Goal: Information Seeking & Learning: Learn about a topic

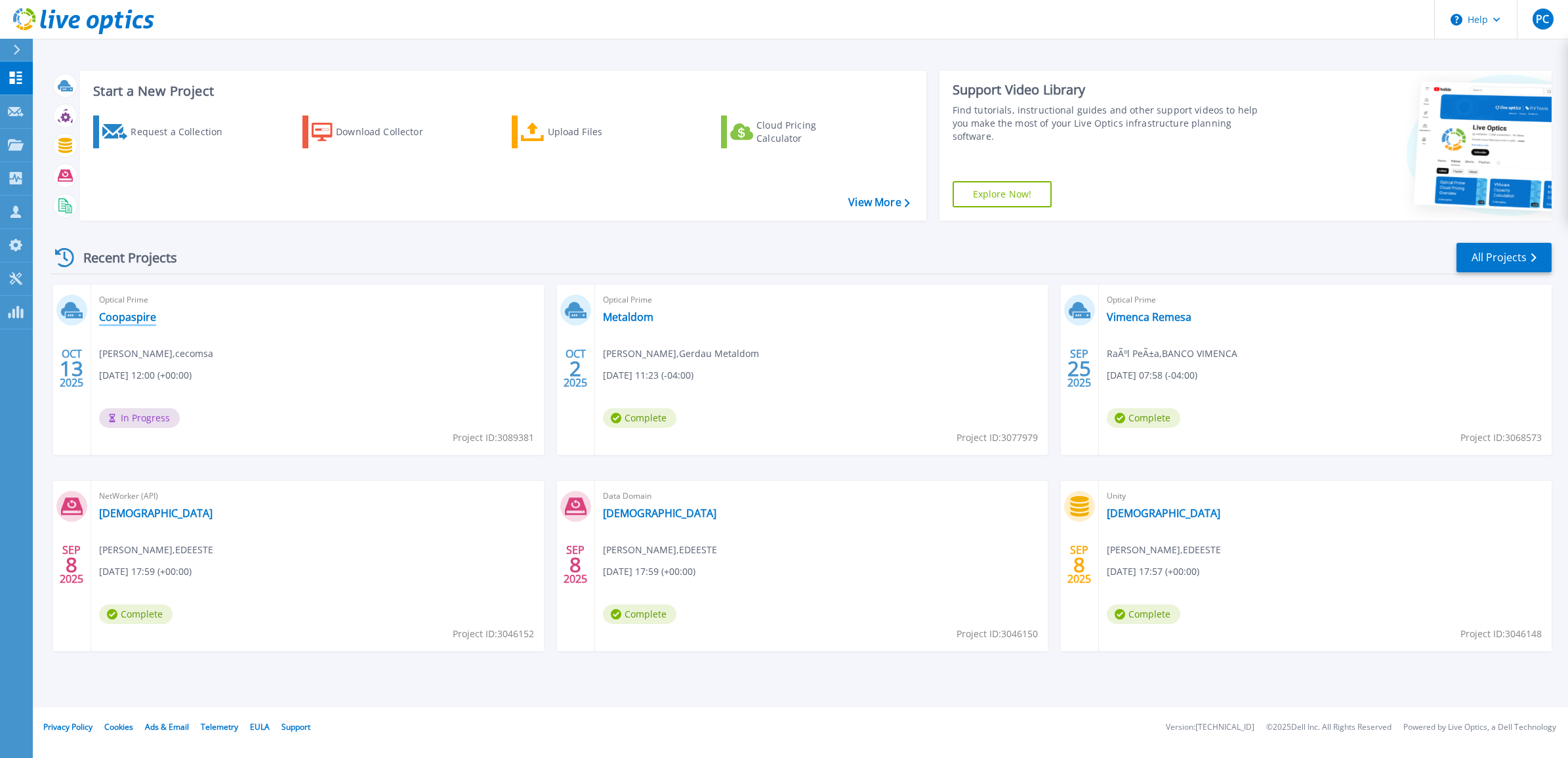
click at [110, 320] on link "Coopaspire" at bounding box center [127, 317] width 57 height 13
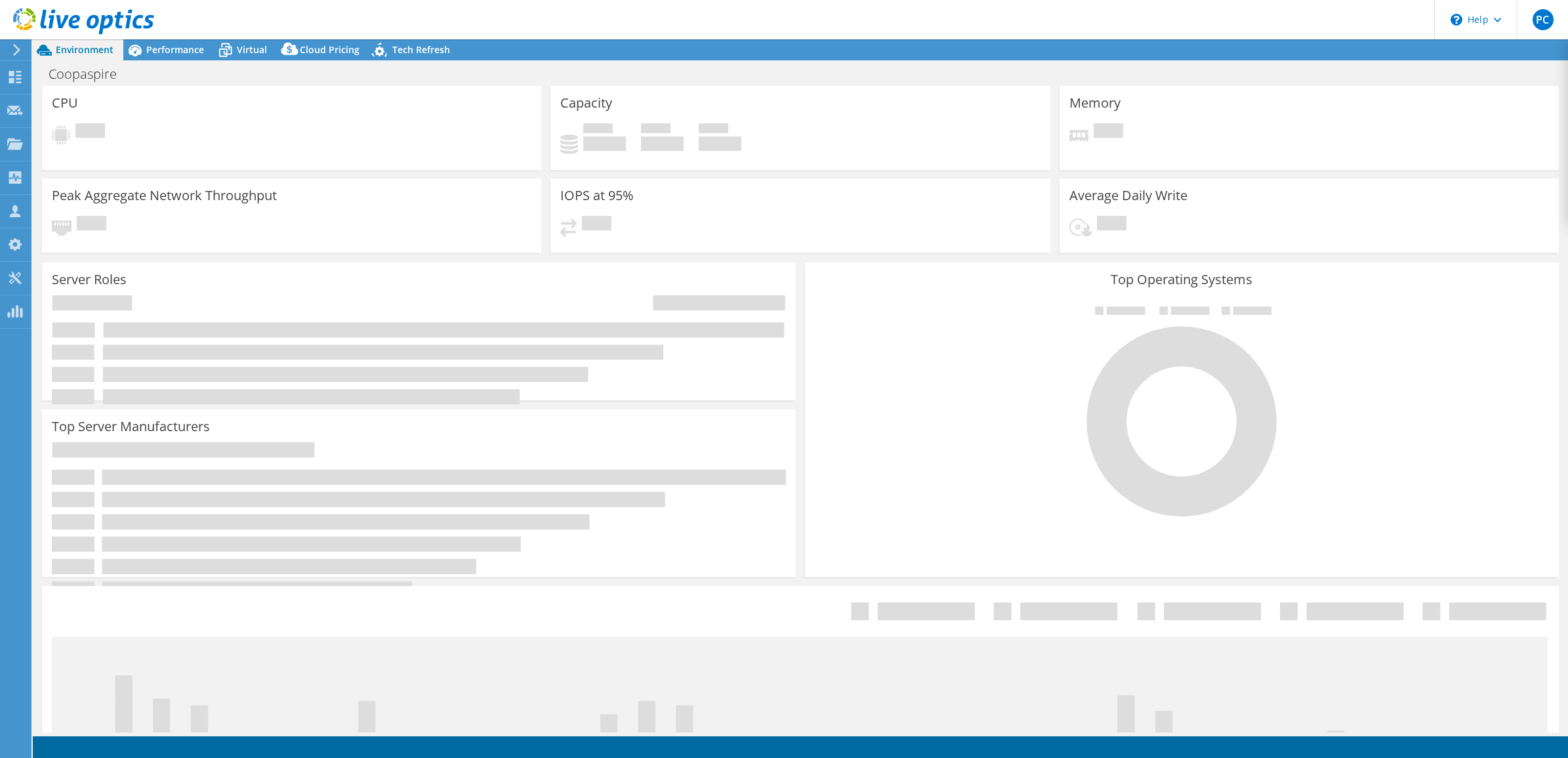
select select "USD"
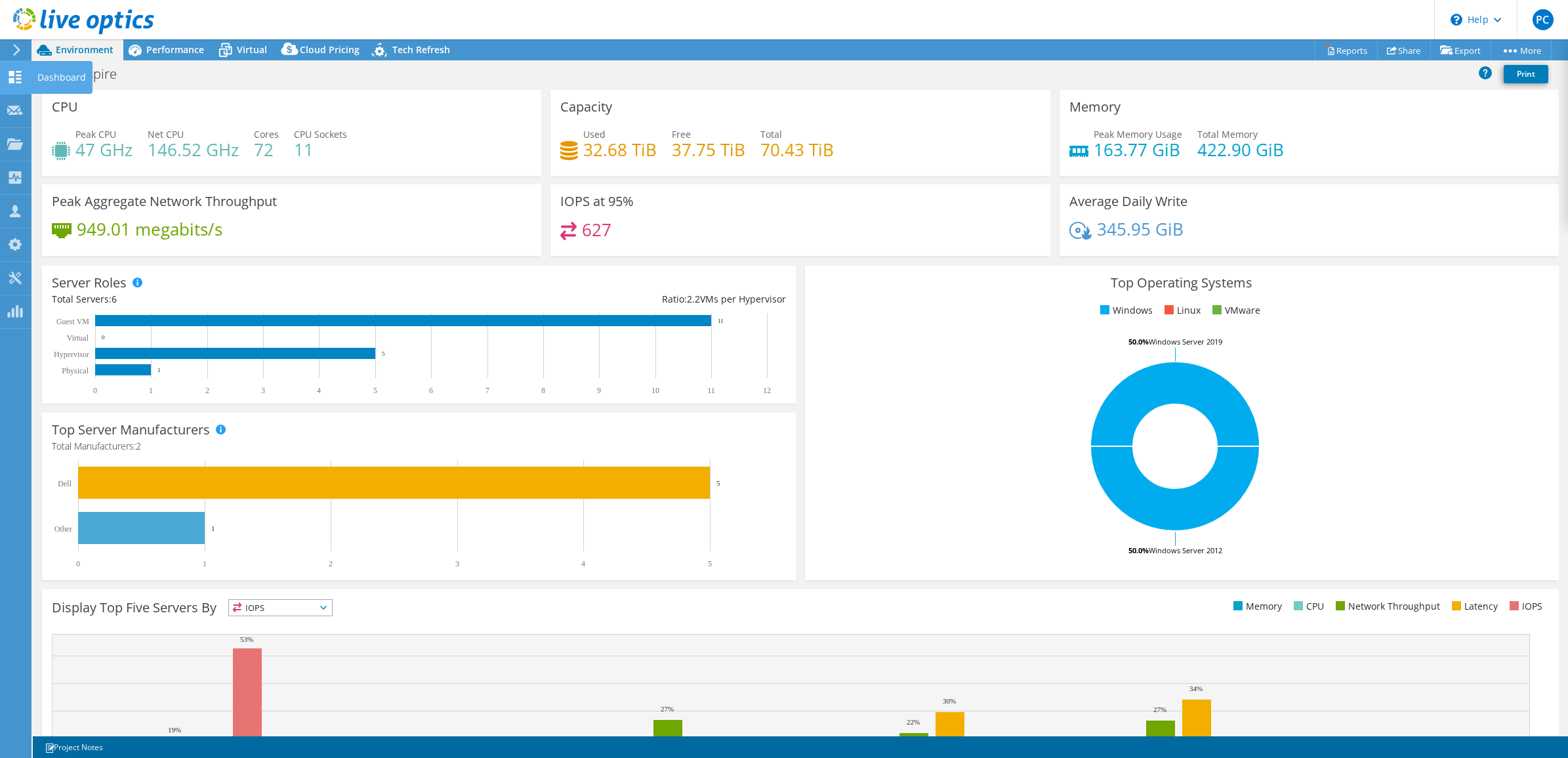
click at [17, 77] on icon at bounding box center [15, 77] width 15 height 13
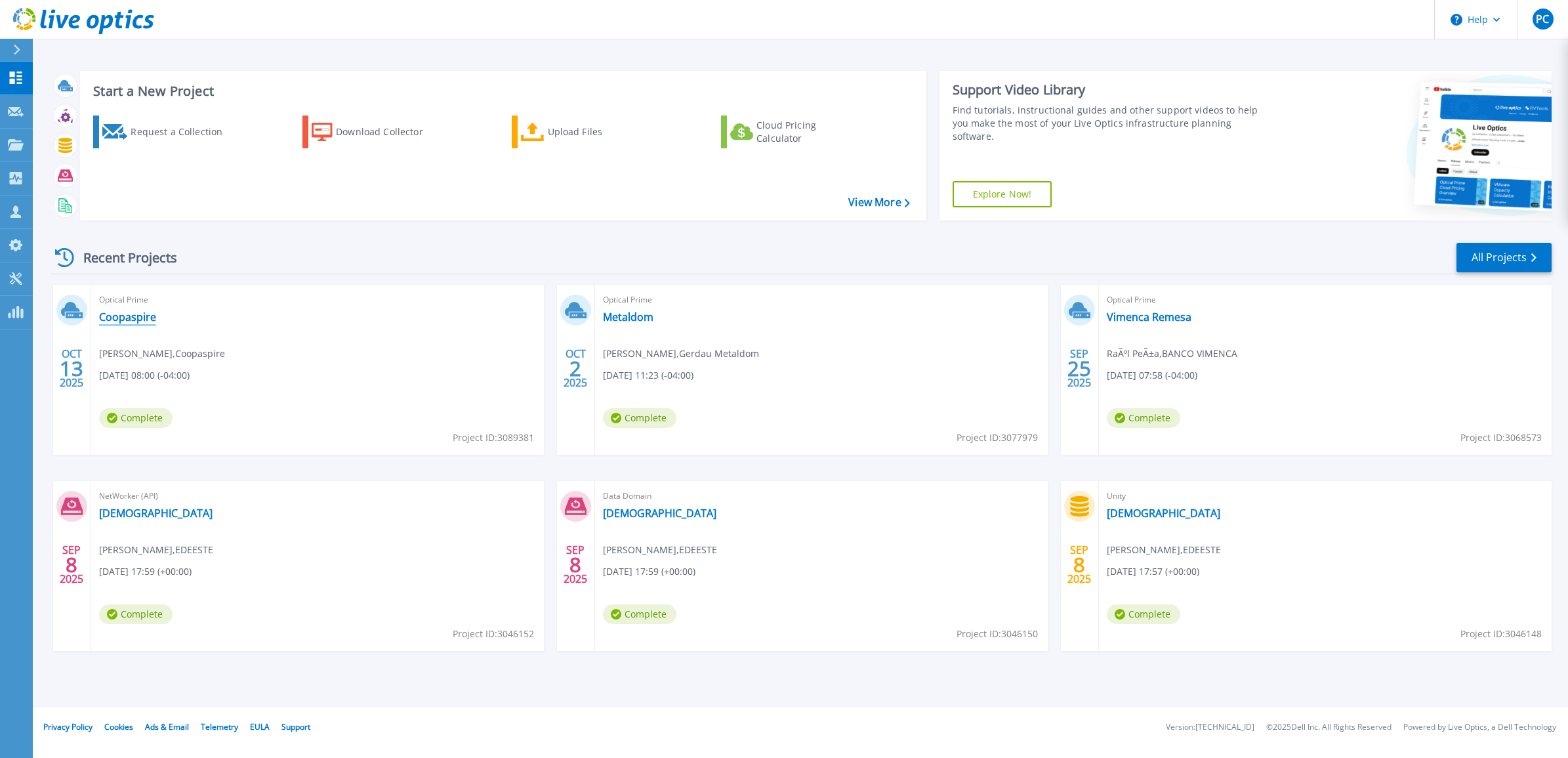
click at [118, 319] on link "Coopaspire" at bounding box center [127, 317] width 57 height 13
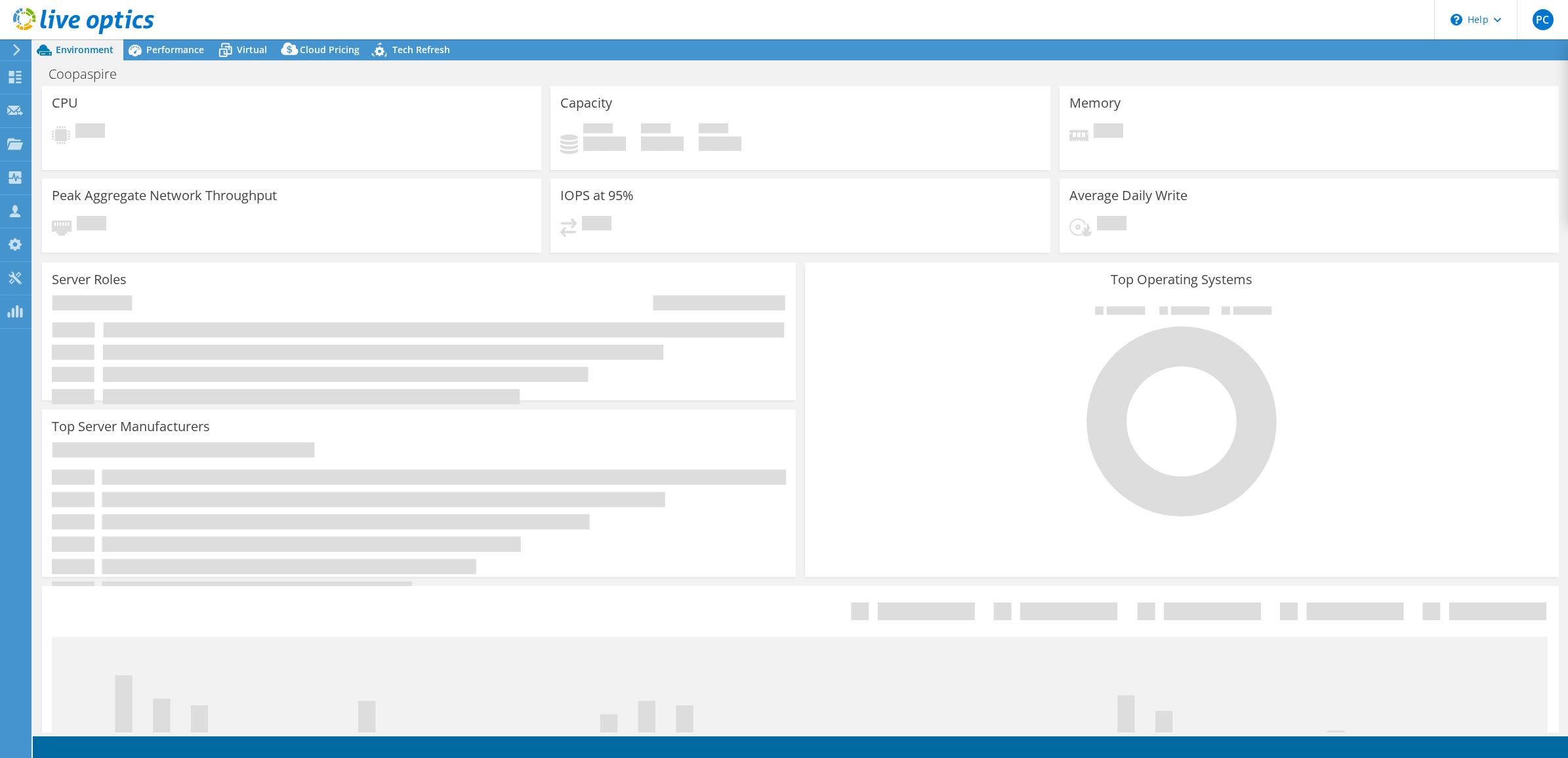
select select "USD"
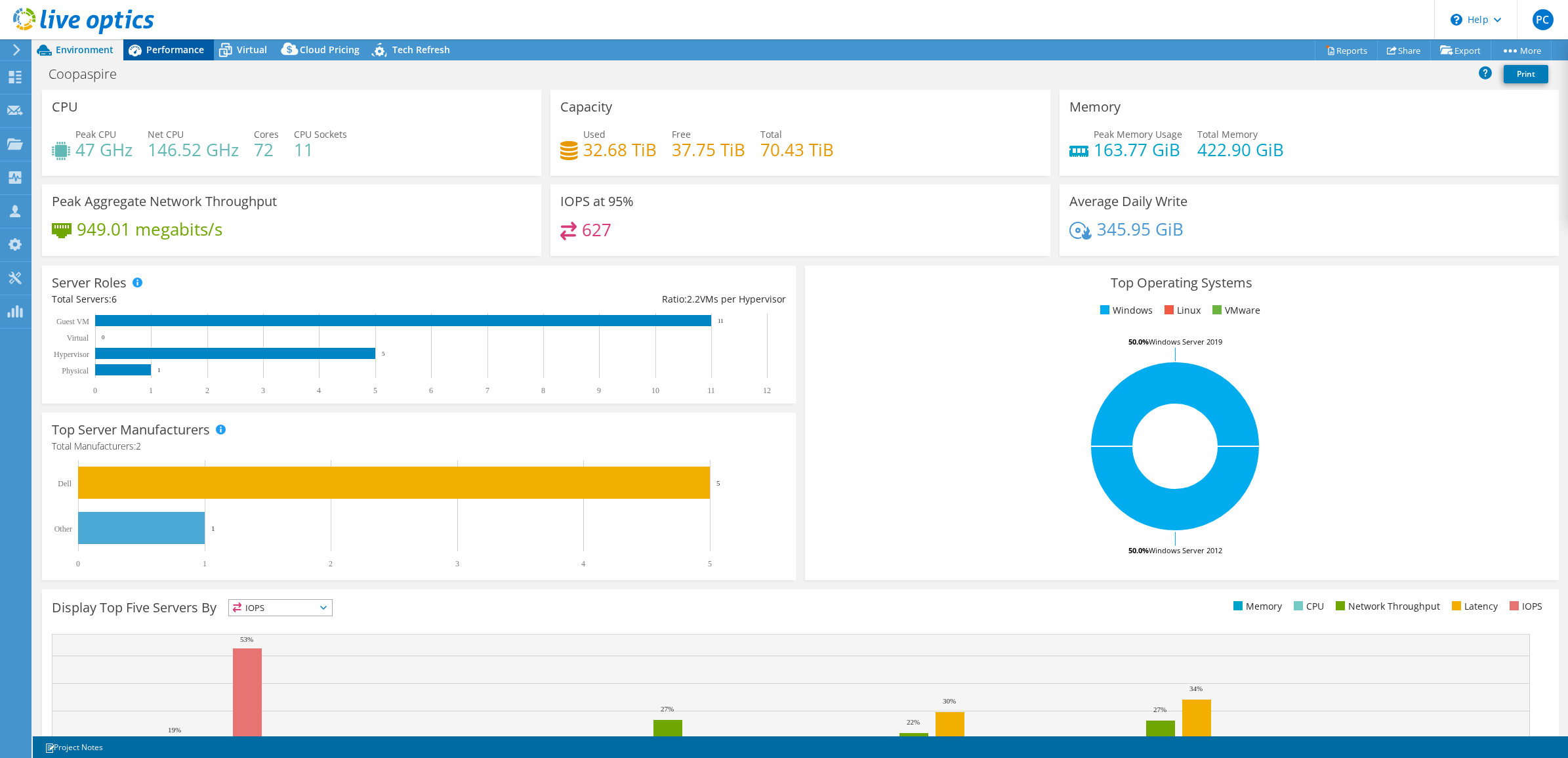
click at [178, 57] on div "Performance" at bounding box center [168, 49] width 91 height 21
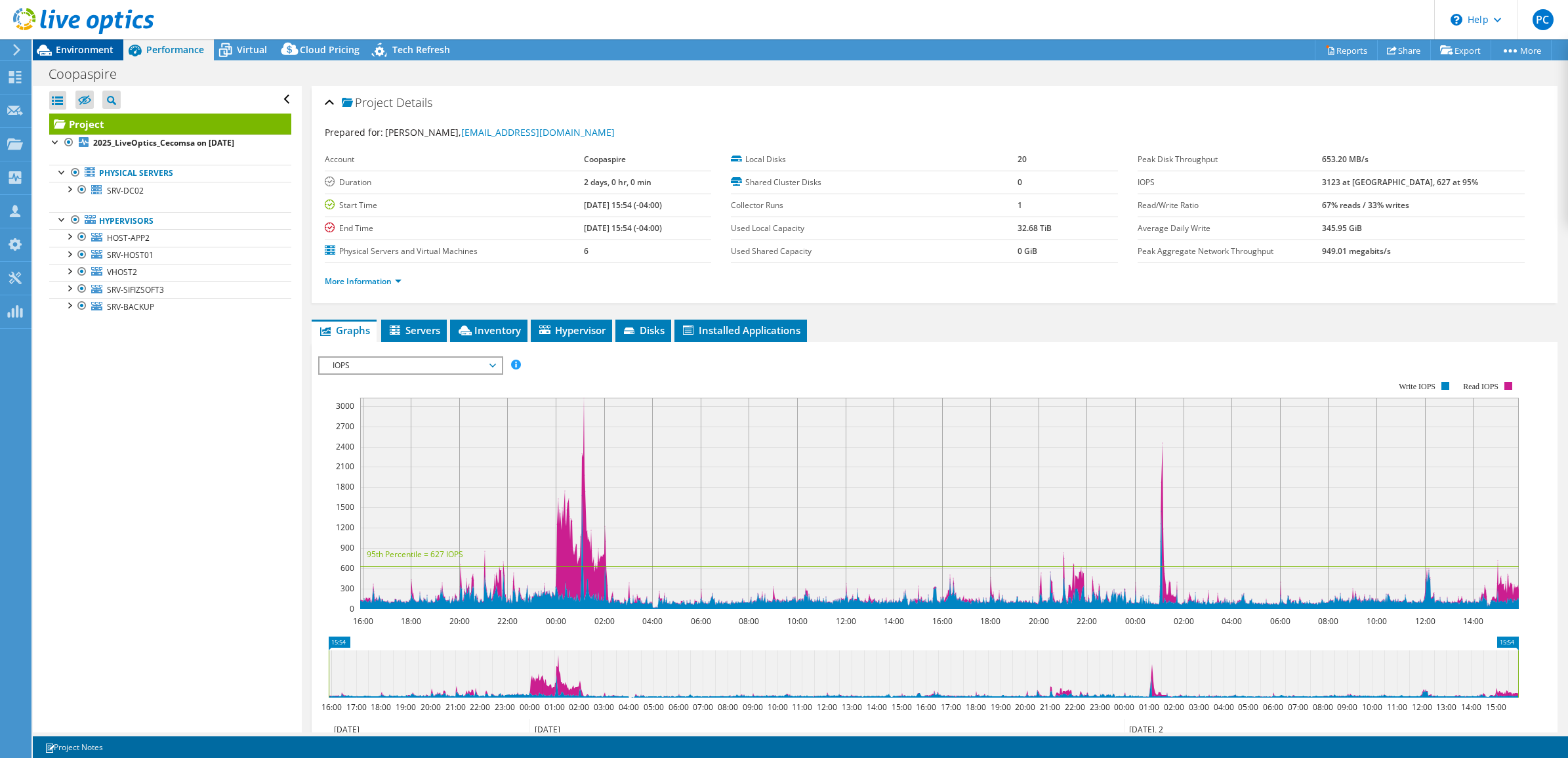
click at [87, 53] on span "Environment" at bounding box center [85, 49] width 58 height 13
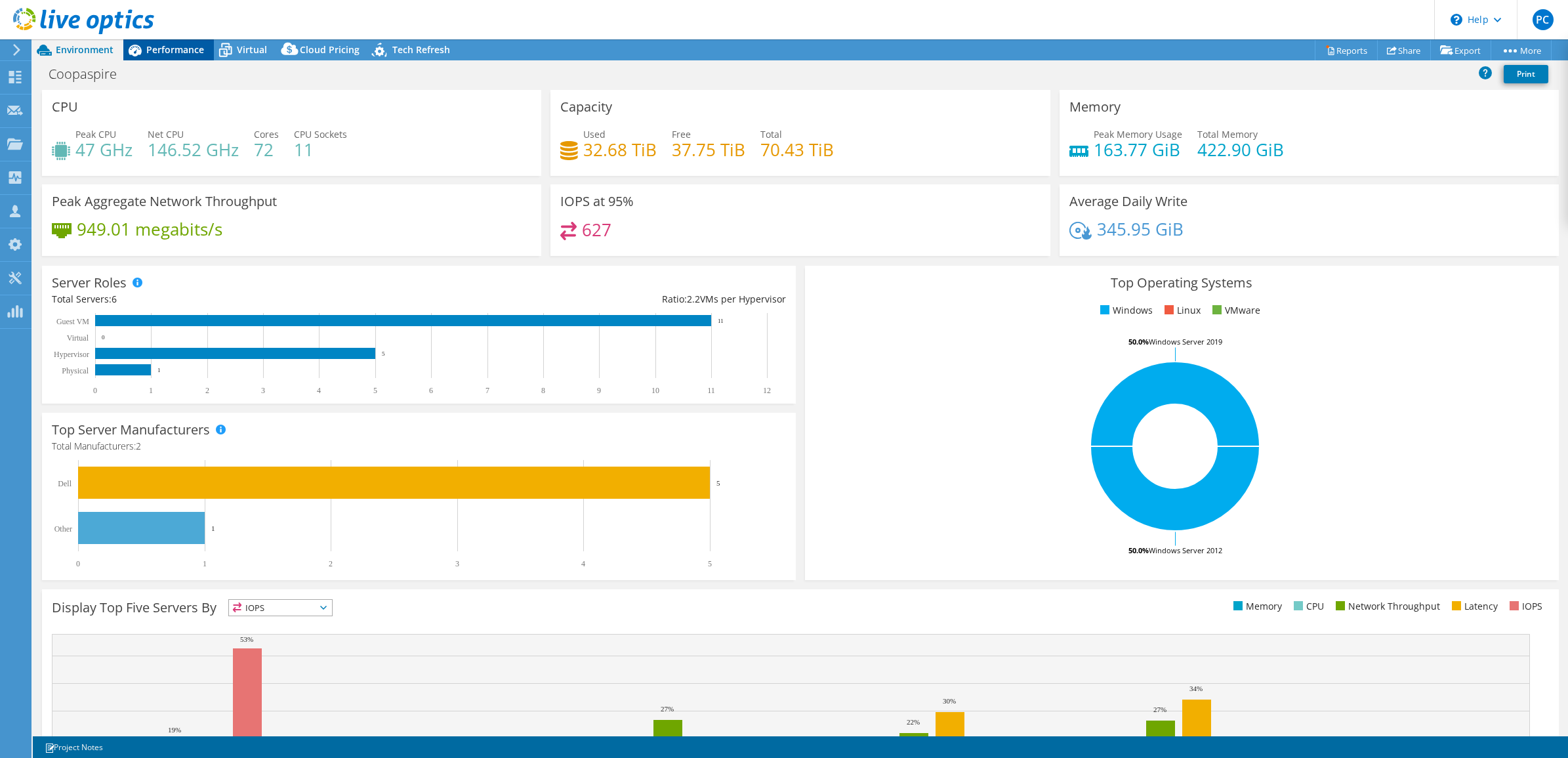
click at [186, 58] on div "Performance" at bounding box center [168, 49] width 91 height 21
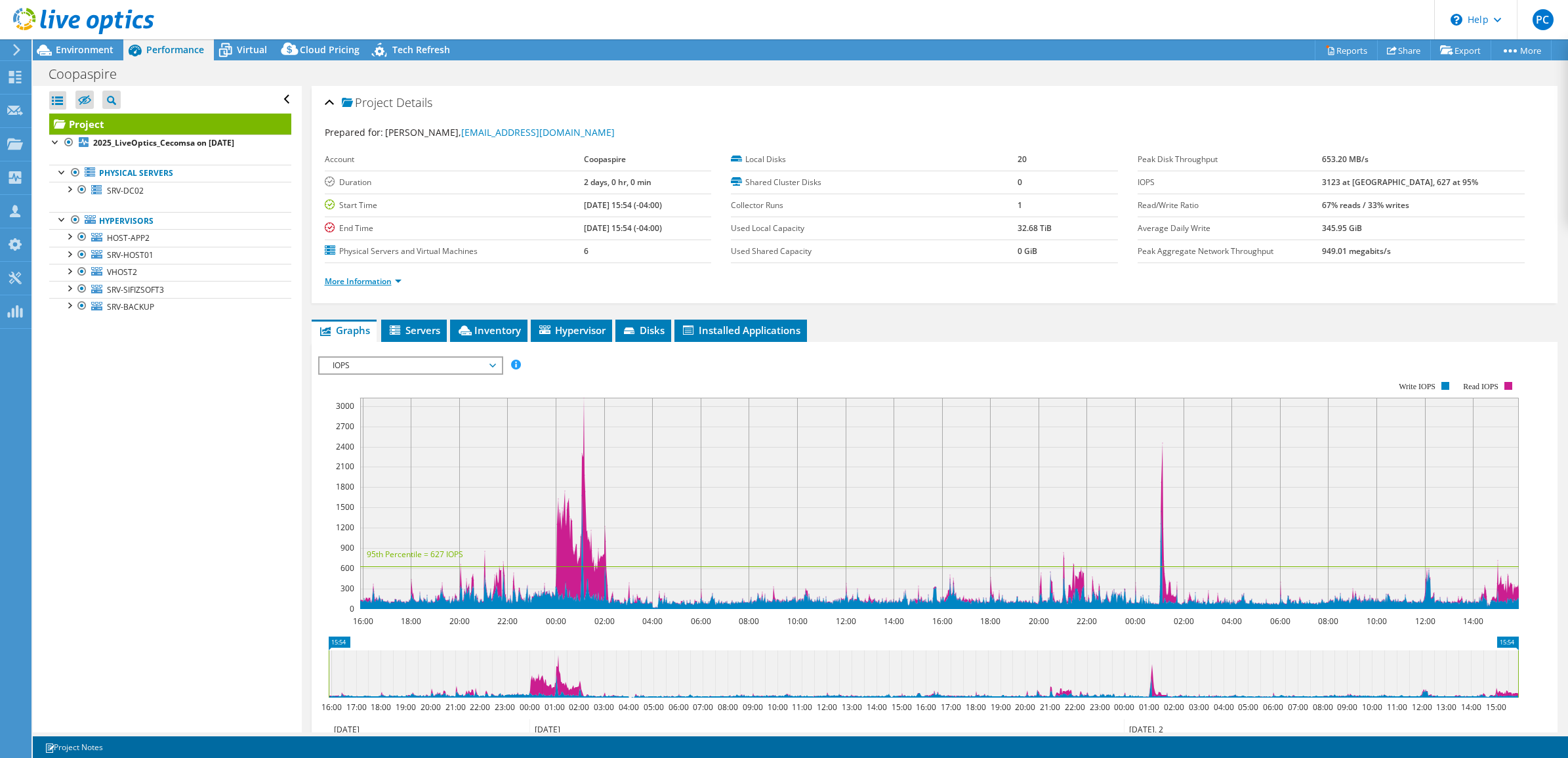
click at [385, 277] on link "More Information" at bounding box center [363, 281] width 77 height 11
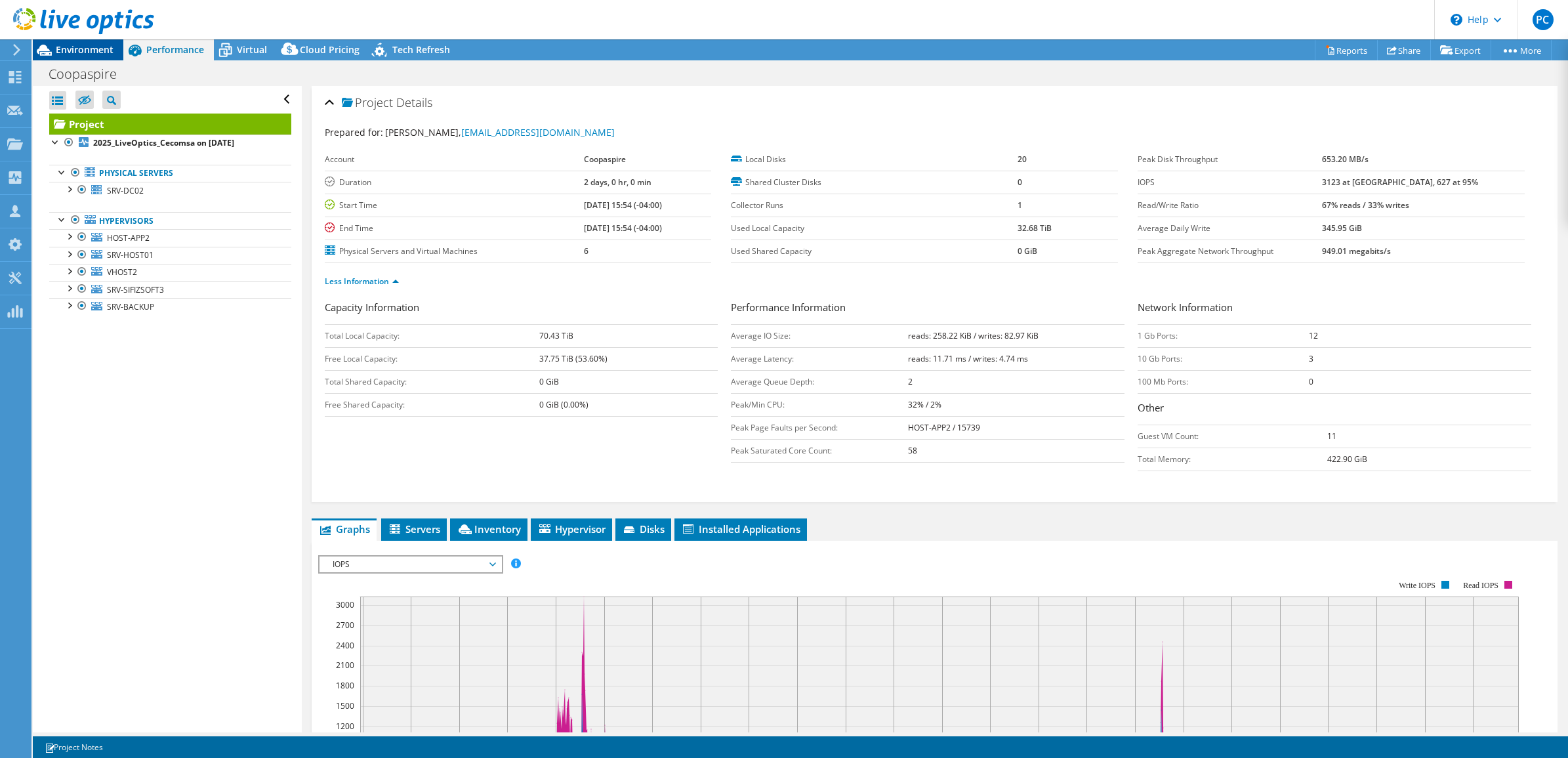
click at [67, 51] on span "Environment" at bounding box center [85, 49] width 58 height 13
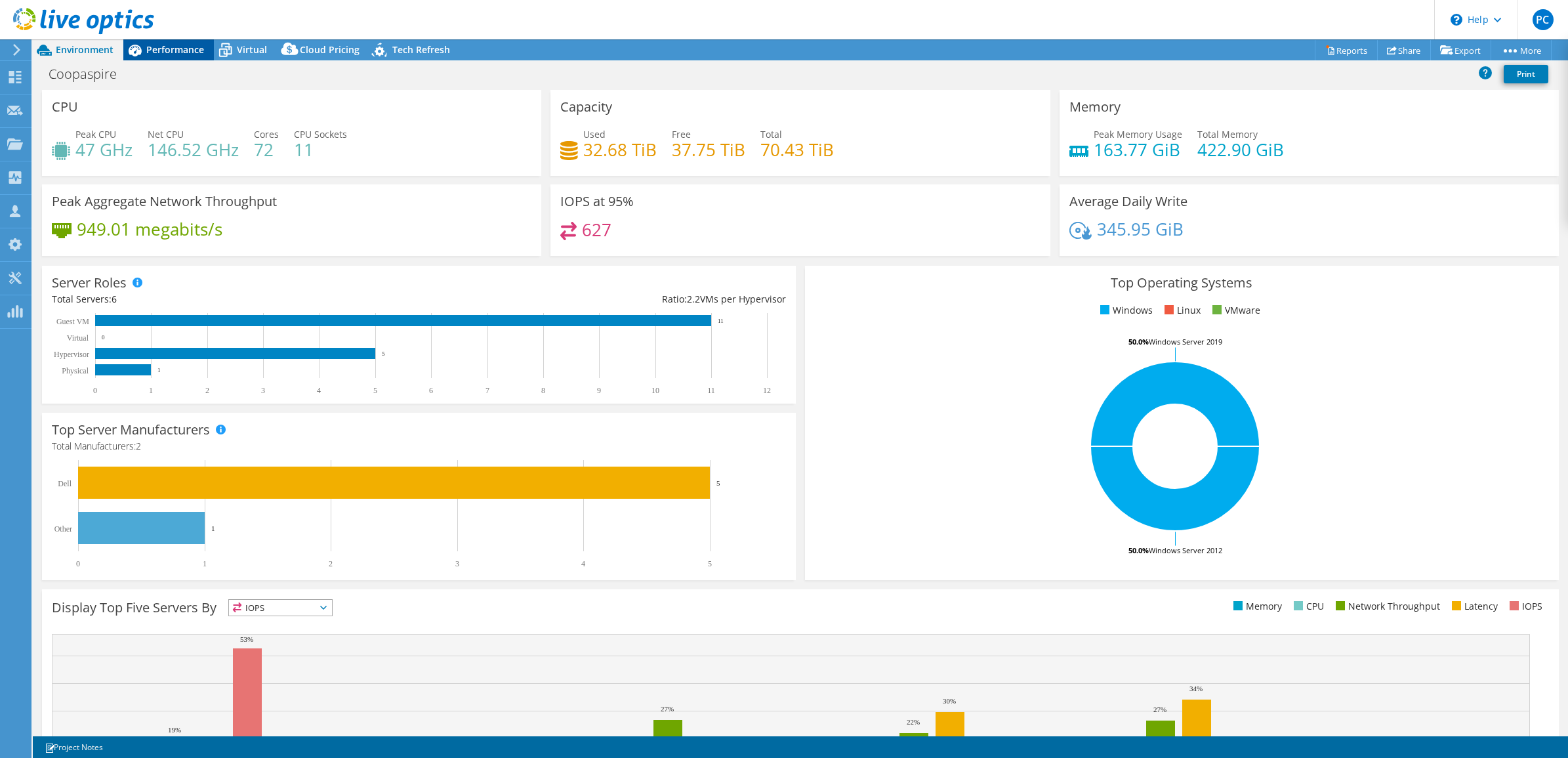
click at [184, 56] on div "Performance" at bounding box center [168, 49] width 91 height 21
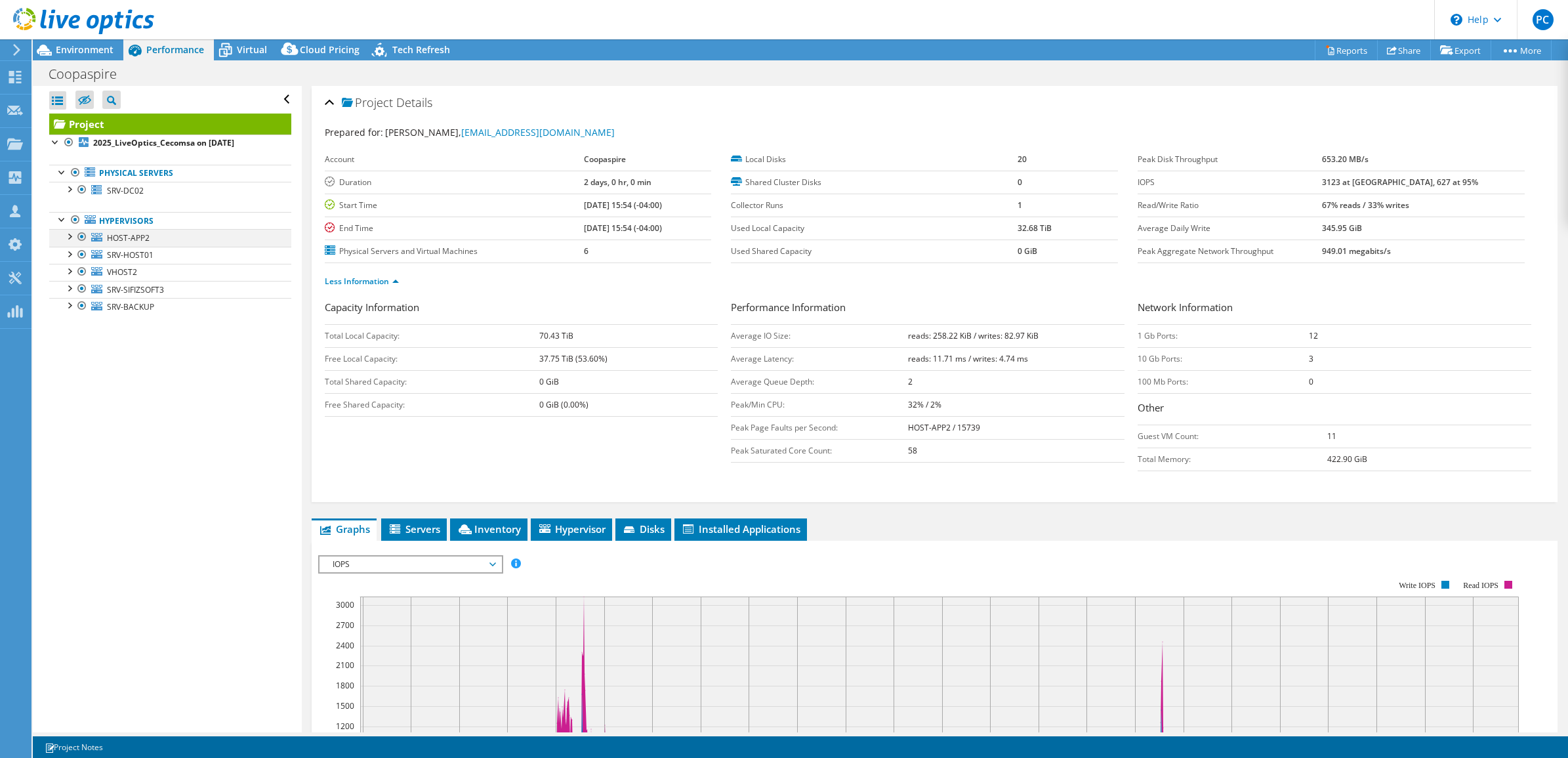
click at [69, 241] on div at bounding box center [69, 236] width 13 height 13
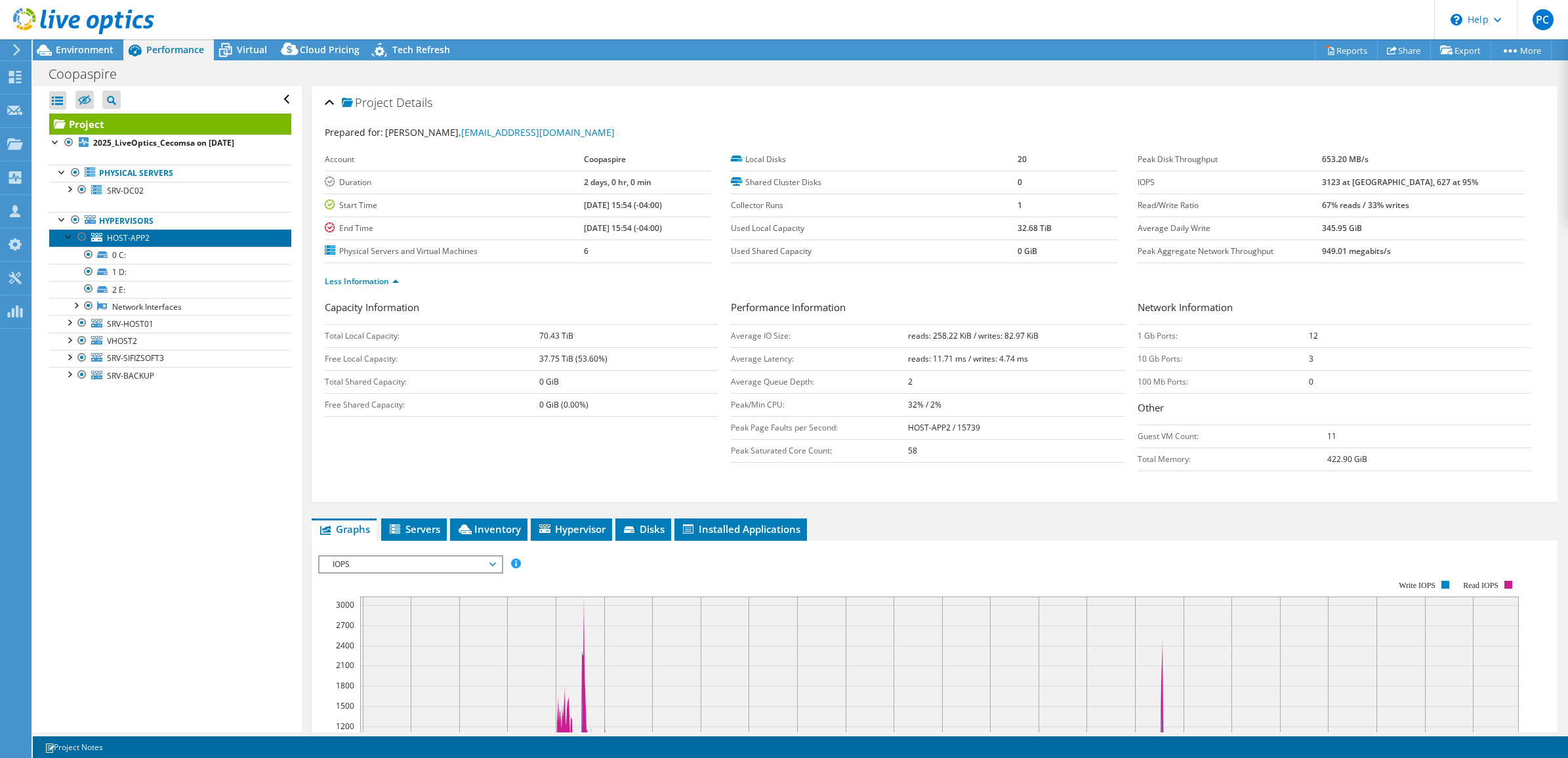
click at [139, 237] on span "HOST-APP2" at bounding box center [128, 237] width 43 height 11
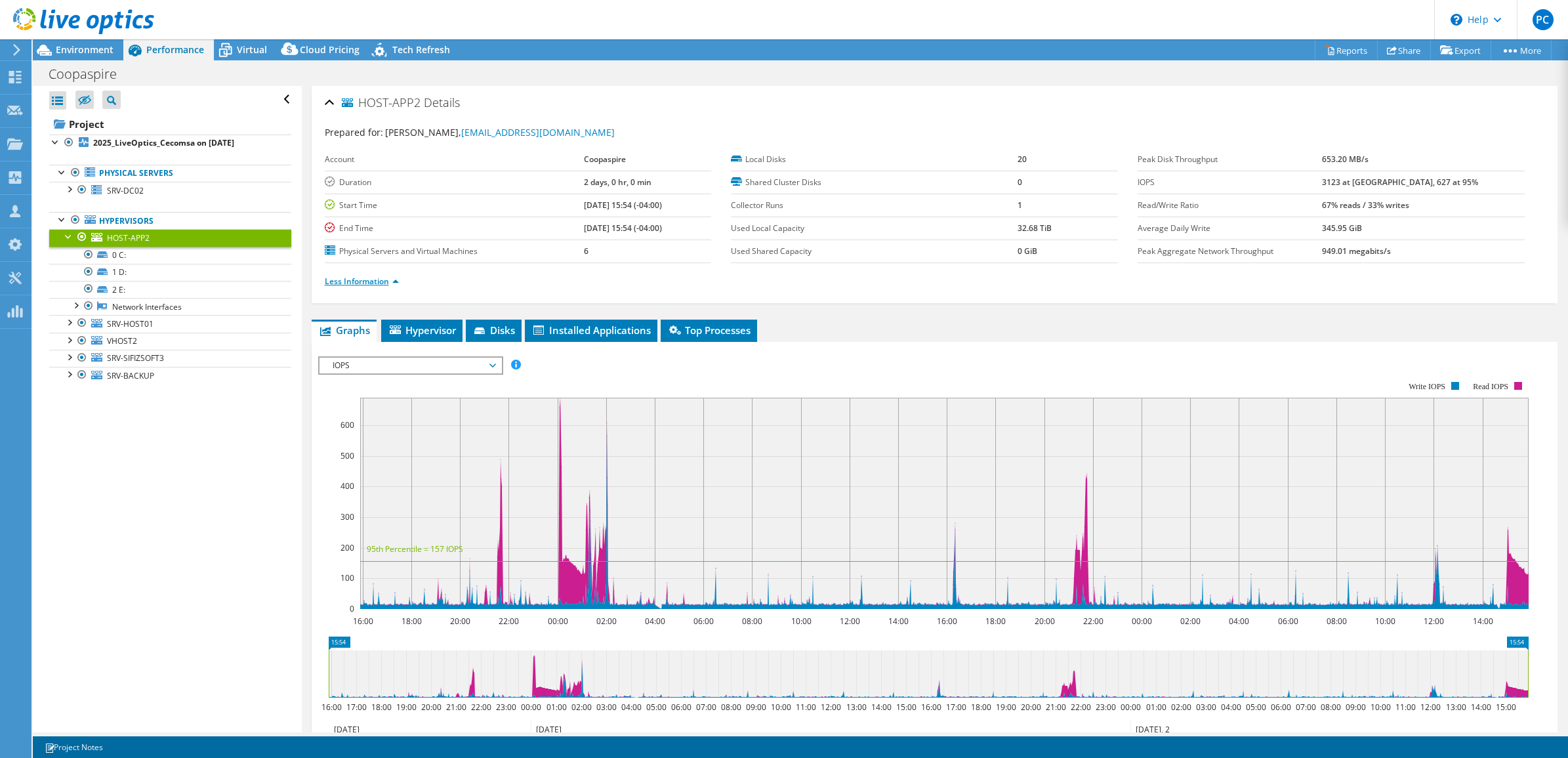
click at [389, 286] on link "Less Information" at bounding box center [361, 281] width 74 height 11
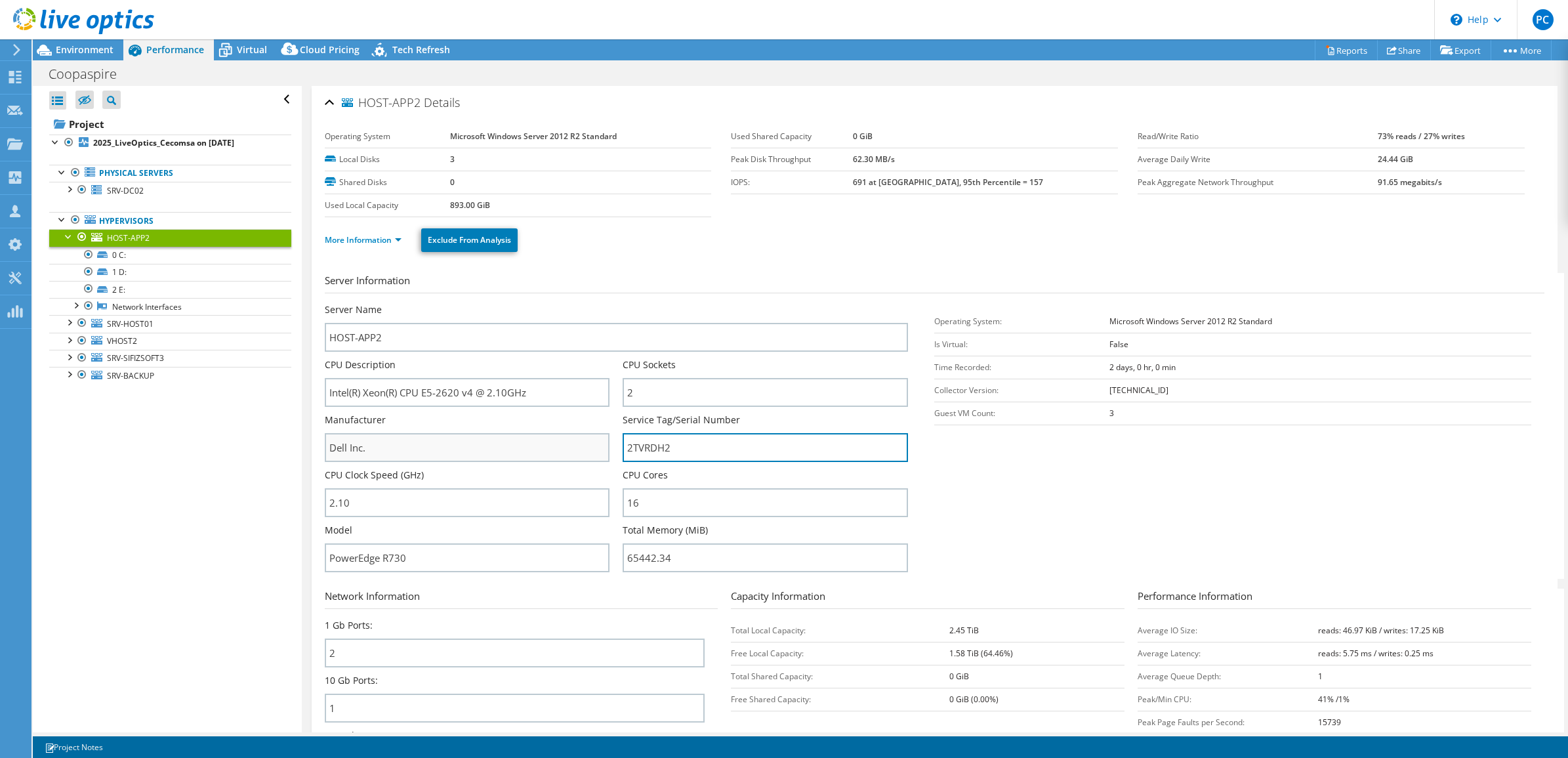
drag, startPoint x: 687, startPoint y: 441, endPoint x: 568, endPoint y: 433, distance: 119.3
click at [568, 303] on div "Server Name HOST-APP2 CPU Description Intel(R) Xeon(R) CPU E5-2620 v4 @ 2.10GHz…" at bounding box center [623, 303] width 597 height 0
click at [71, 241] on div at bounding box center [69, 236] width 13 height 13
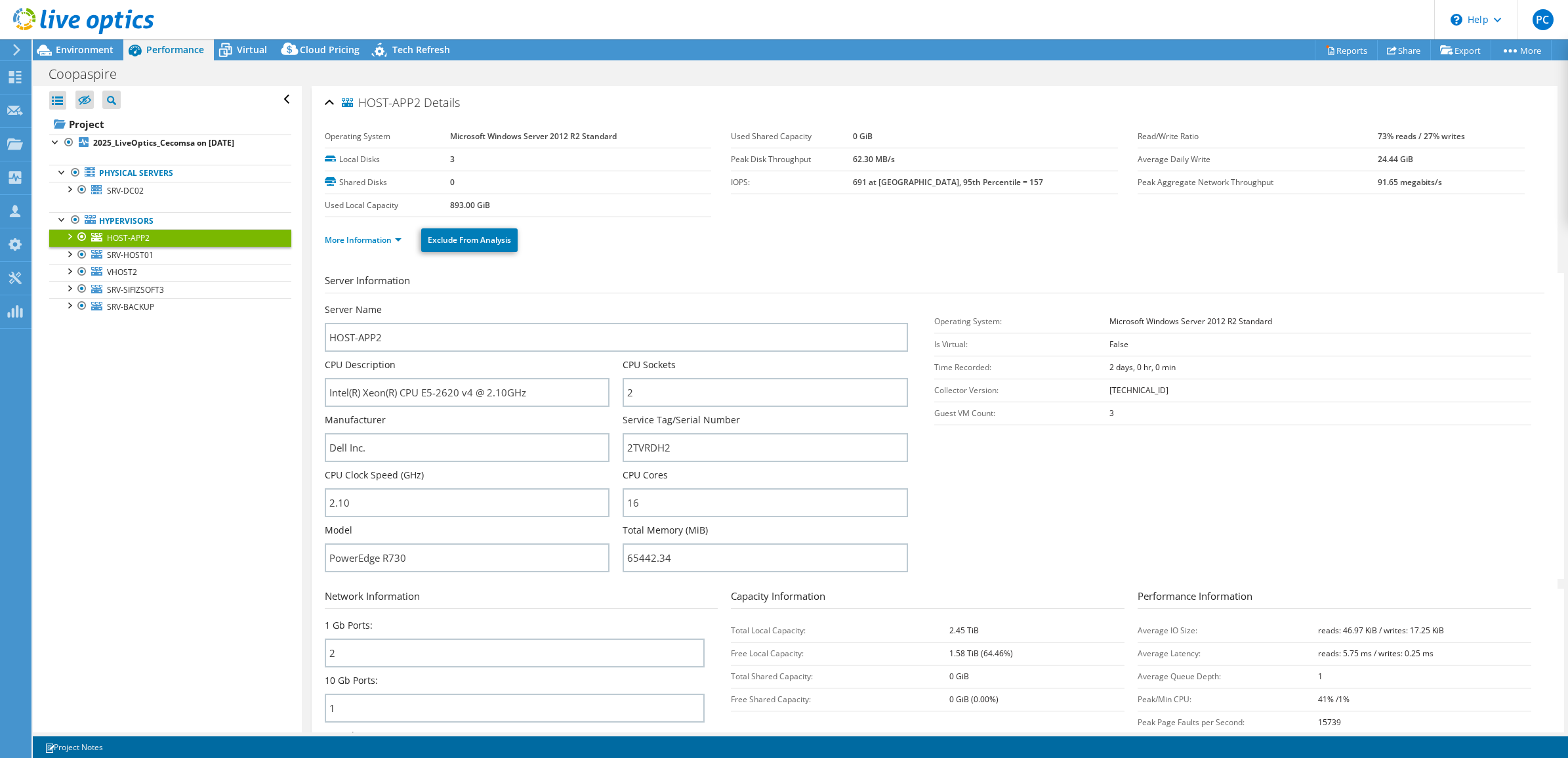
click at [443, 100] on span "Details" at bounding box center [442, 102] width 36 height 15
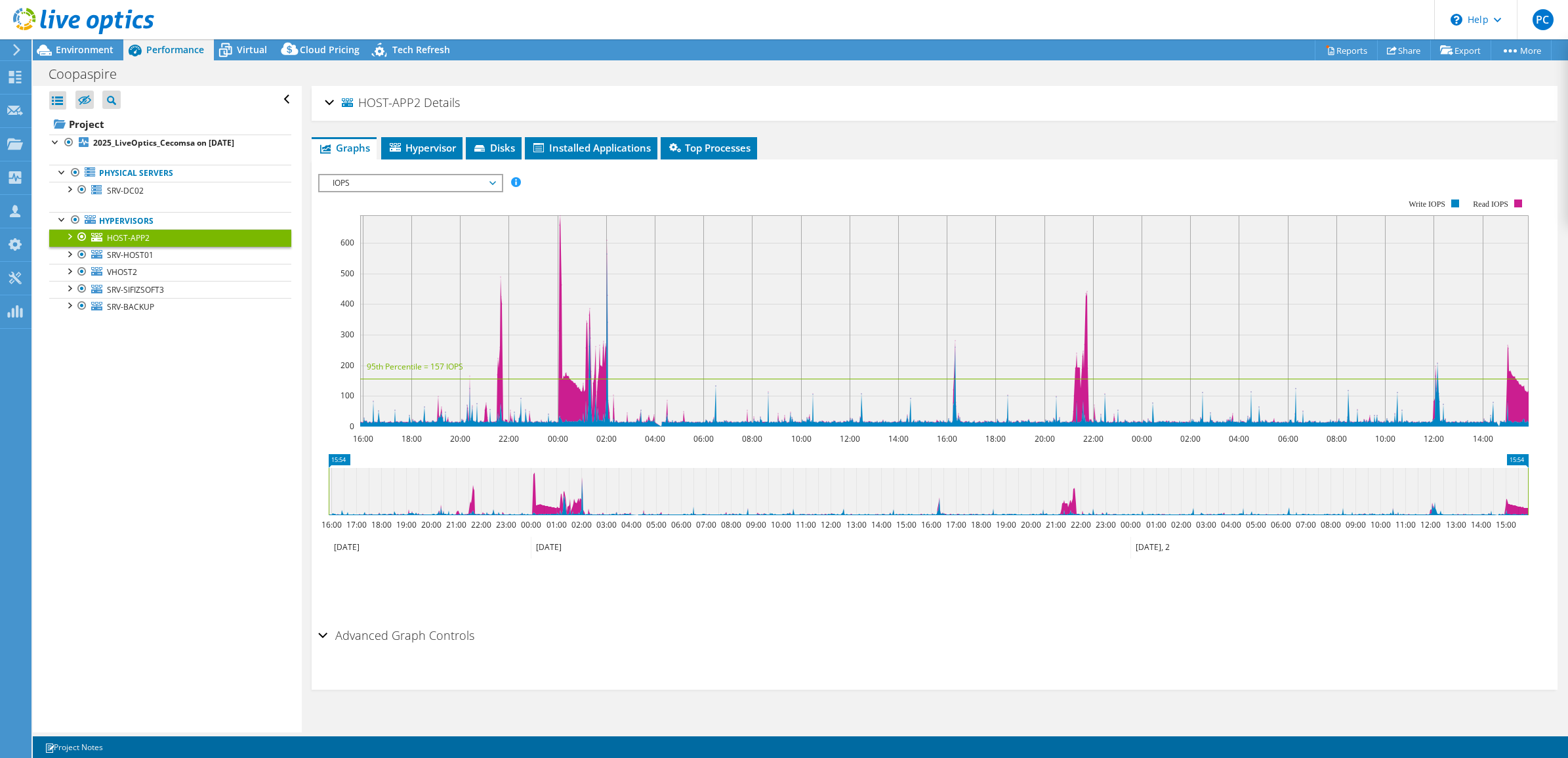
click at [385, 102] on span "HOST-APP2" at bounding box center [381, 103] width 79 height 13
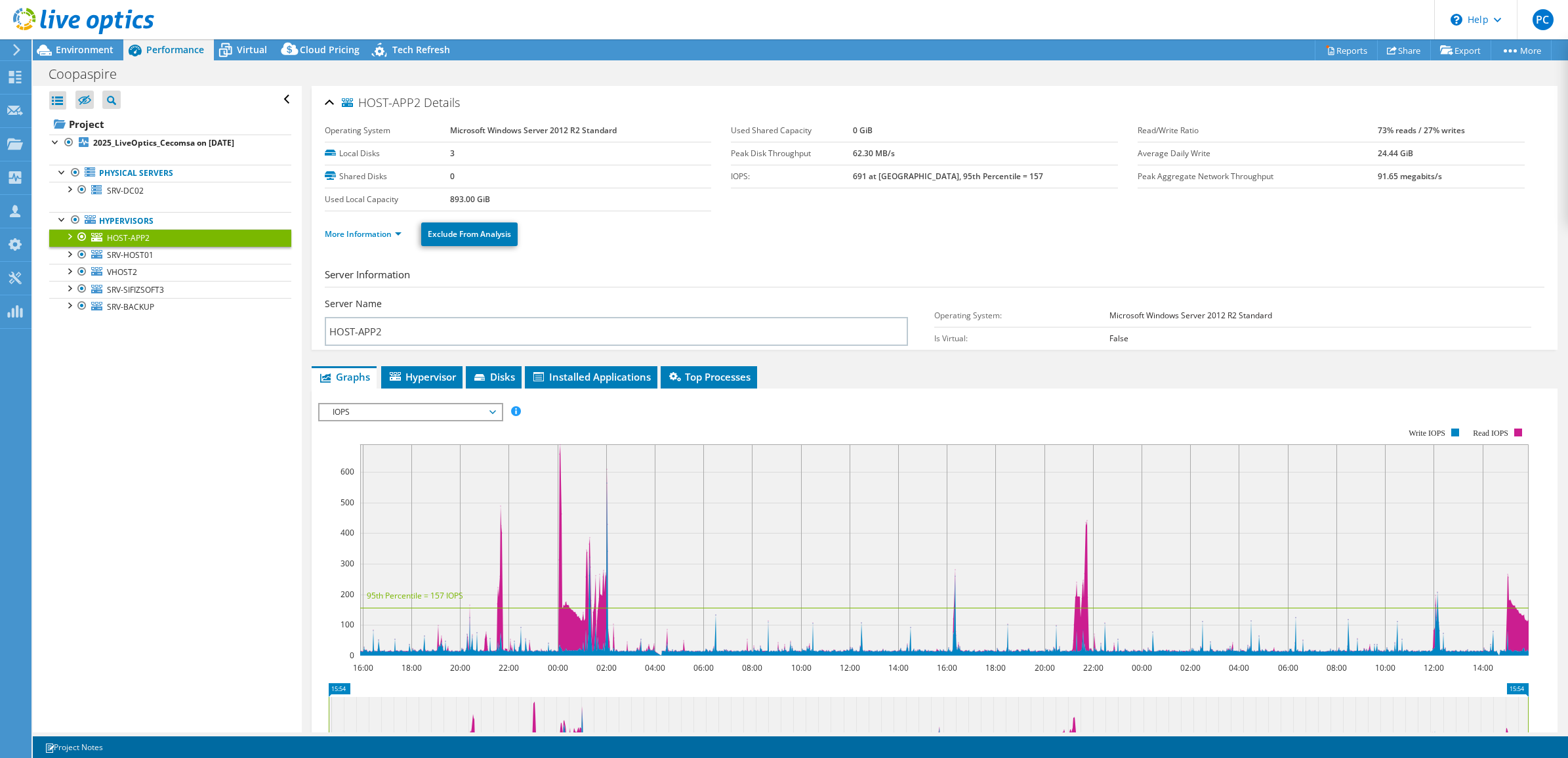
click at [385, 102] on span "HOST-APP2" at bounding box center [381, 103] width 79 height 13
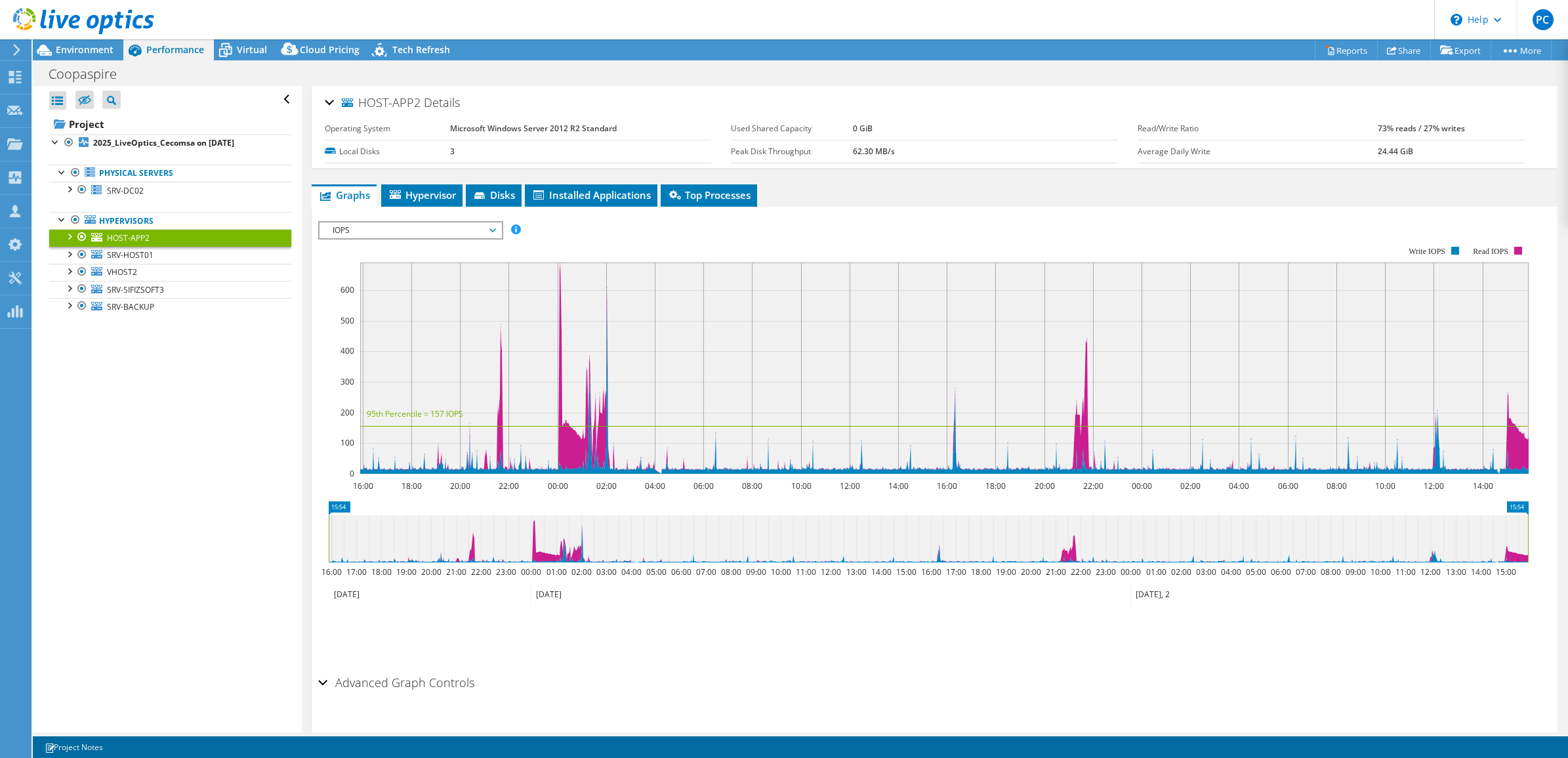
drag, startPoint x: 385, startPoint y: 102, endPoint x: 361, endPoint y: 100, distance: 24.1
click at [361, 100] on span "HOST-APP2" at bounding box center [381, 103] width 79 height 13
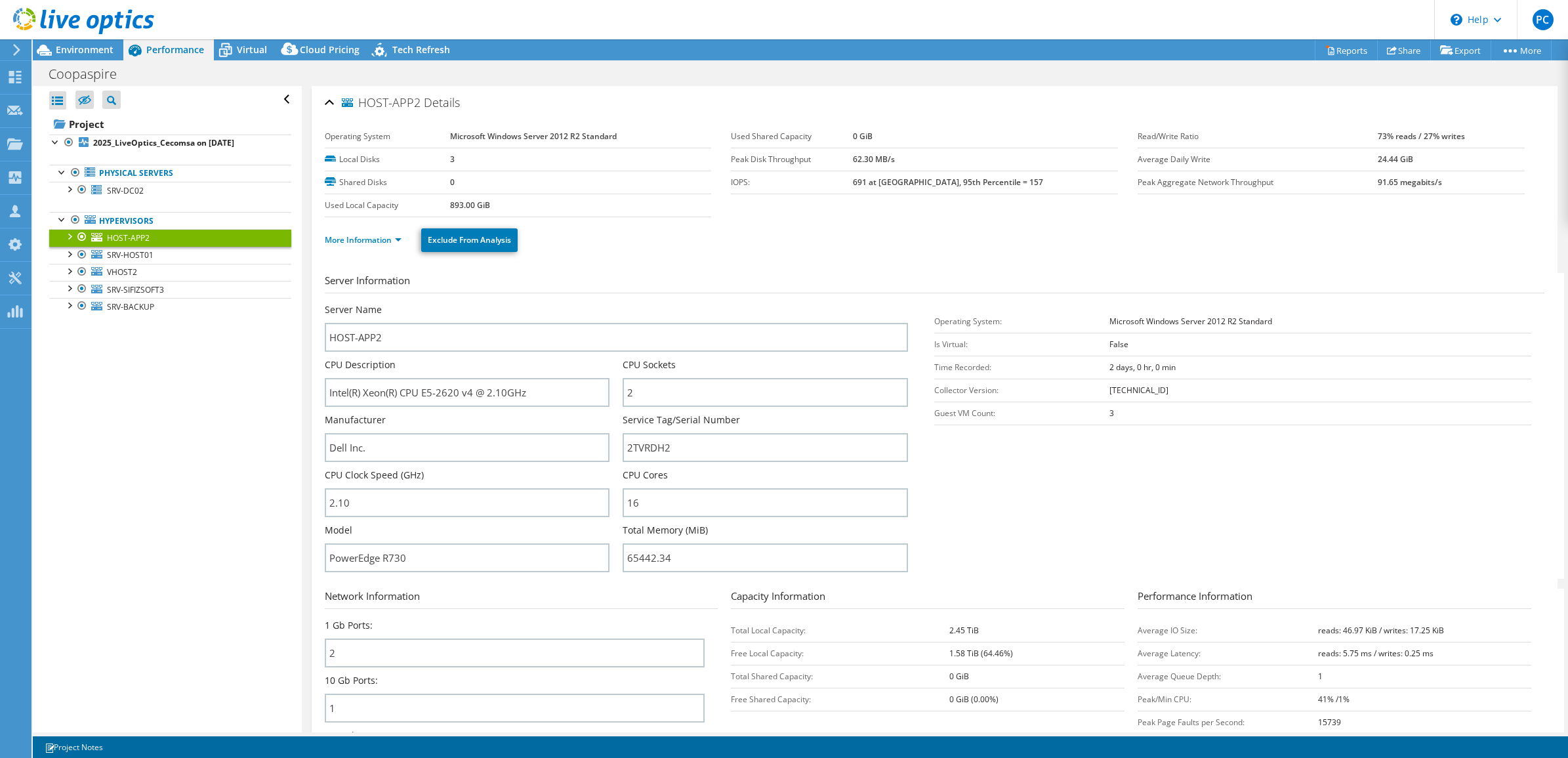
drag, startPoint x: 361, startPoint y: 100, endPoint x: 417, endPoint y: 102, distance: 56.0
click at [417, 102] on span "HOST-APP2" at bounding box center [381, 103] width 79 height 13
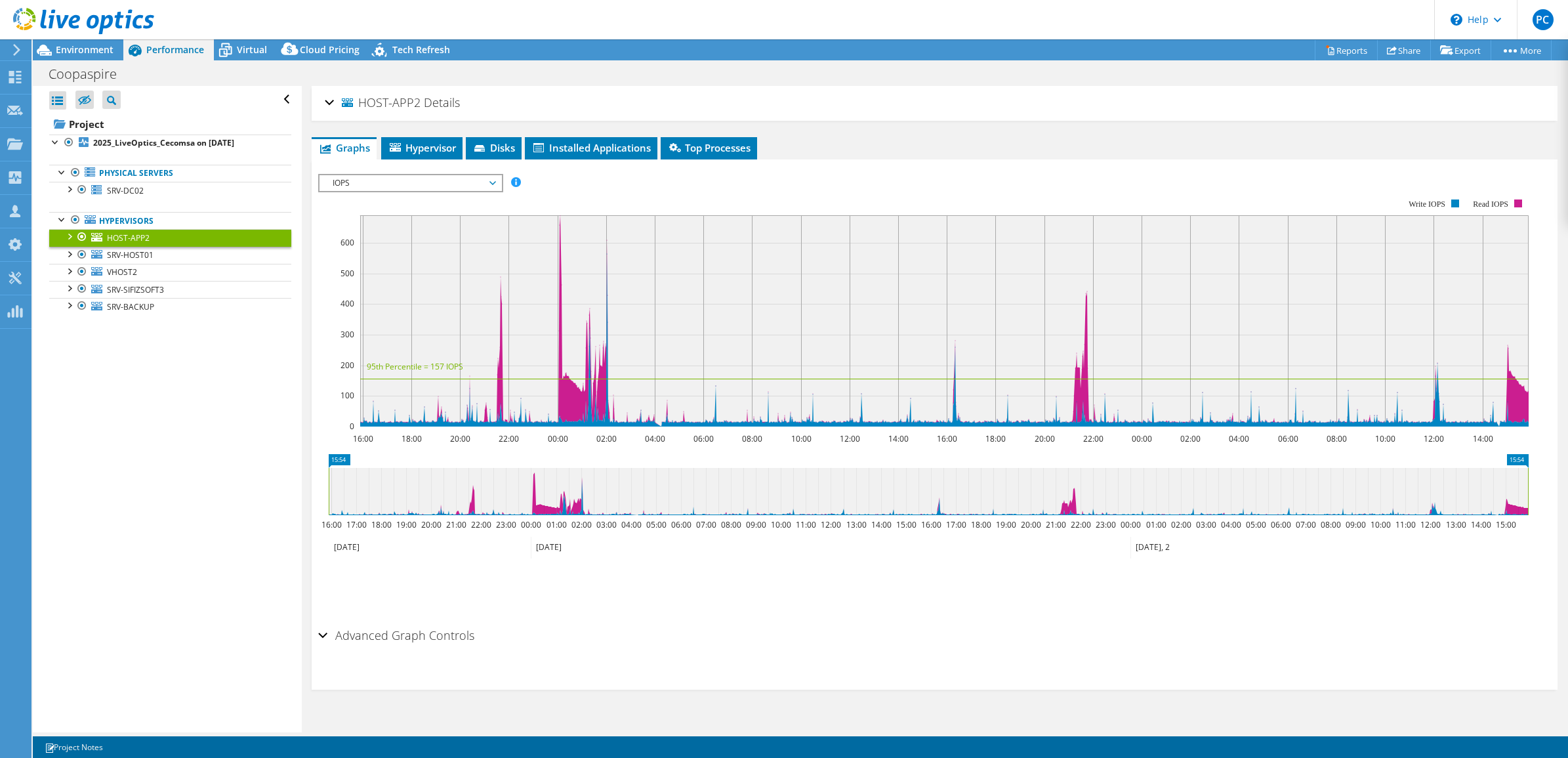
copy span "HOST-APP2"
click at [128, 253] on span "SRV-HOST01" at bounding box center [130, 254] width 46 height 11
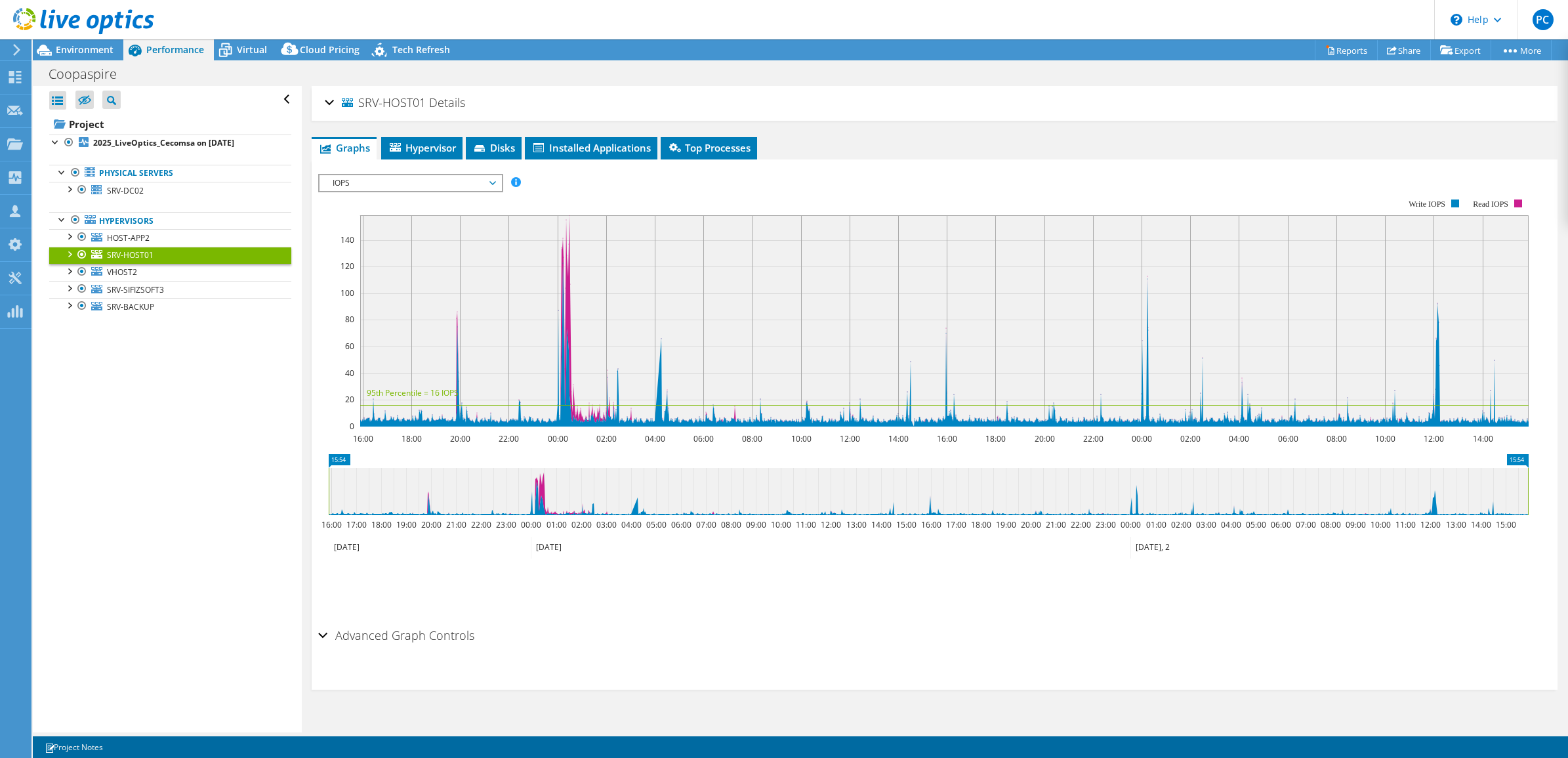
click at [328, 103] on div "SRV-HOST01 Details" at bounding box center [934, 103] width 1221 height 28
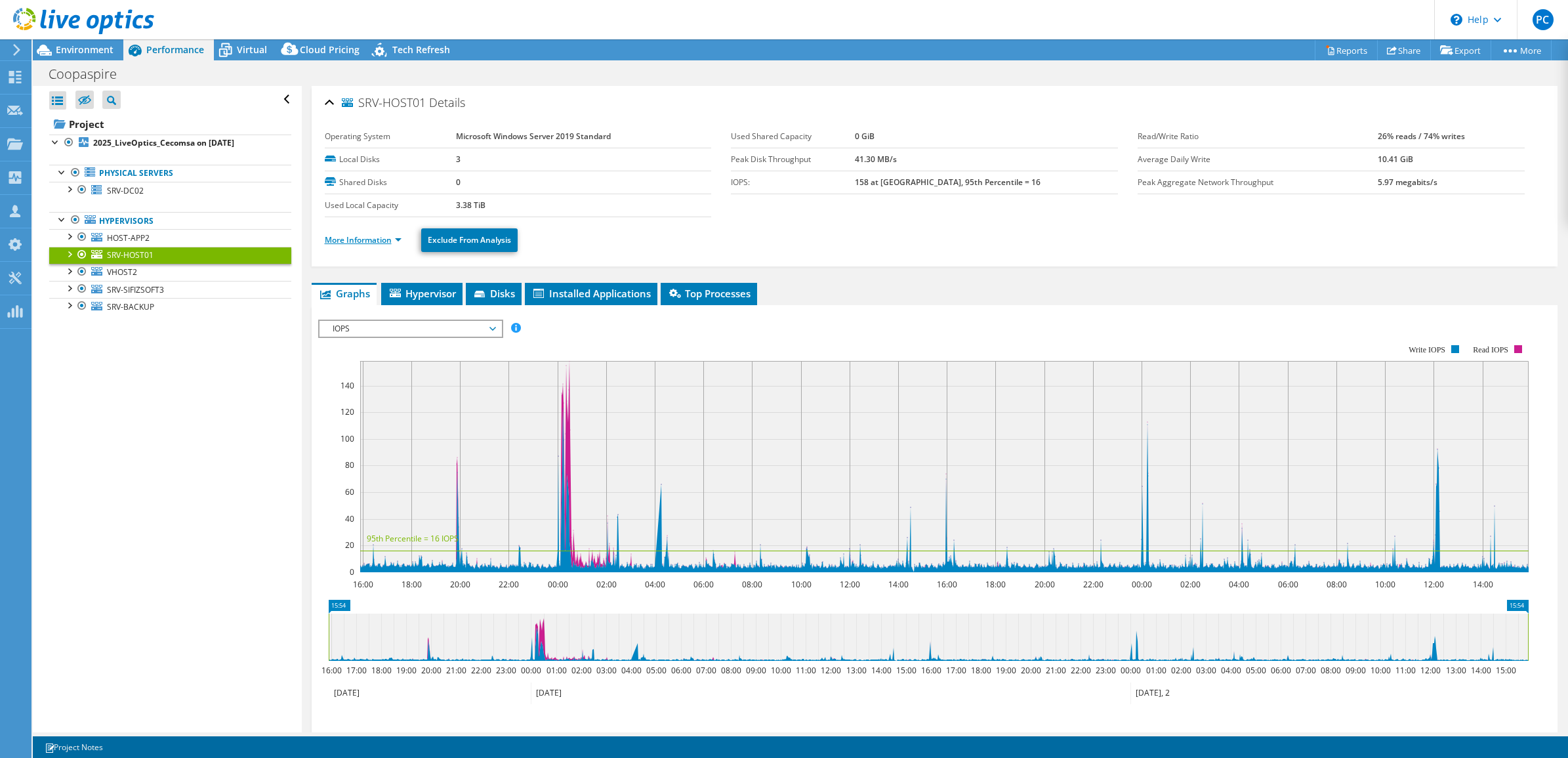
click at [398, 237] on link "More Information" at bounding box center [363, 240] width 77 height 11
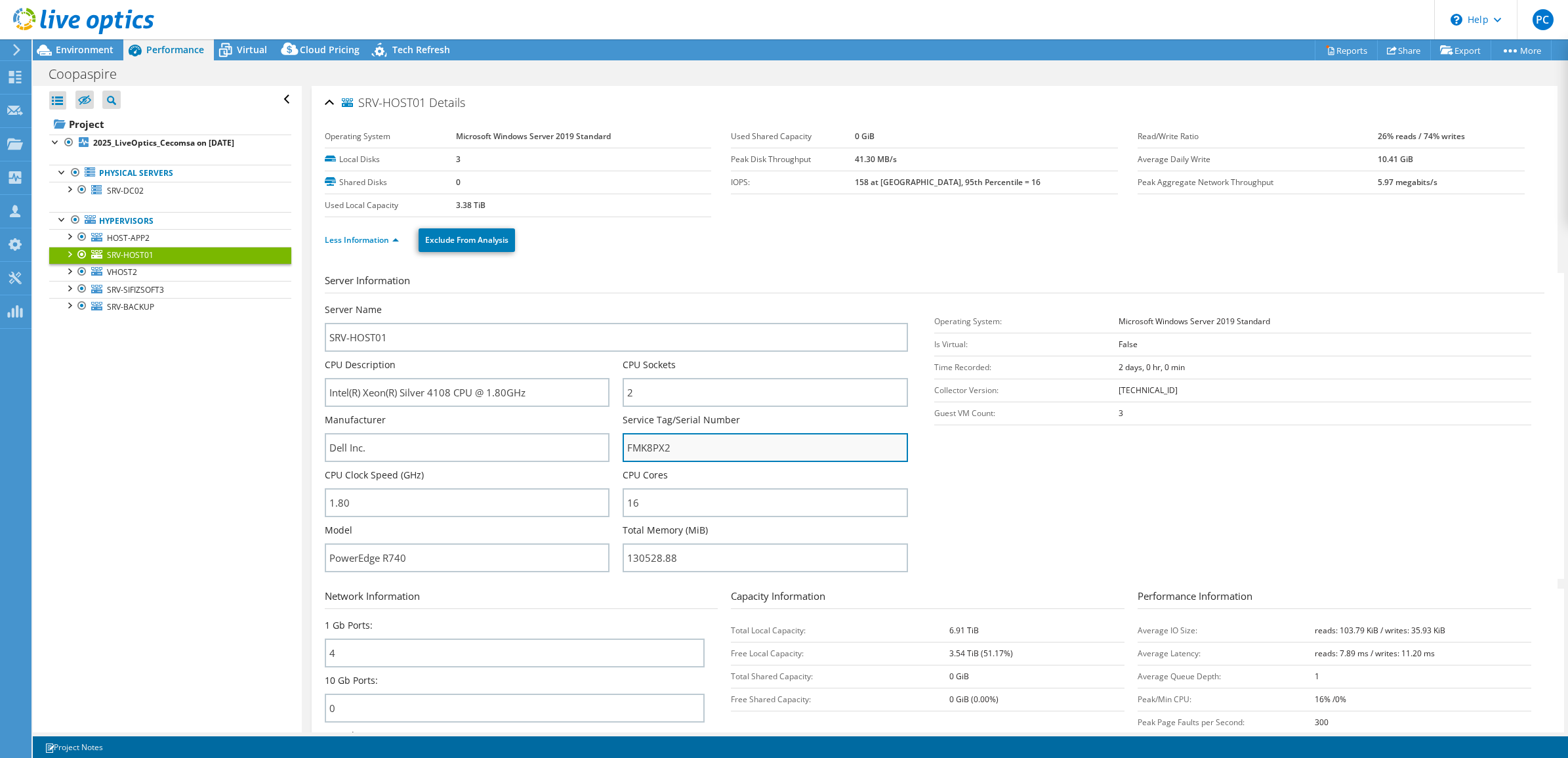
drag, startPoint x: 670, startPoint y: 448, endPoint x: 625, endPoint y: 448, distance: 45.0
click at [625, 448] on input "FMK8PX2" at bounding box center [765, 447] width 285 height 29
drag, startPoint x: 426, startPoint y: 105, endPoint x: 359, endPoint y: 102, distance: 67.1
click at [359, 102] on h2 "SRV-HOST01 Details" at bounding box center [395, 102] width 140 height 27
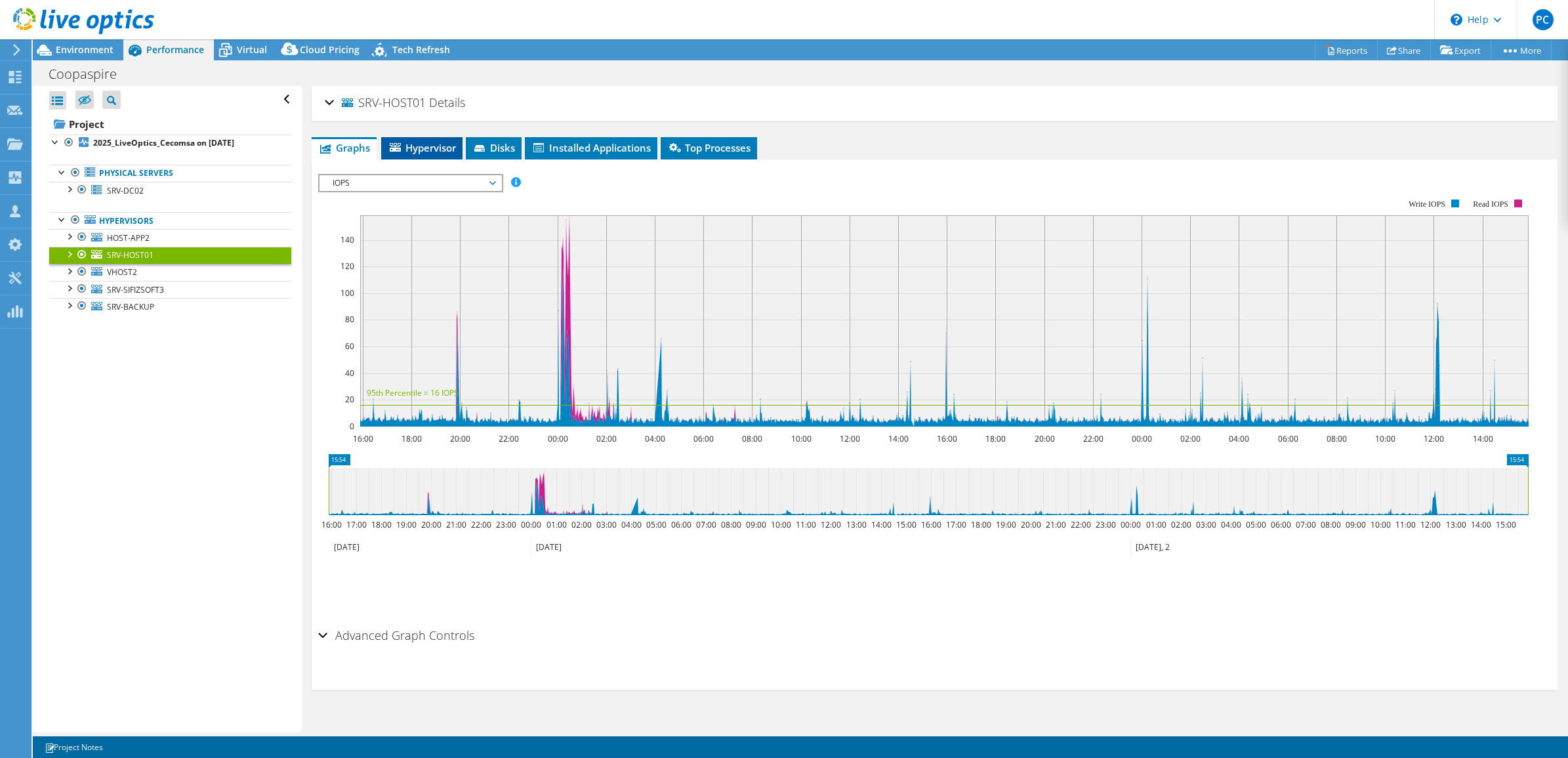
copy span "SRV-HOST01"
click at [117, 267] on span "VHOST2" at bounding box center [122, 271] width 30 height 11
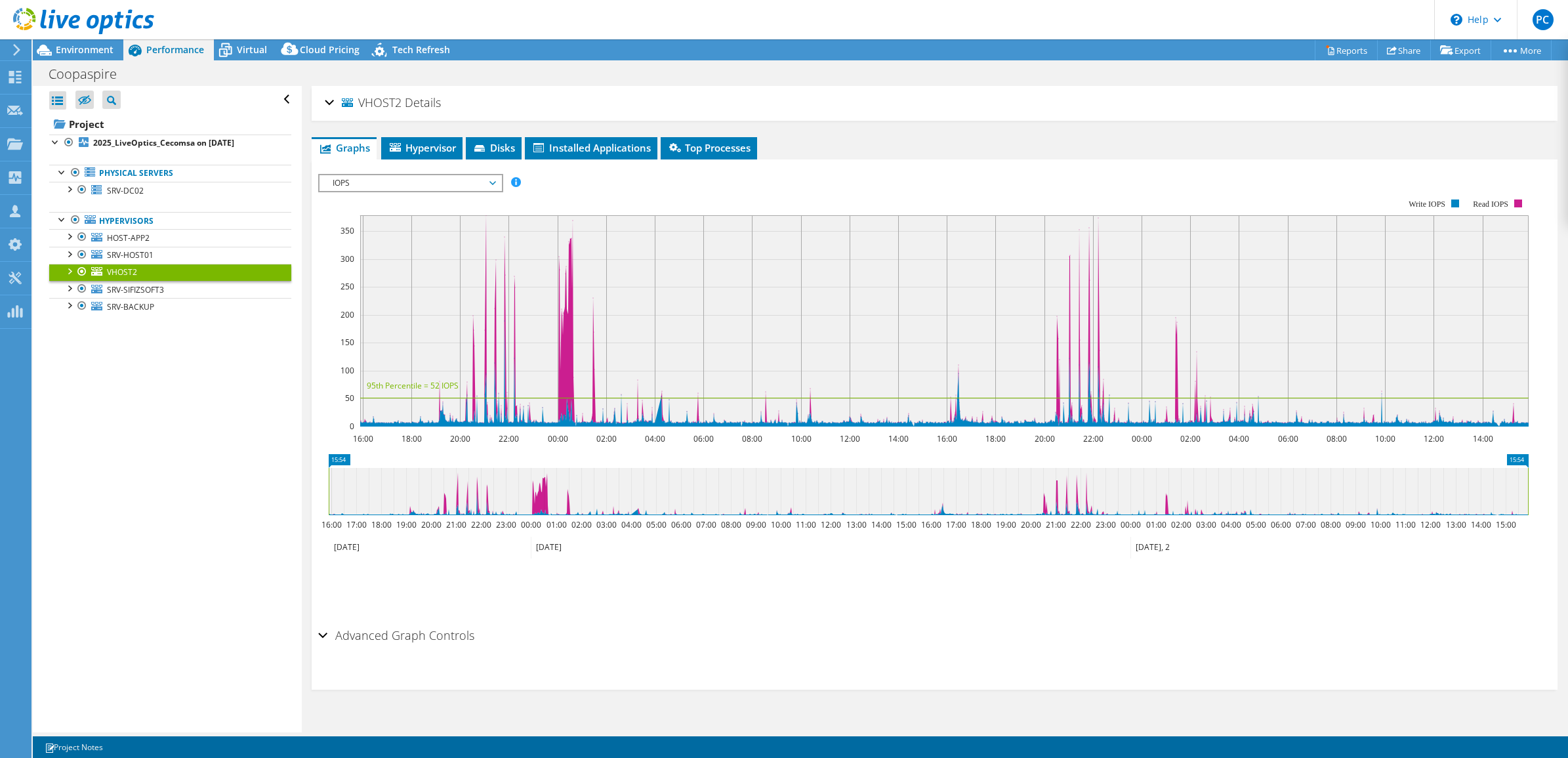
click at [329, 103] on div "VHOST2 Details" at bounding box center [934, 103] width 1221 height 28
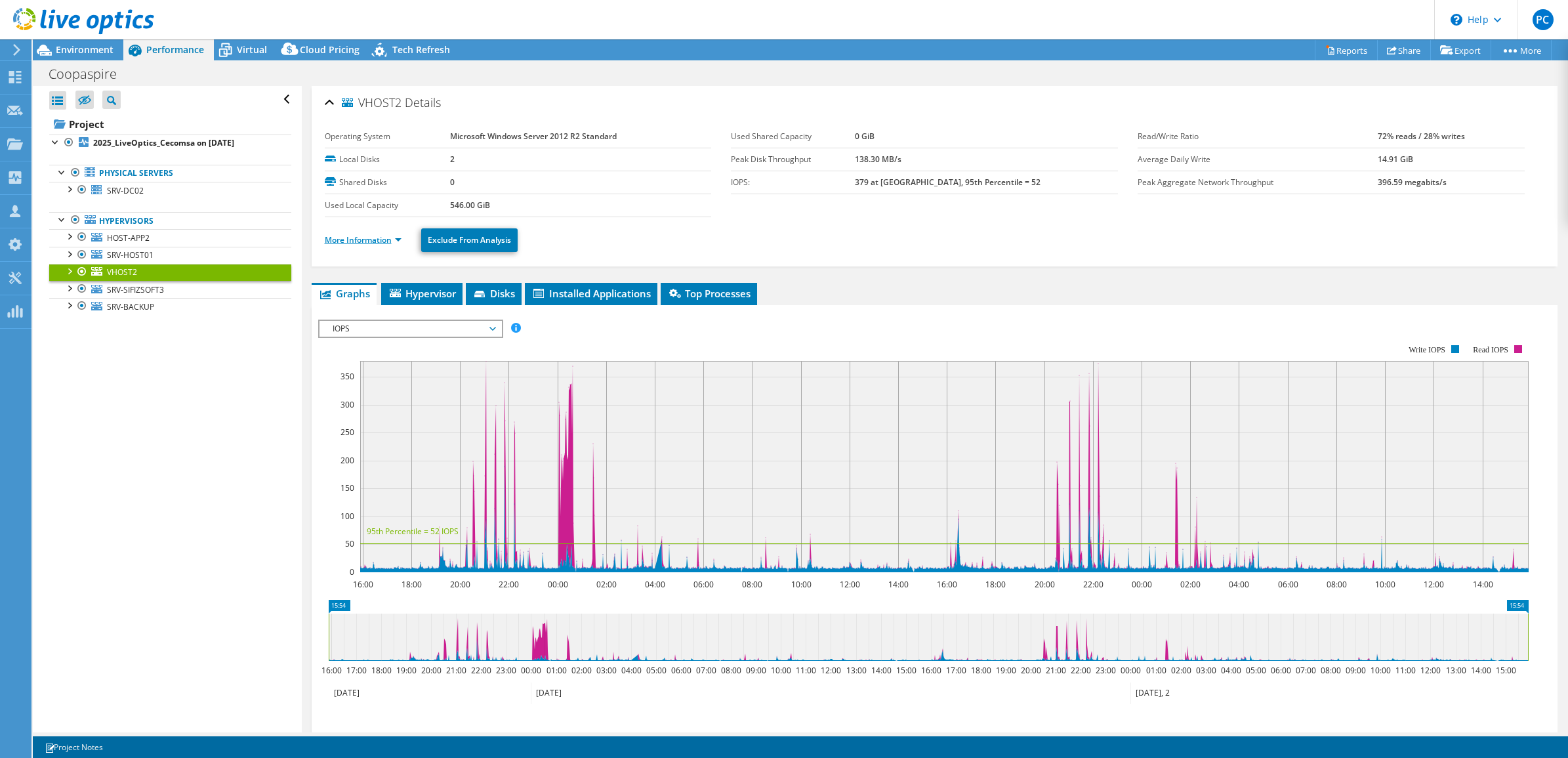
click at [395, 241] on link "More Information" at bounding box center [363, 240] width 77 height 11
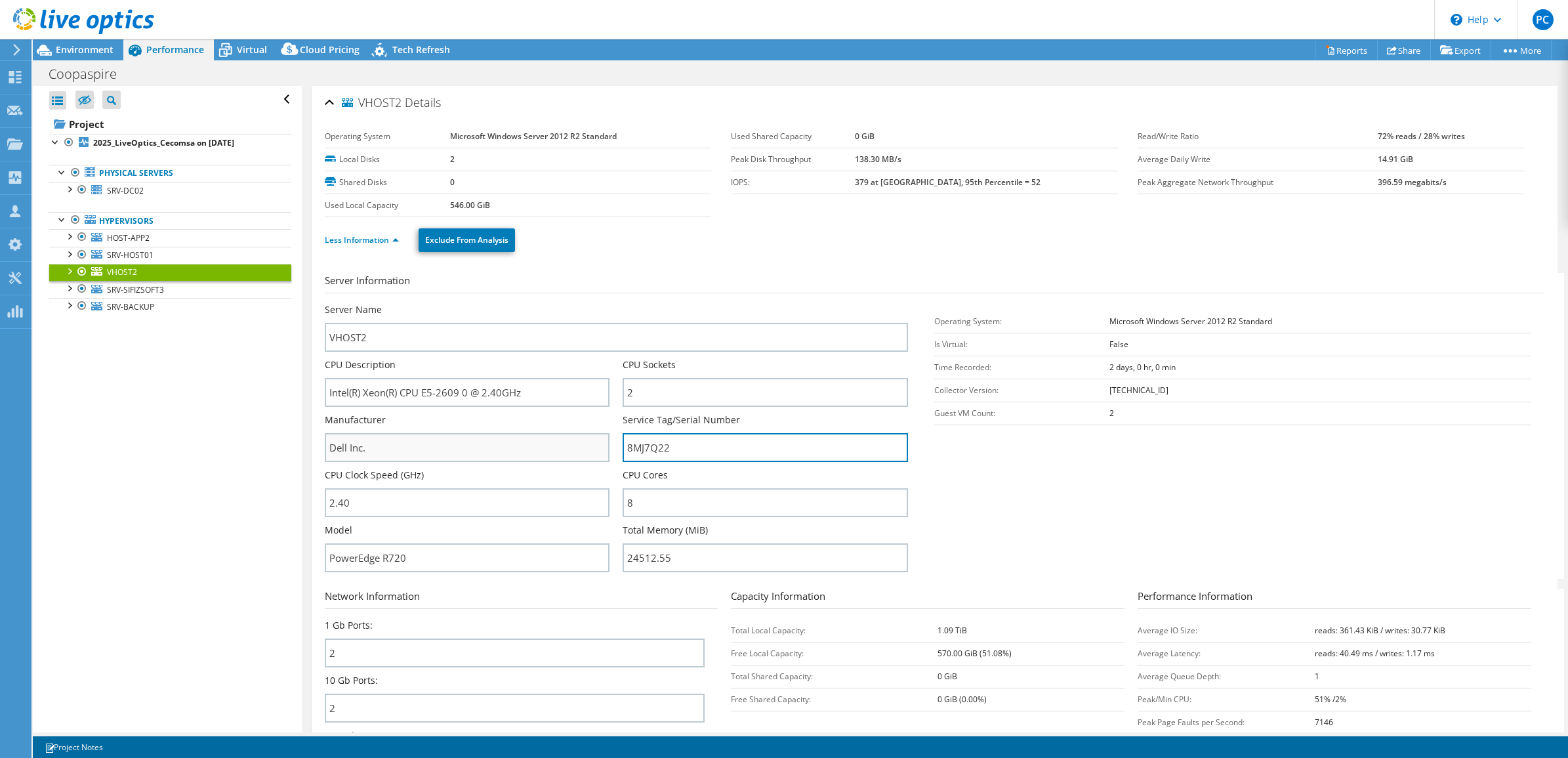
drag, startPoint x: 670, startPoint y: 456, endPoint x: 596, endPoint y: 444, distance: 75.0
click at [596, 303] on div "Server Name VHOST2 CPU Description Intel(R) Xeon(R) CPU E5-2609 0 @ 2.40GHz CPU…" at bounding box center [623, 303] width 597 height 0
drag, startPoint x: 402, startPoint y: 97, endPoint x: 360, endPoint y: 104, distance: 42.6
click at [360, 104] on h2 "VHOST2 Details" at bounding box center [382, 102] width 116 height 27
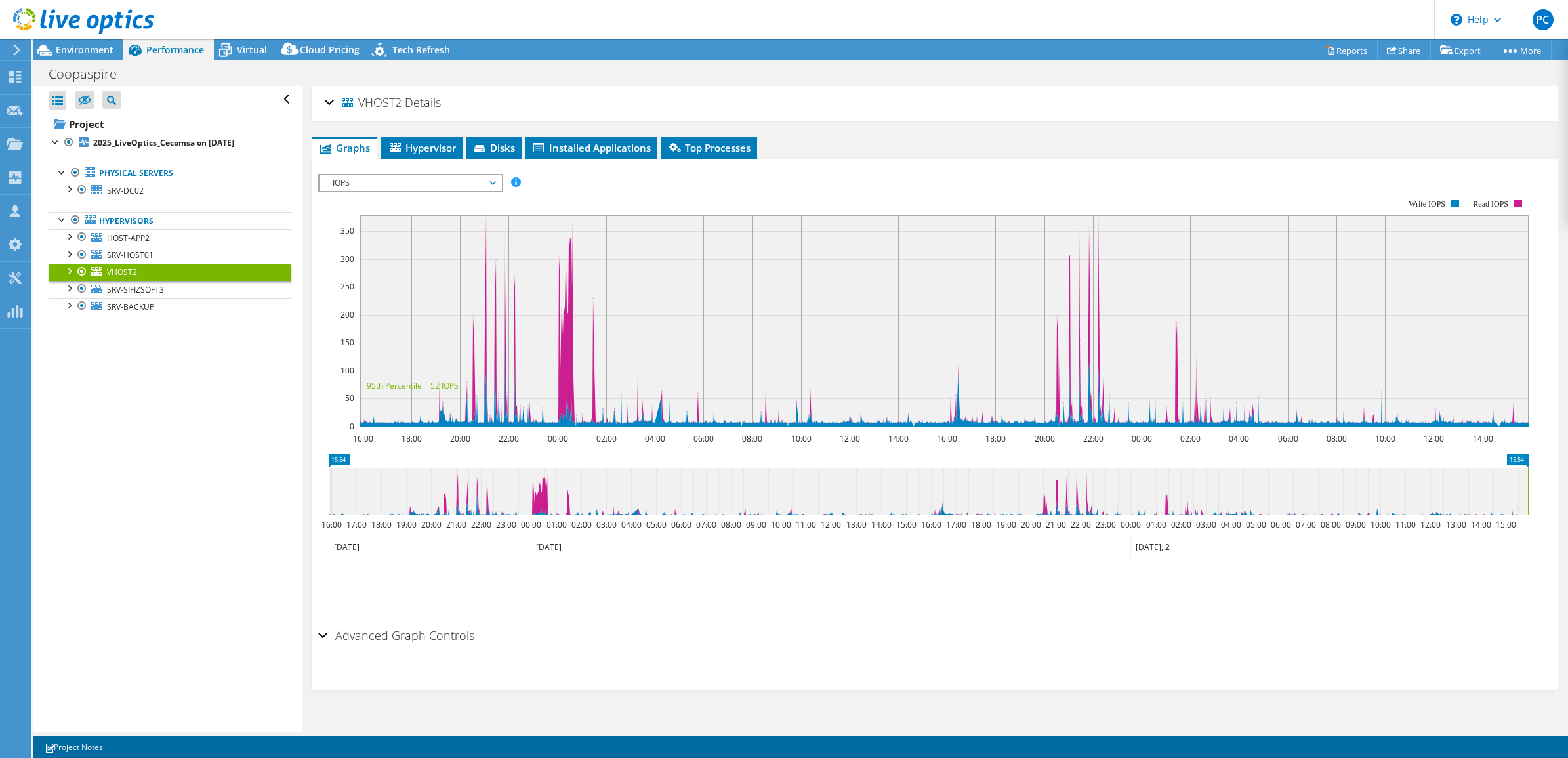
copy span "VHOST2"
click at [66, 290] on div at bounding box center [69, 288] width 13 height 13
click at [131, 297] on link "SRV-SIFIZSOFT3" at bounding box center [170, 289] width 242 height 17
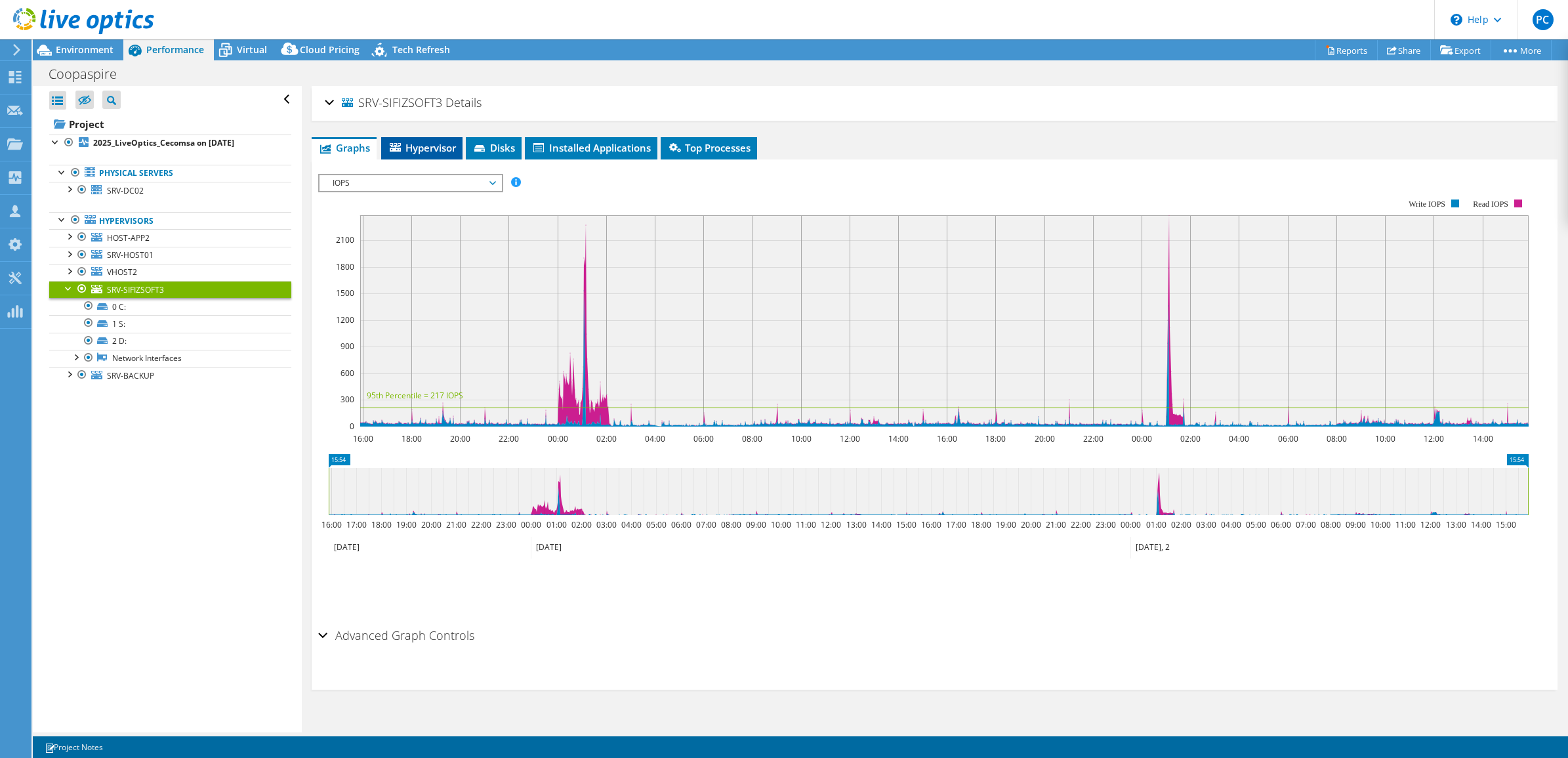
click at [426, 153] on li "Hypervisor" at bounding box center [422, 148] width 81 height 22
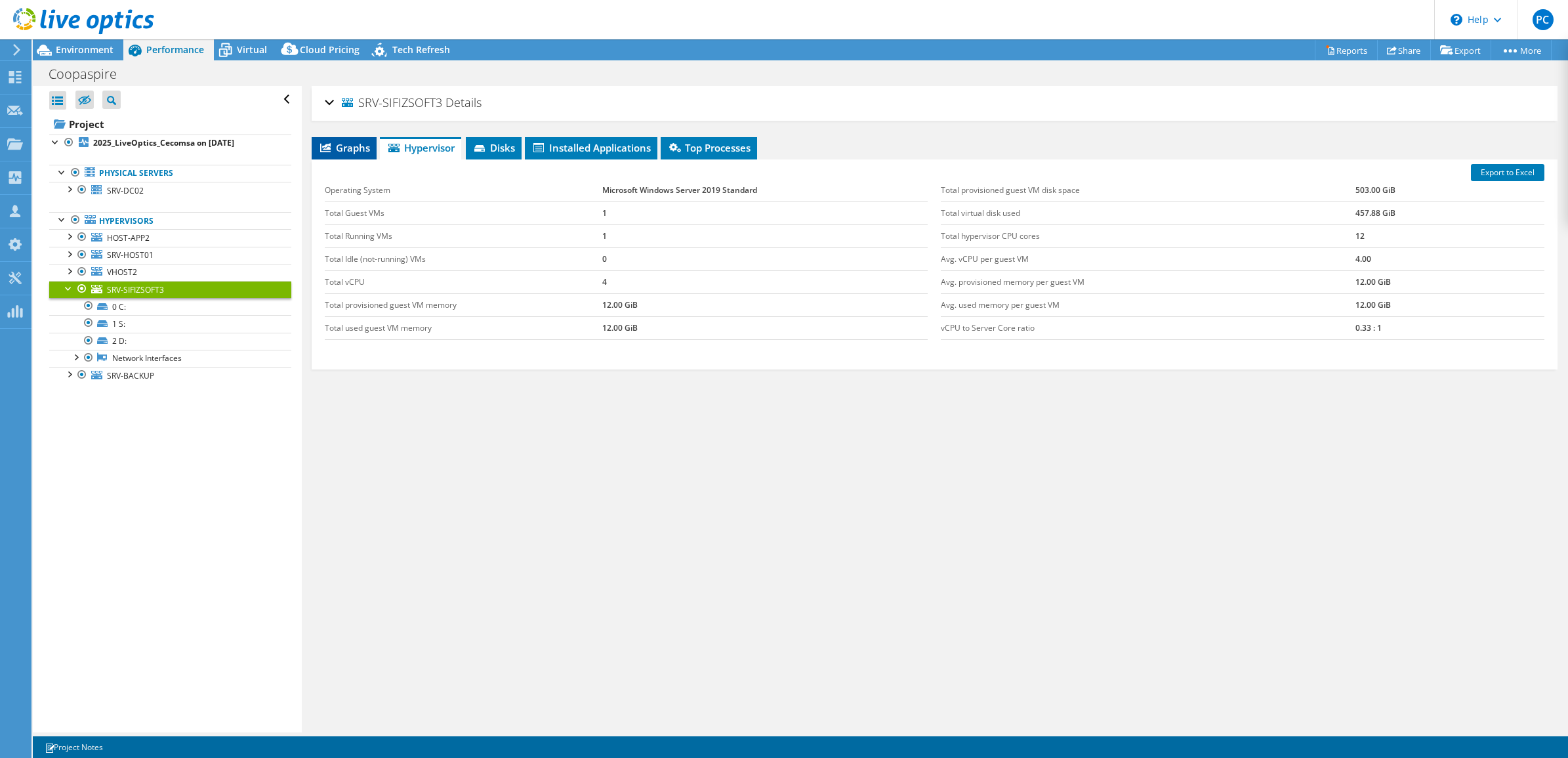
click at [355, 147] on span "Graphs" at bounding box center [344, 147] width 52 height 13
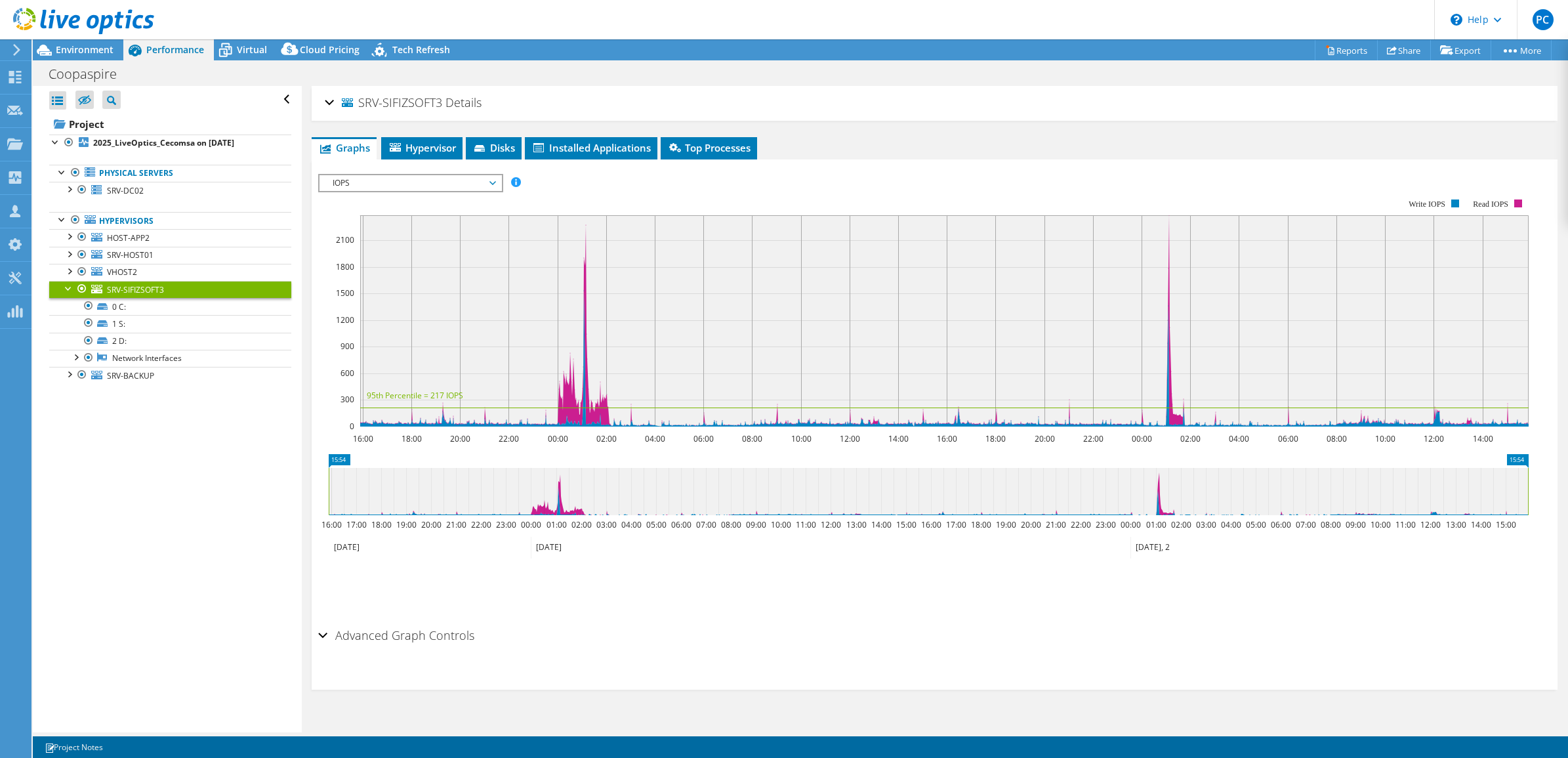
click at [330, 103] on div "SRV-SIFIZSOFT3 Details" at bounding box center [934, 103] width 1221 height 28
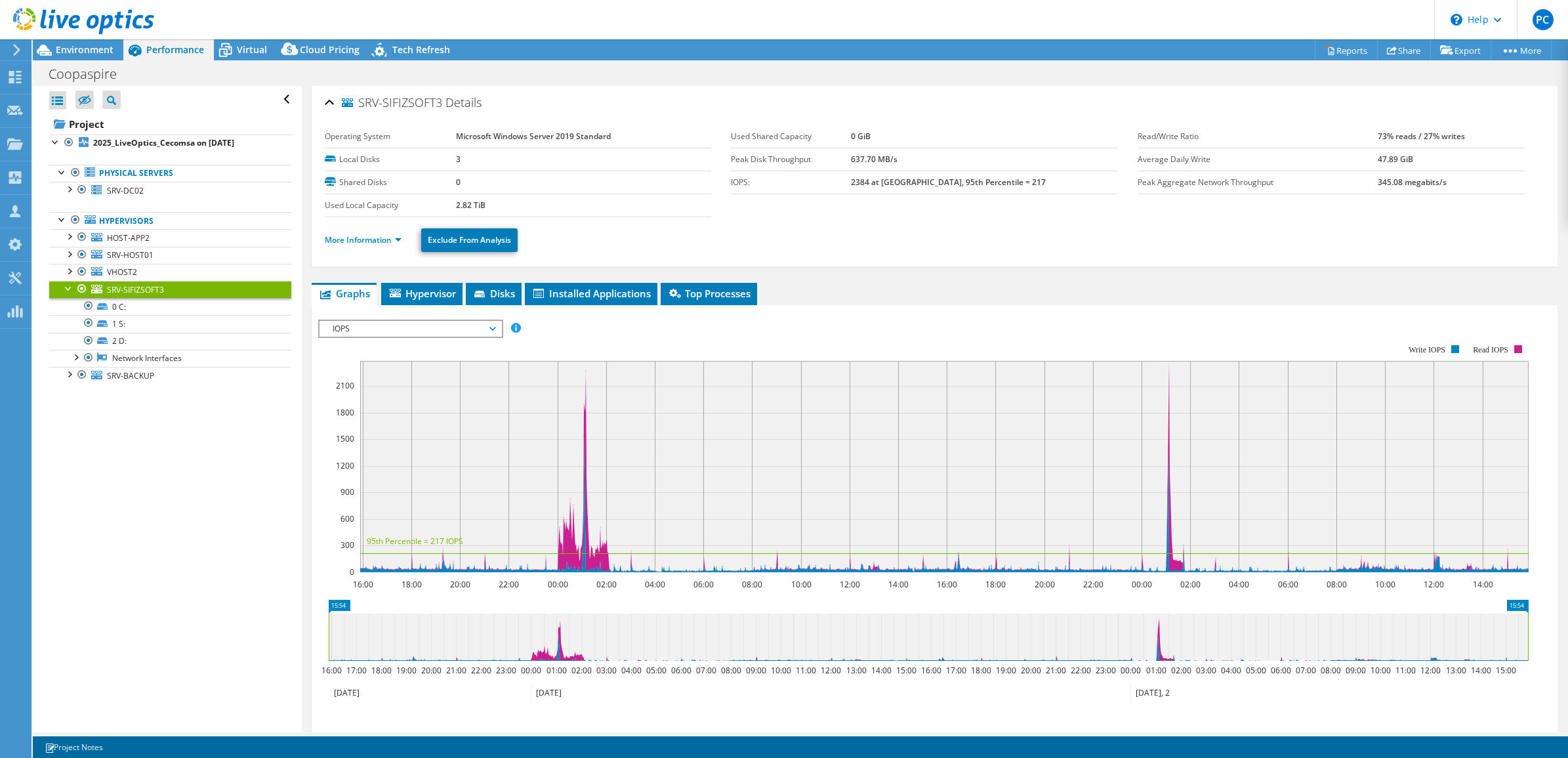
click at [399, 233] on li "More Information" at bounding box center [367, 240] width 85 height 15
click at [398, 240] on link "More Information" at bounding box center [363, 240] width 77 height 11
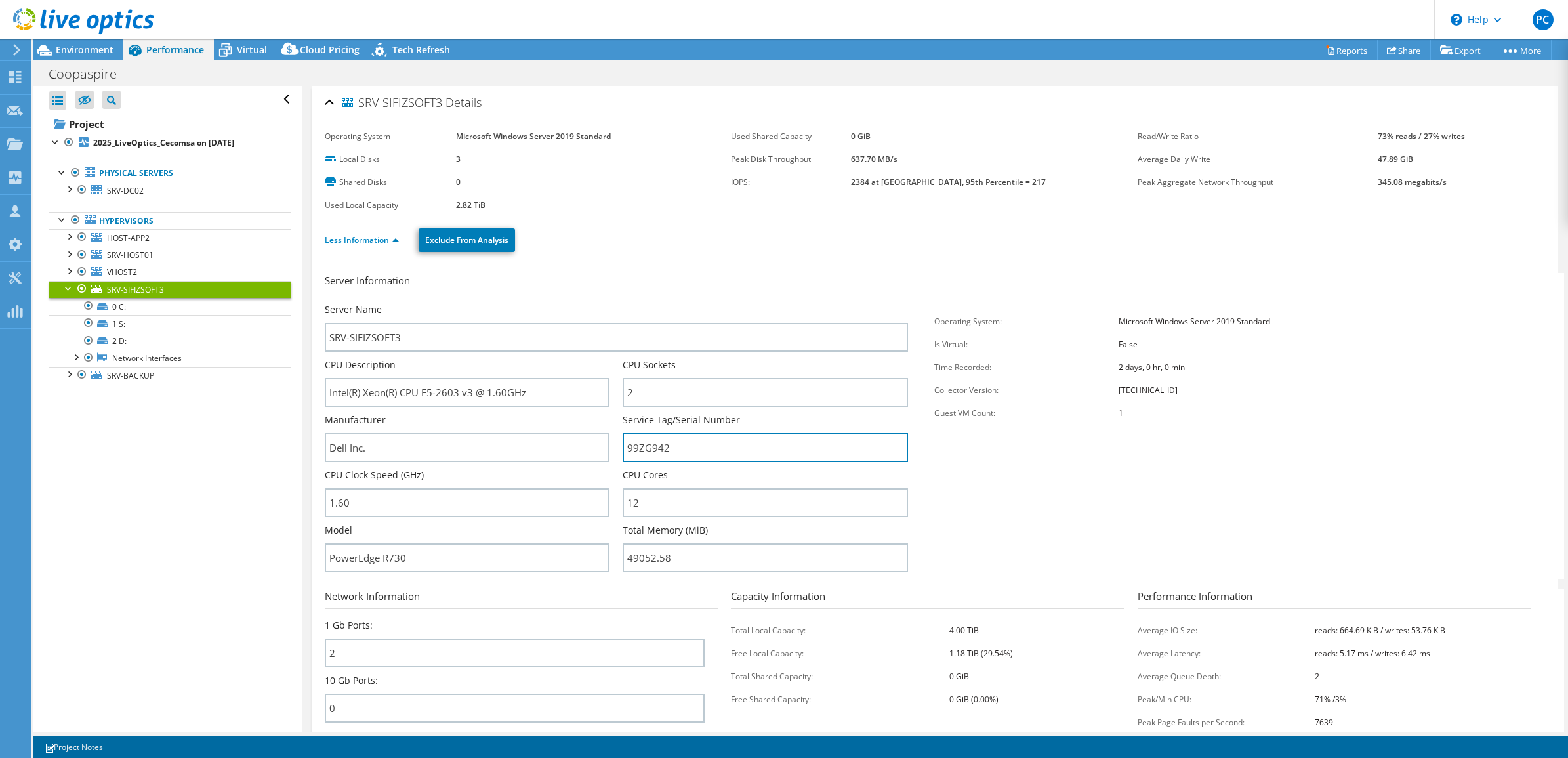
drag, startPoint x: 714, startPoint y: 449, endPoint x: 616, endPoint y: 443, distance: 98.2
click at [616, 303] on div "Server Name SRV-SIFIZSOFT3 CPU Description Intel(R) Xeon(R) CPU E5-2603 v3 @ 1.…" at bounding box center [623, 303] width 597 height 0
click at [70, 290] on div at bounding box center [69, 288] width 13 height 13
drag, startPoint x: 441, startPoint y: 96, endPoint x: 358, endPoint y: 104, distance: 83.4
click at [358, 104] on span "SRV-SIFIZSOFT3" at bounding box center [392, 103] width 100 height 13
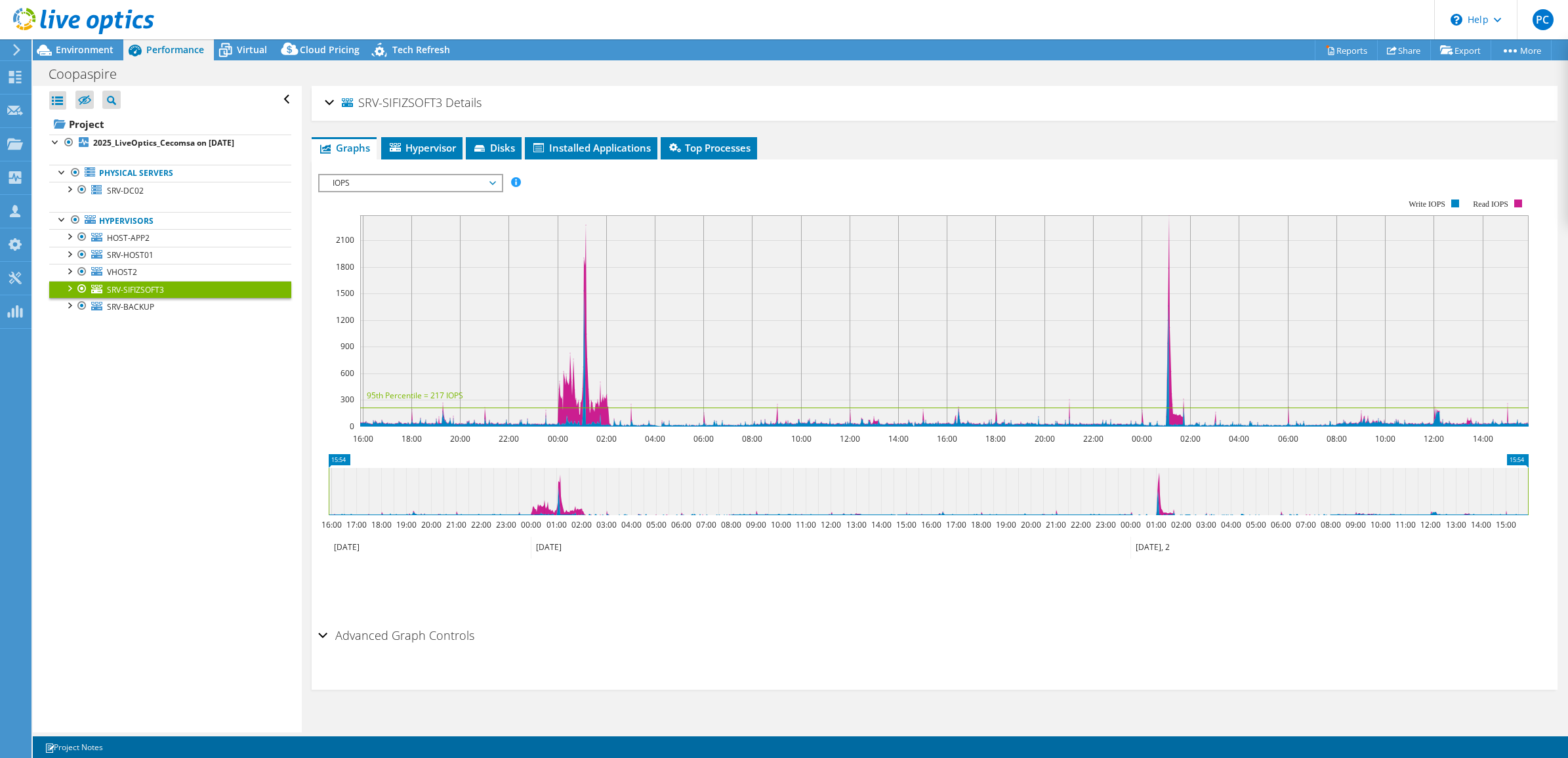
copy span "SRV-SIFIZSOFT3"
click at [139, 304] on span "SRV-BACKUP" at bounding box center [131, 306] width 47 height 11
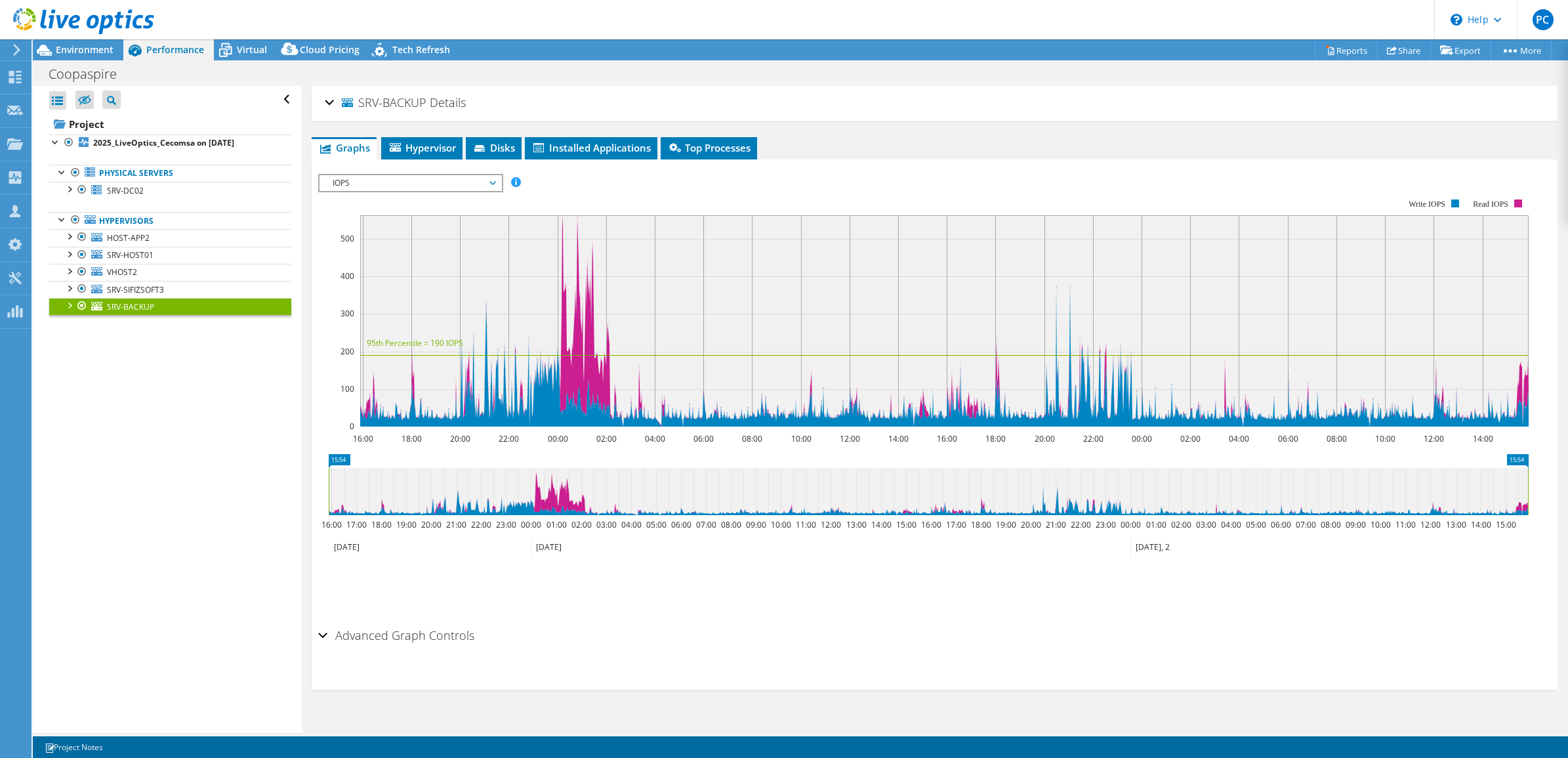
click at [333, 105] on div "SRV-BACKUP Details" at bounding box center [934, 103] width 1221 height 28
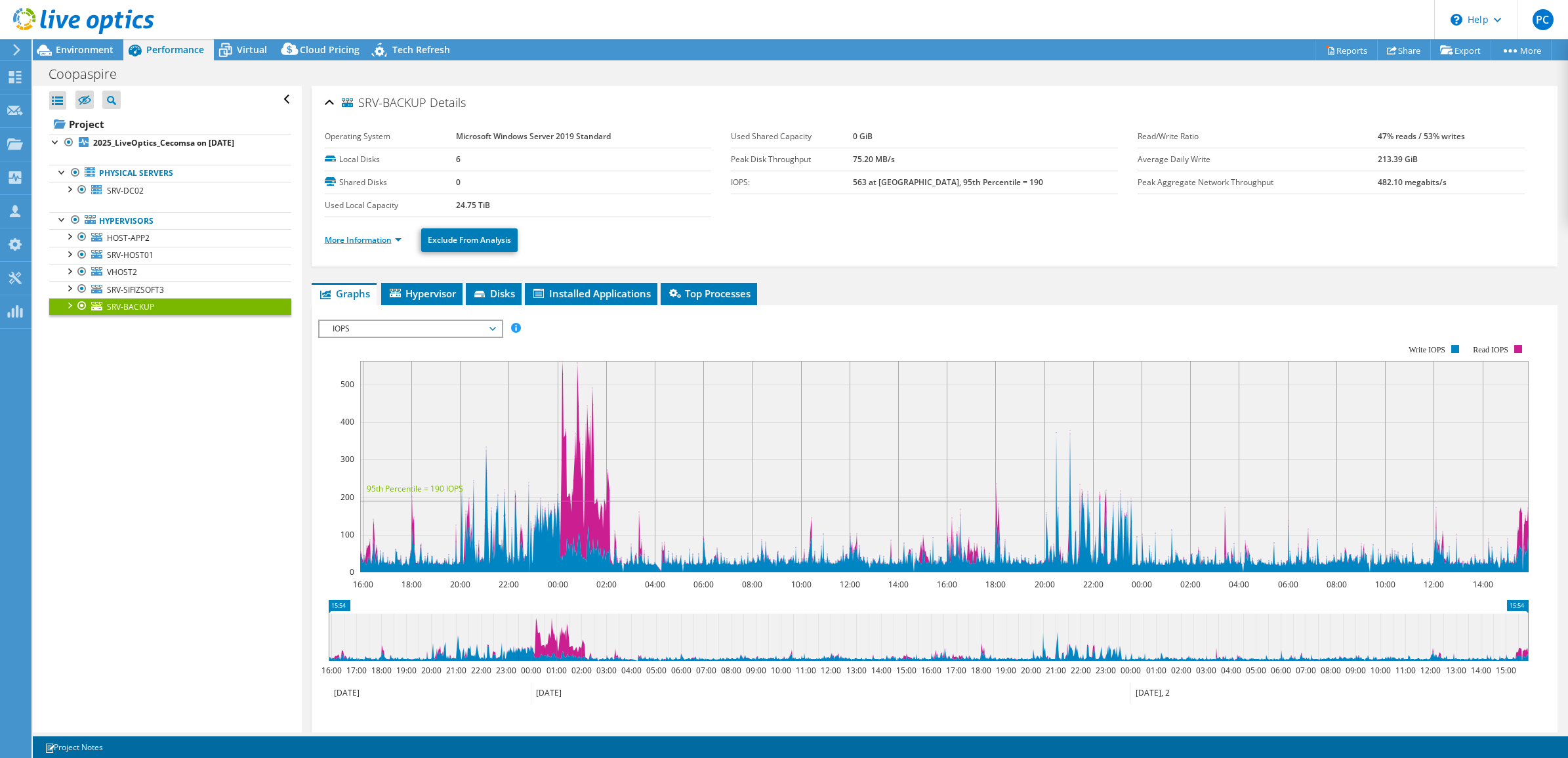
click at [399, 241] on link "More Information" at bounding box center [363, 240] width 77 height 11
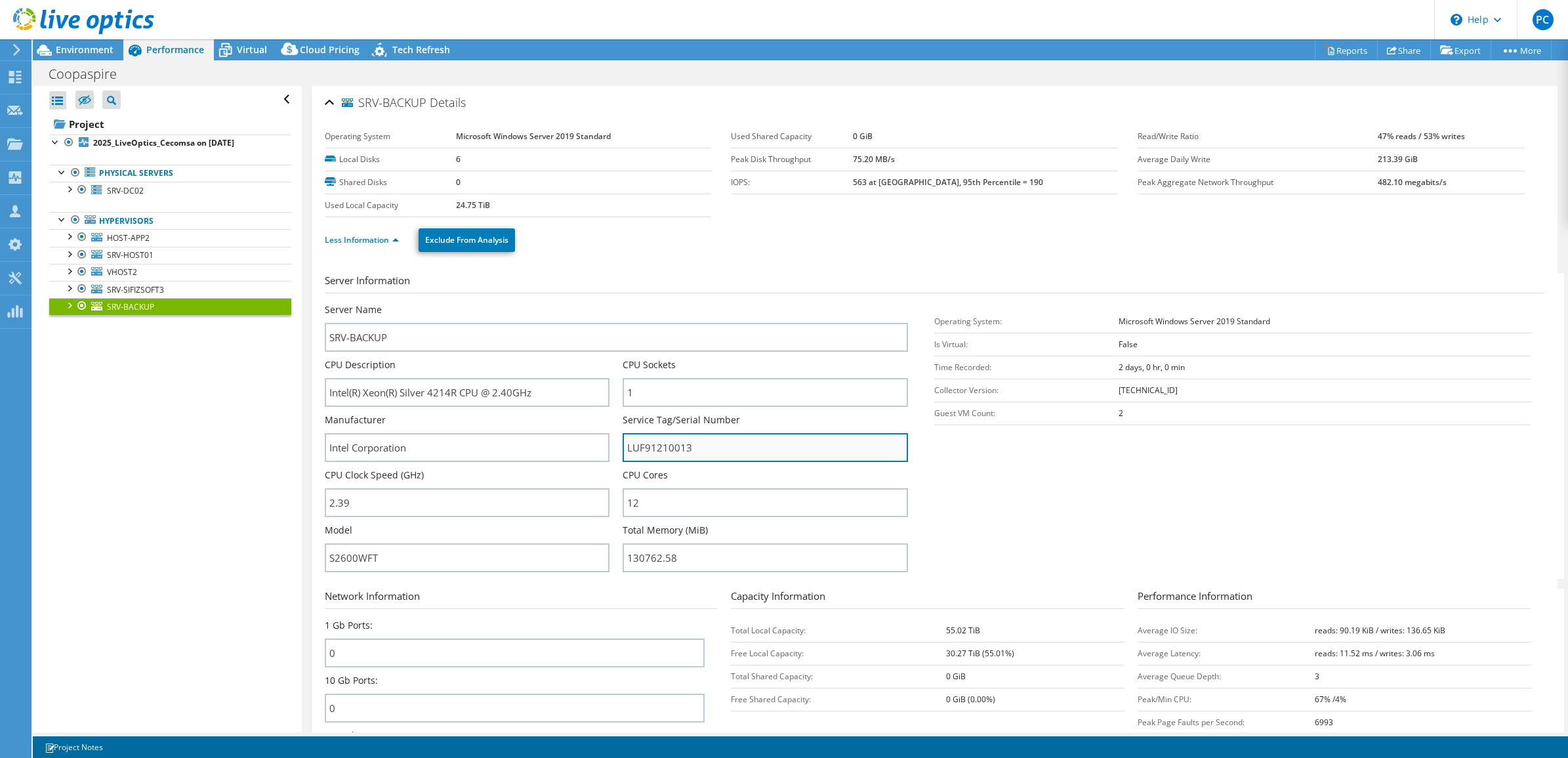
drag, startPoint x: 718, startPoint y: 443, endPoint x: 620, endPoint y: 440, distance: 98.0
click at [622, 440] on input "LUF91210013" at bounding box center [765, 447] width 285 height 29
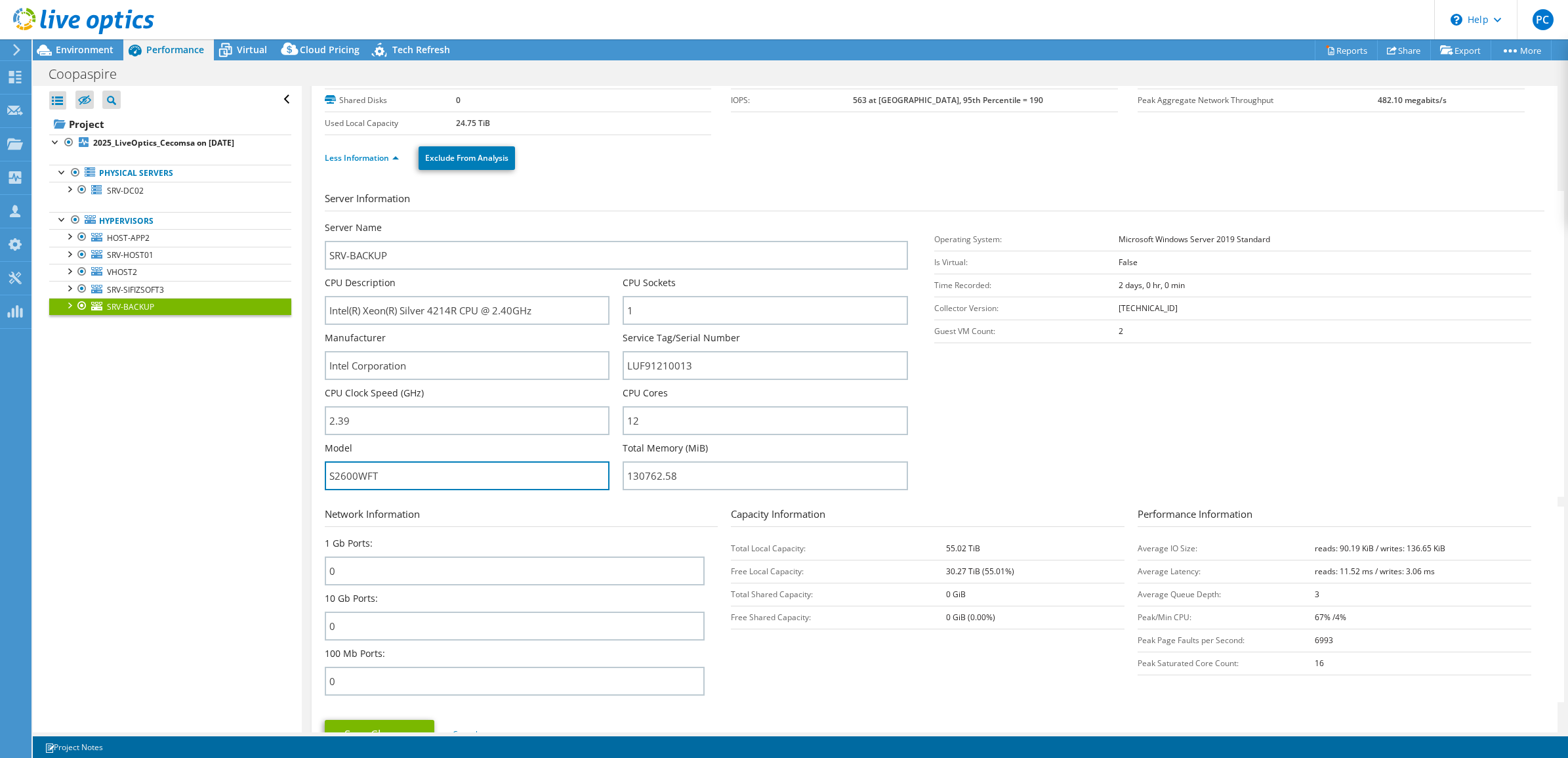
drag, startPoint x: 409, startPoint y: 470, endPoint x: 280, endPoint y: 470, distance: 129.0
click at [280, 470] on div "Open All Close All Hide Excluded Nodes Project Tree Filter" at bounding box center [800, 409] width 1536 height 646
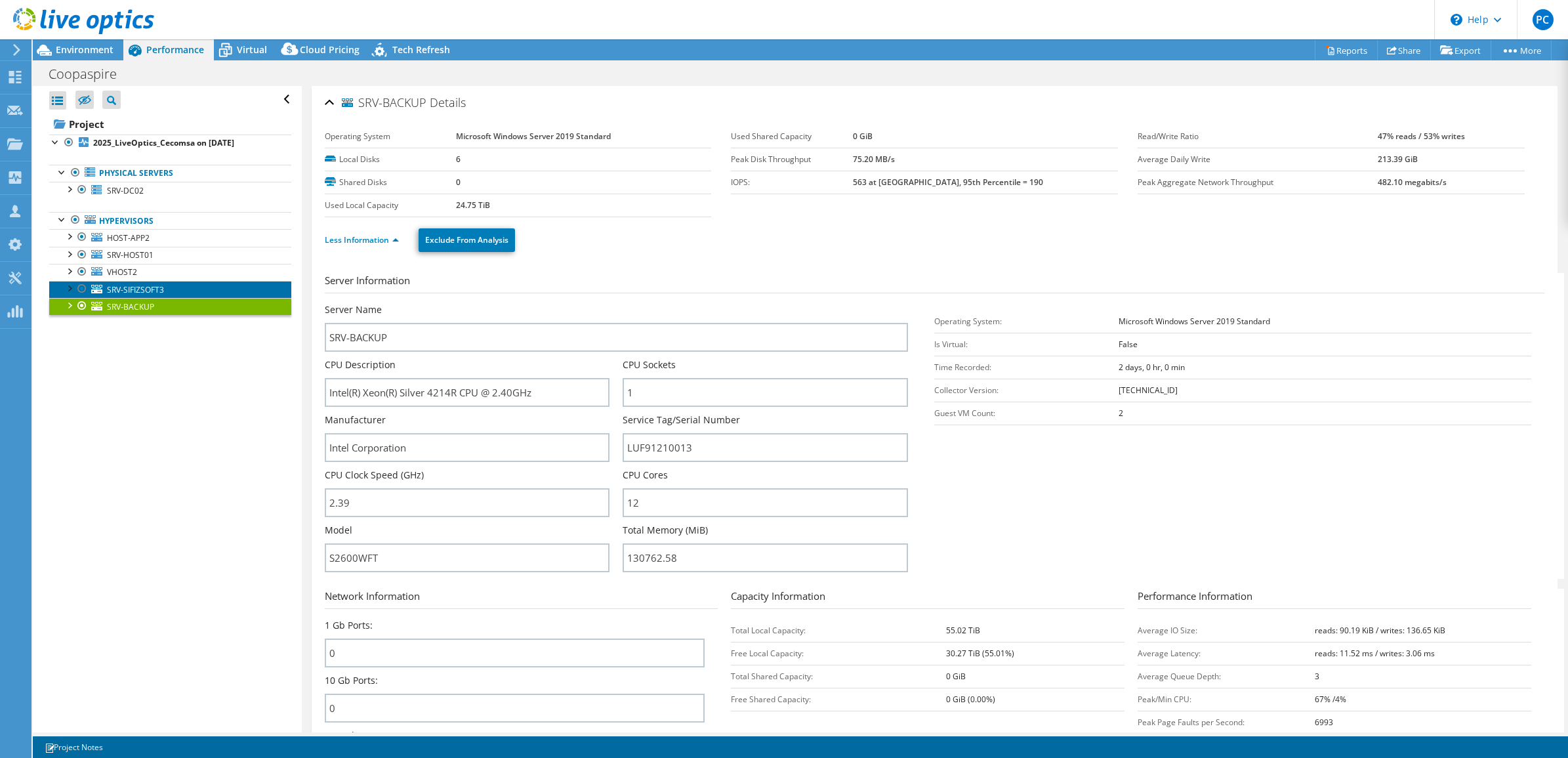
click at [163, 293] on span "SRV-SIFIZSOFT3" at bounding box center [135, 289] width 57 height 11
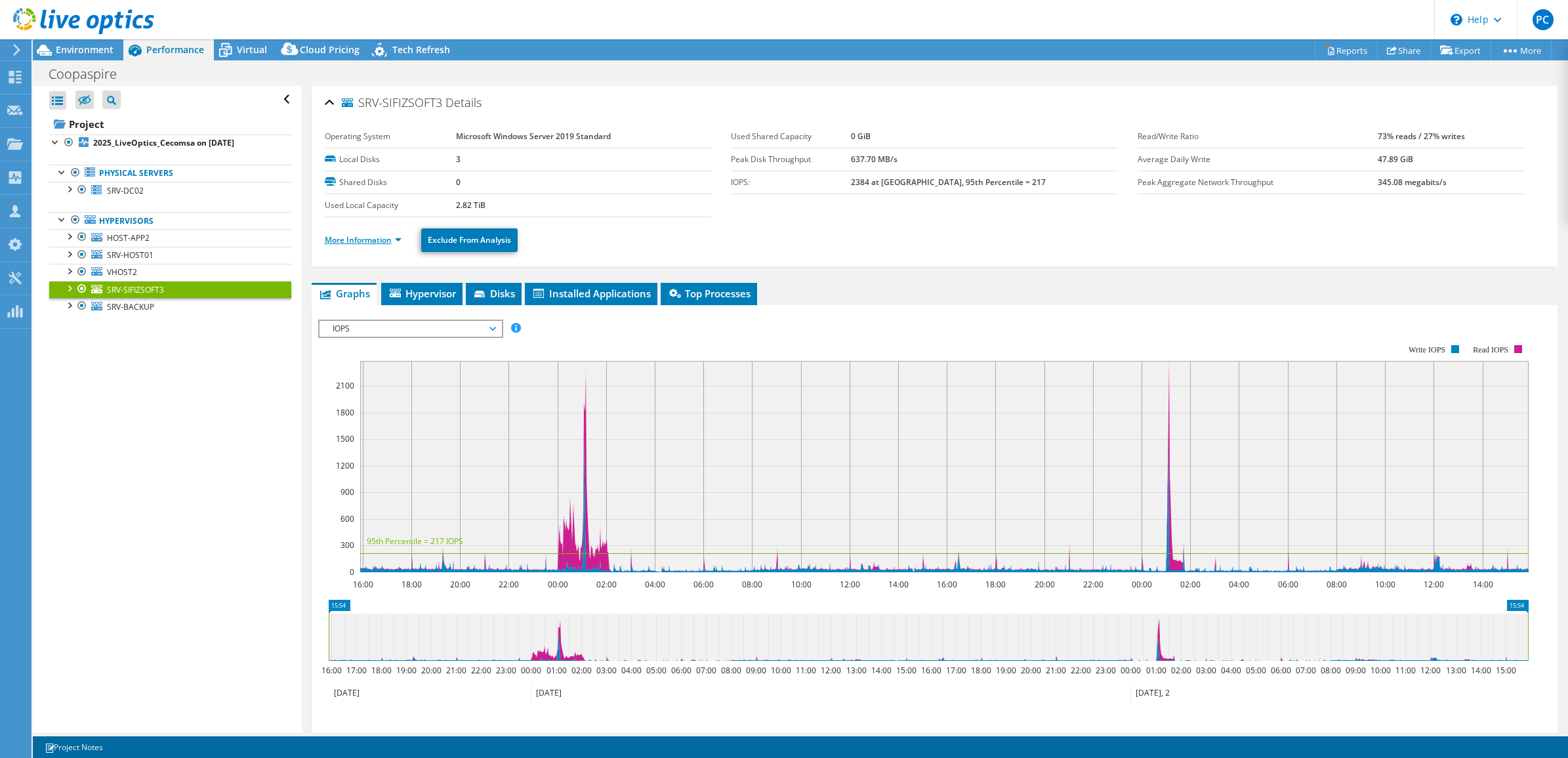
click at [398, 243] on link "More Information" at bounding box center [363, 240] width 77 height 11
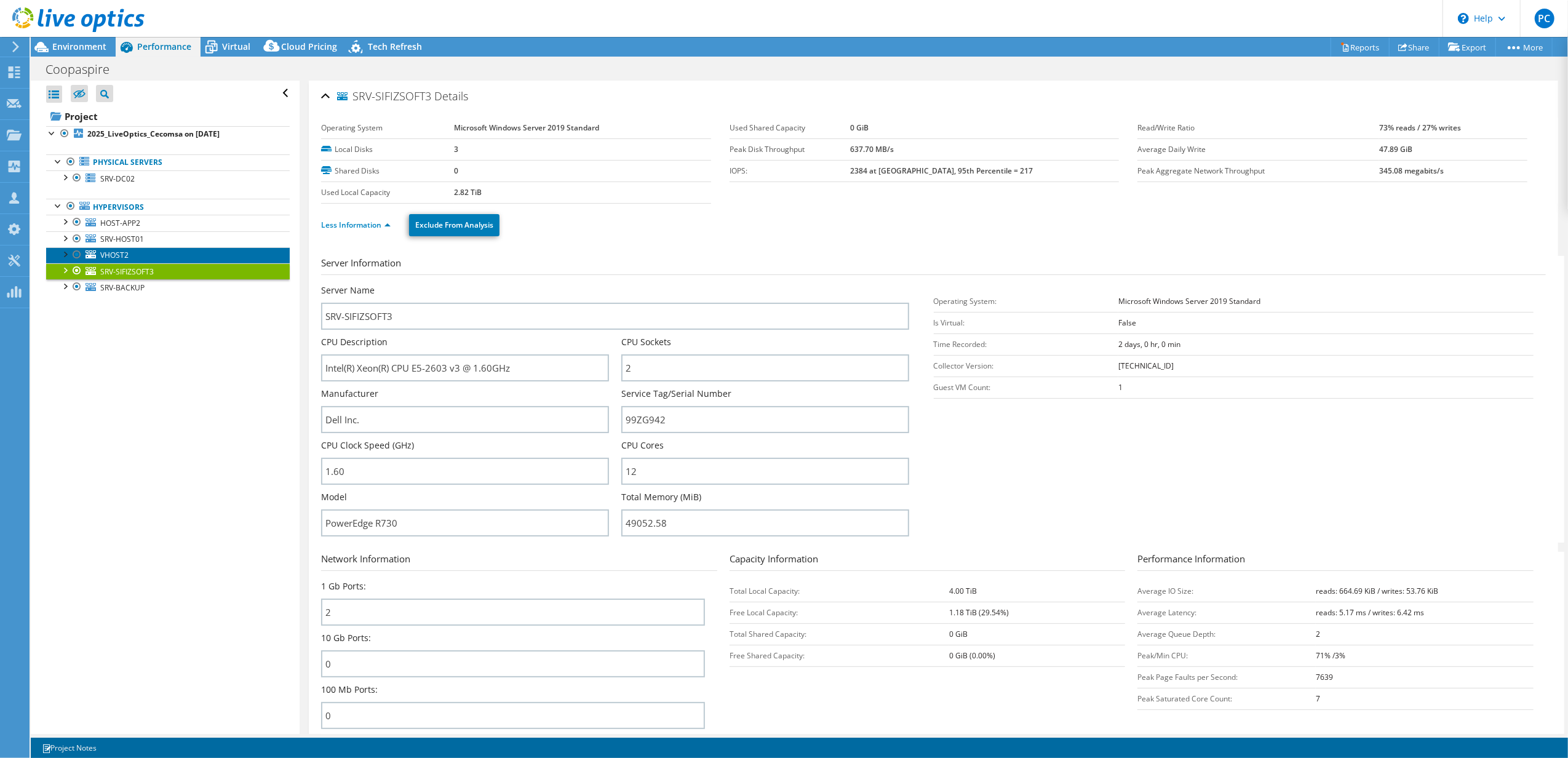
click at [138, 255] on link "VHOST2" at bounding box center [168, 255] width 243 height 16
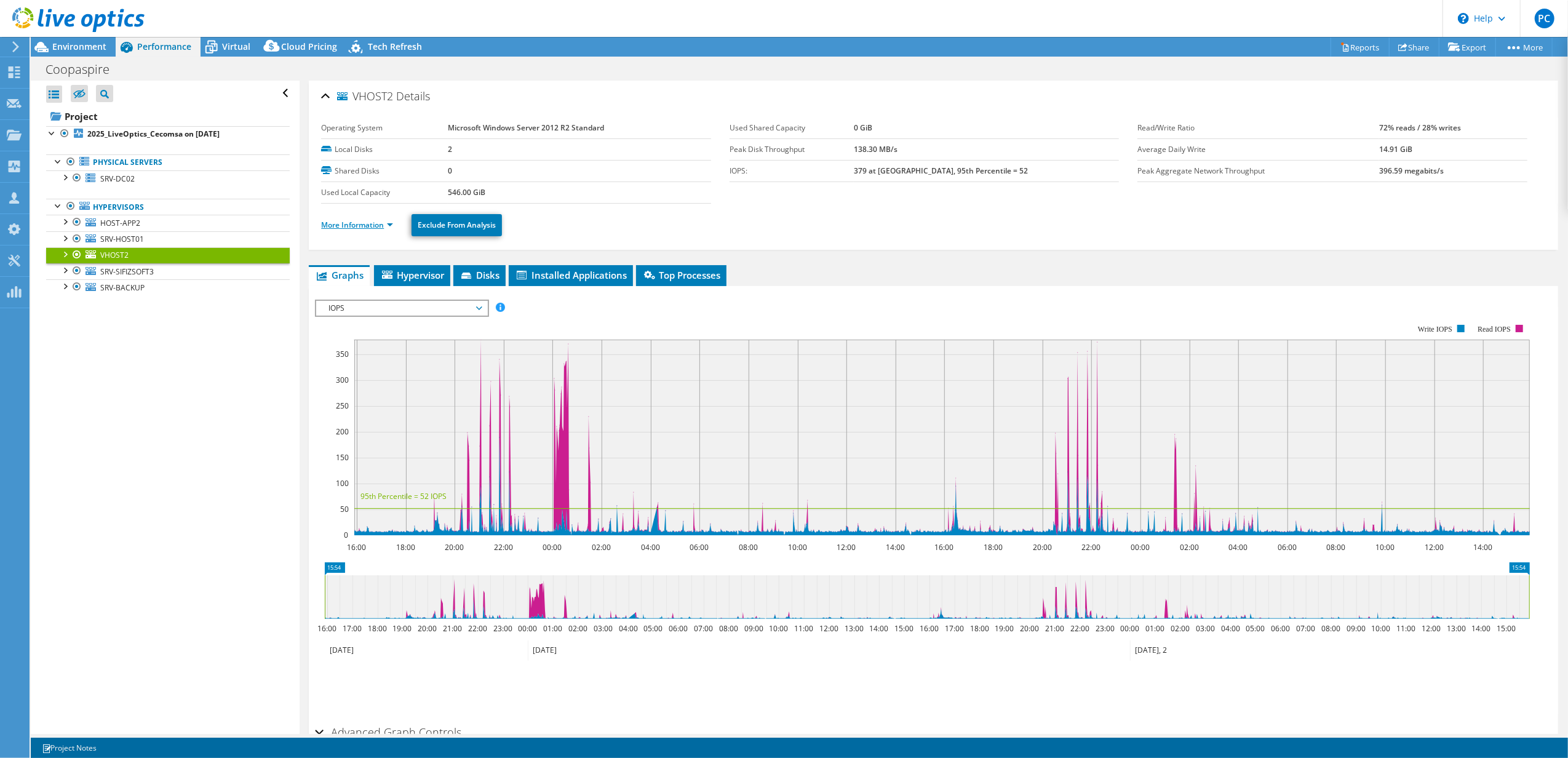
click at [390, 222] on link "More Information" at bounding box center [357, 225] width 72 height 10
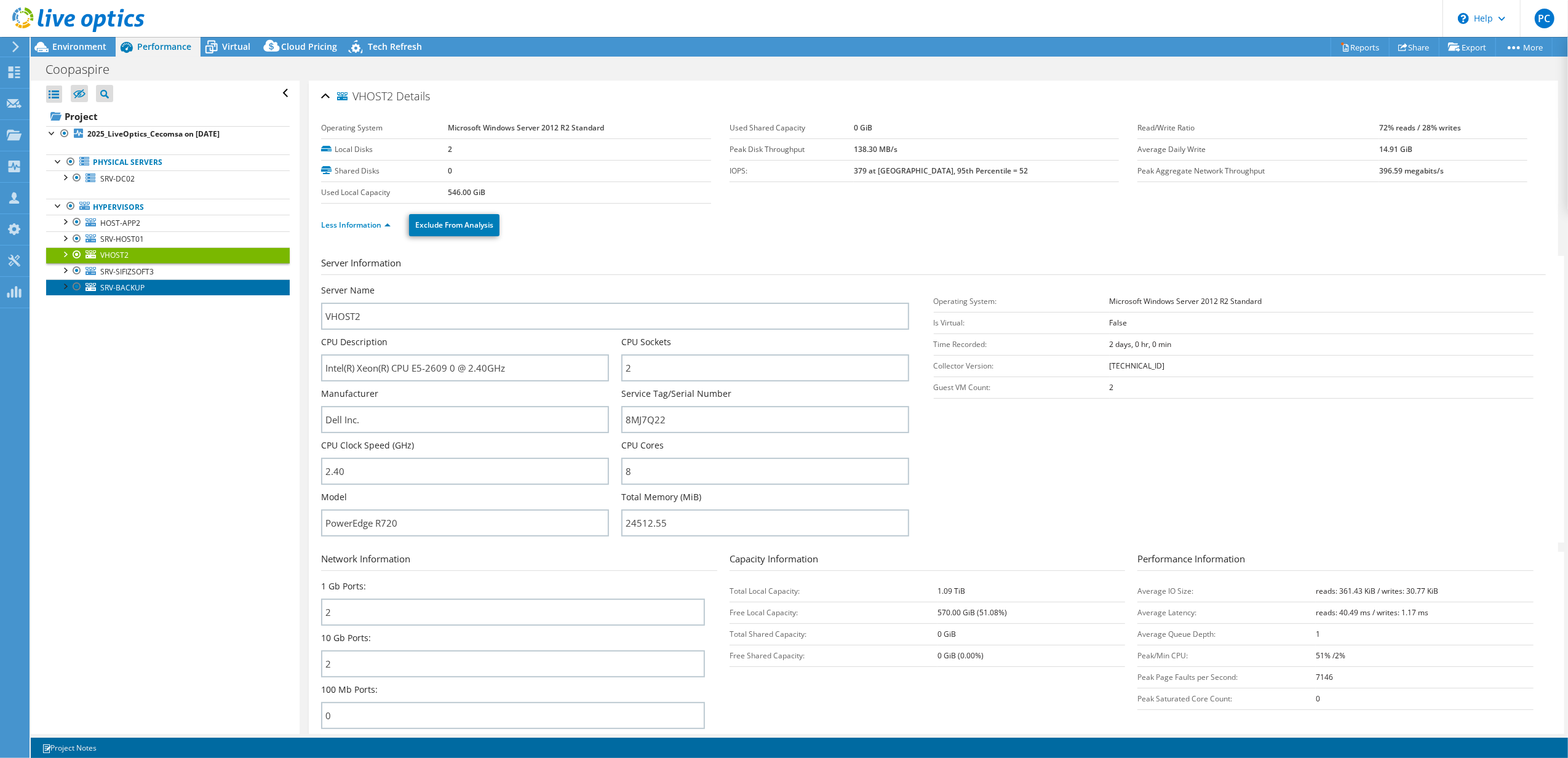
click at [148, 289] on link "SRV-BACKUP" at bounding box center [168, 287] width 243 height 16
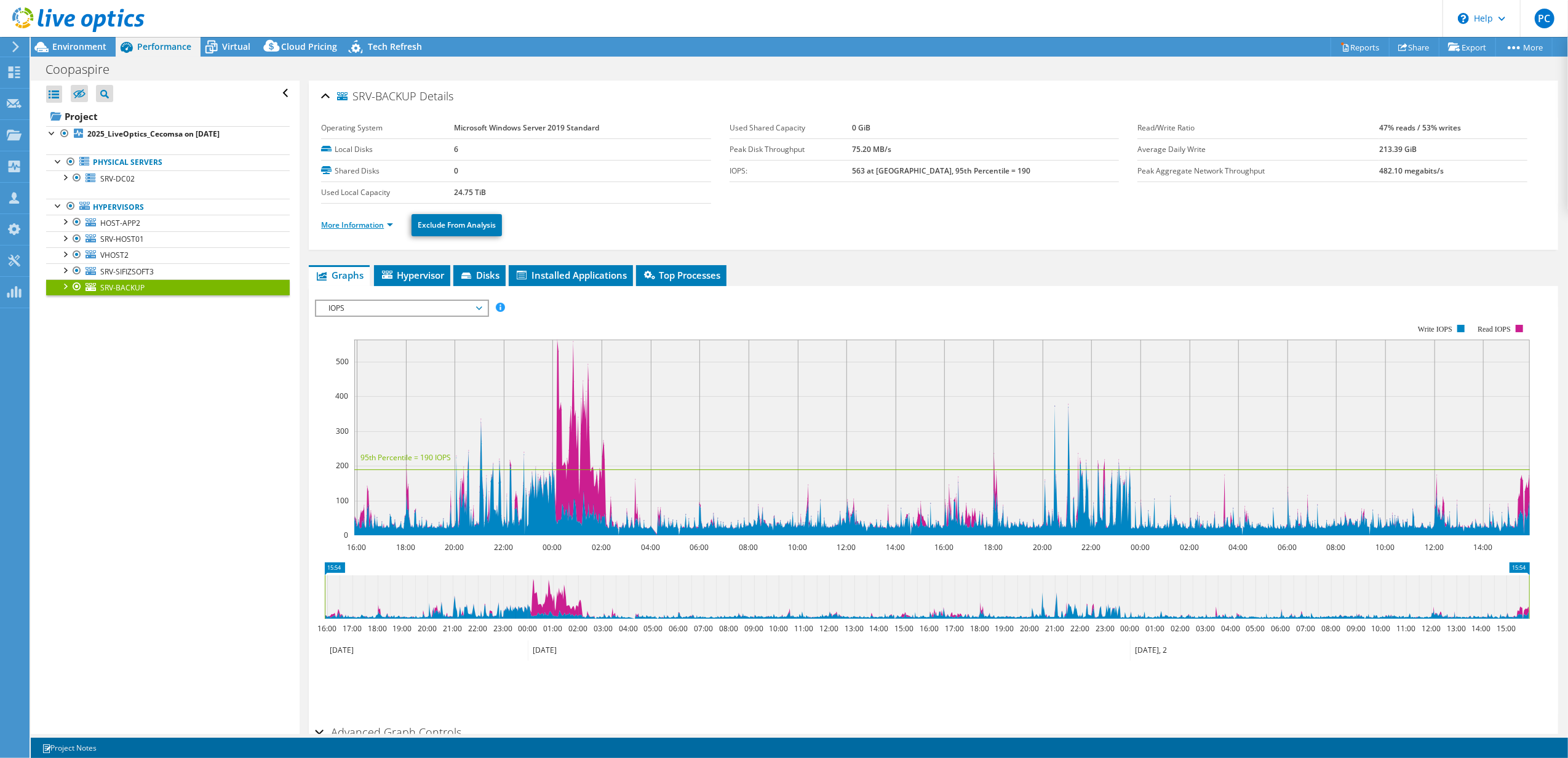
click at [382, 225] on link "More Information" at bounding box center [357, 225] width 72 height 10
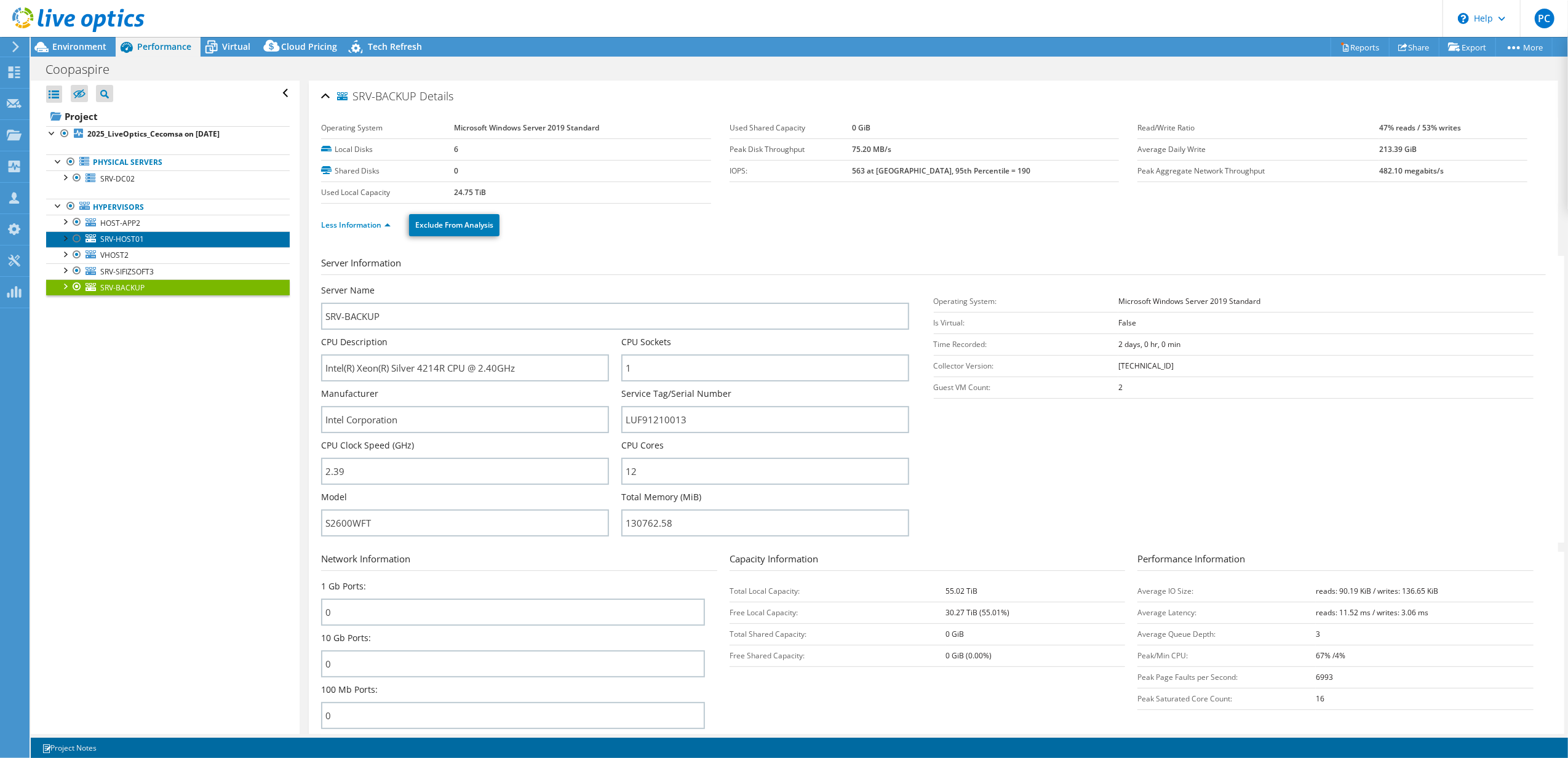
click at [131, 244] on span "SRV-HOST01" at bounding box center [122, 239] width 44 height 10
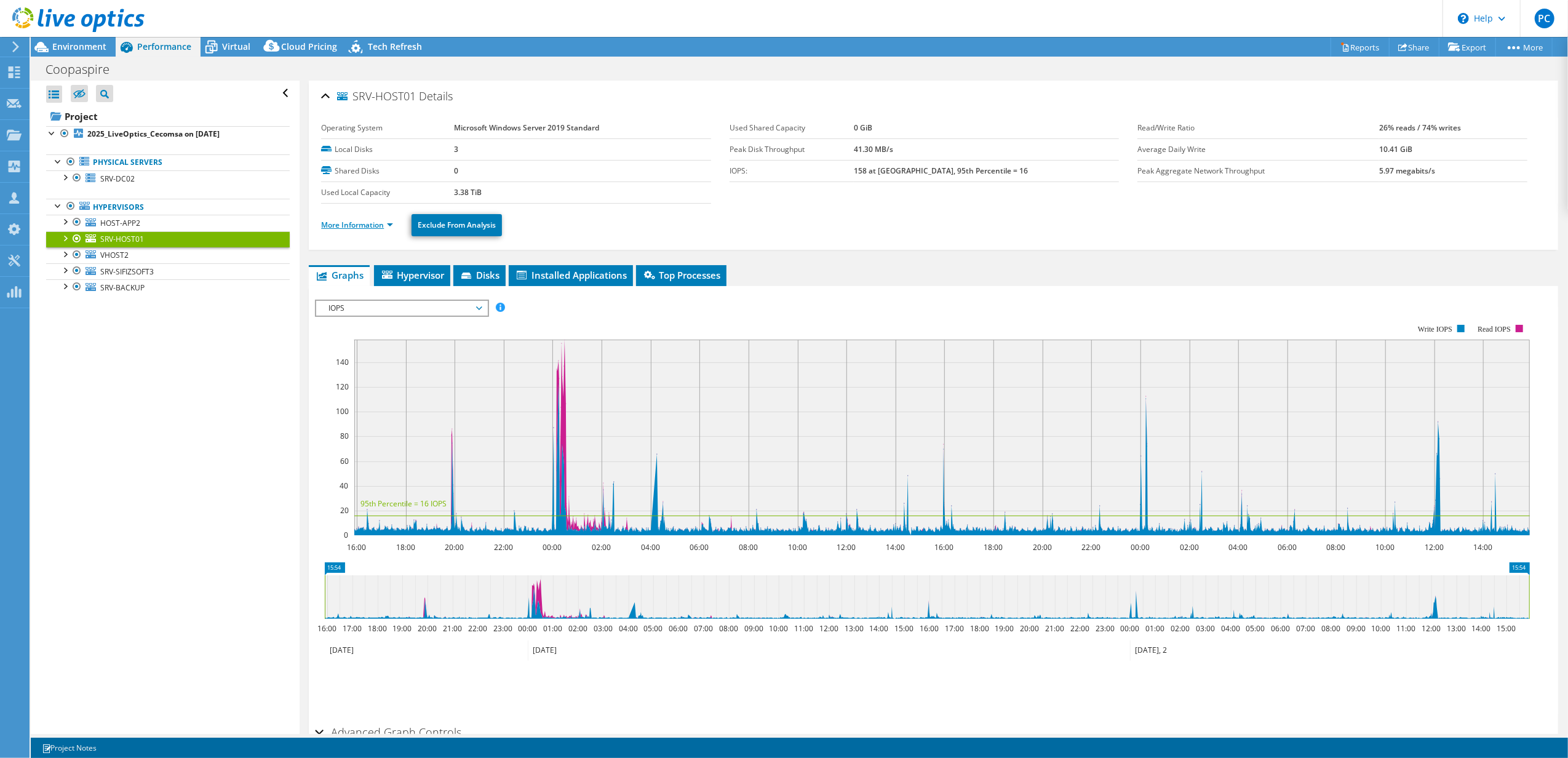
click at [389, 230] on link "More Information" at bounding box center [357, 225] width 72 height 10
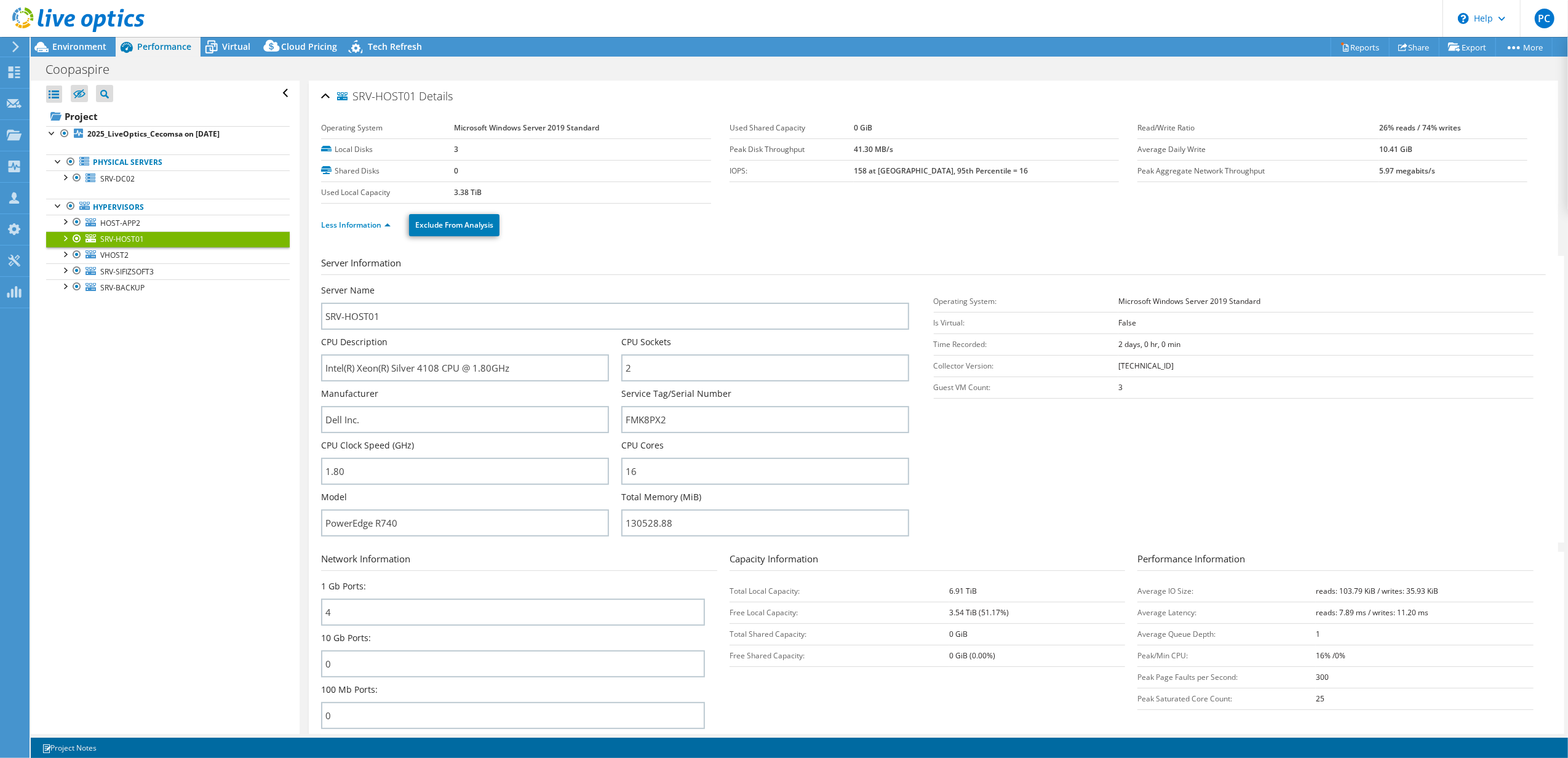
drag, startPoint x: 944, startPoint y: 232, endPoint x: 879, endPoint y: 224, distance: 65.5
click at [879, 224] on ul "Less Information Exclude From Analysis" at bounding box center [933, 223] width 1224 height 25
click at [142, 228] on link "HOST-APP2" at bounding box center [168, 223] width 243 height 16
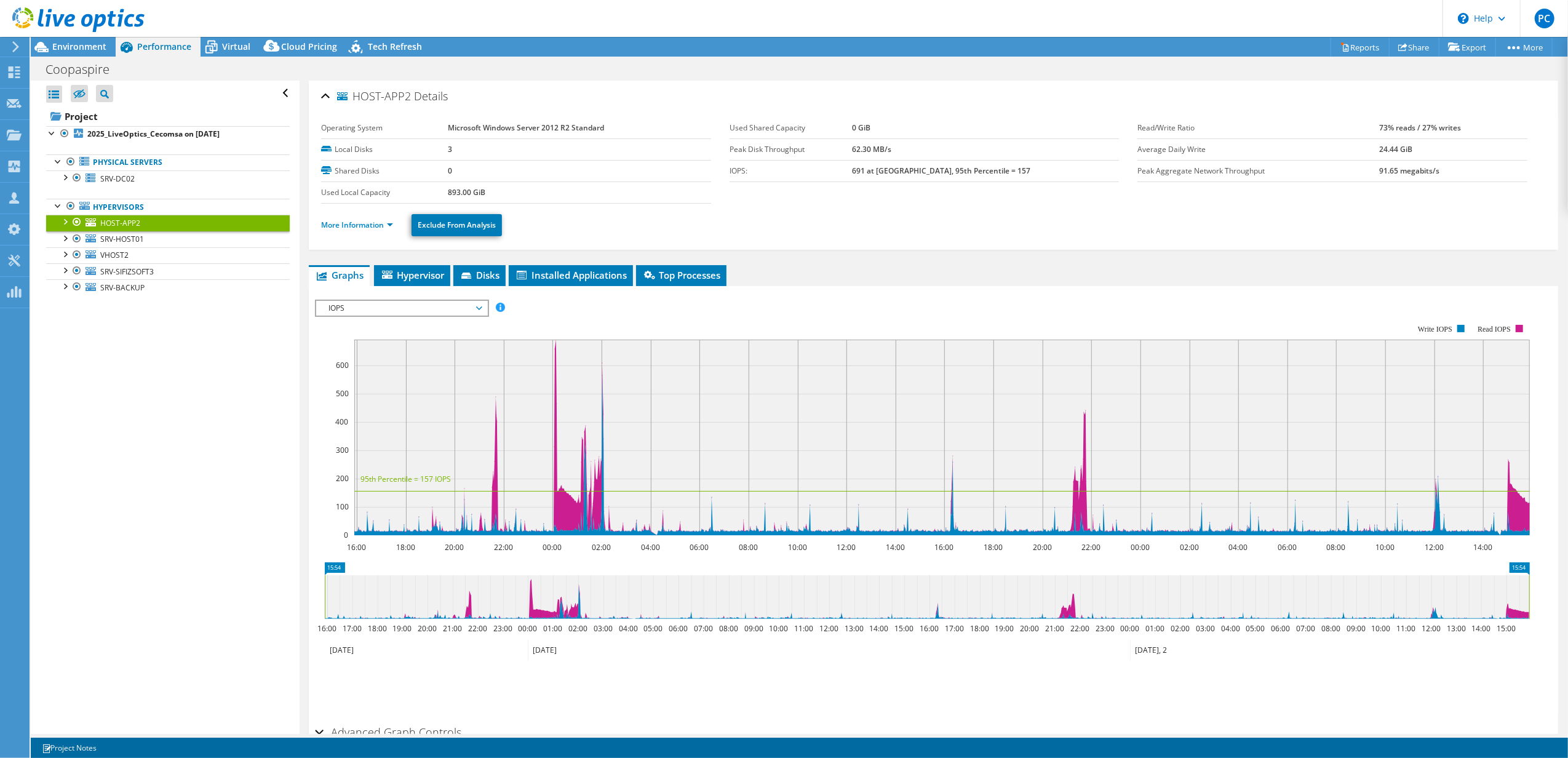
click at [395, 226] on li "More Information" at bounding box center [360, 225] width 80 height 14
click at [385, 226] on link "More Information" at bounding box center [357, 225] width 72 height 10
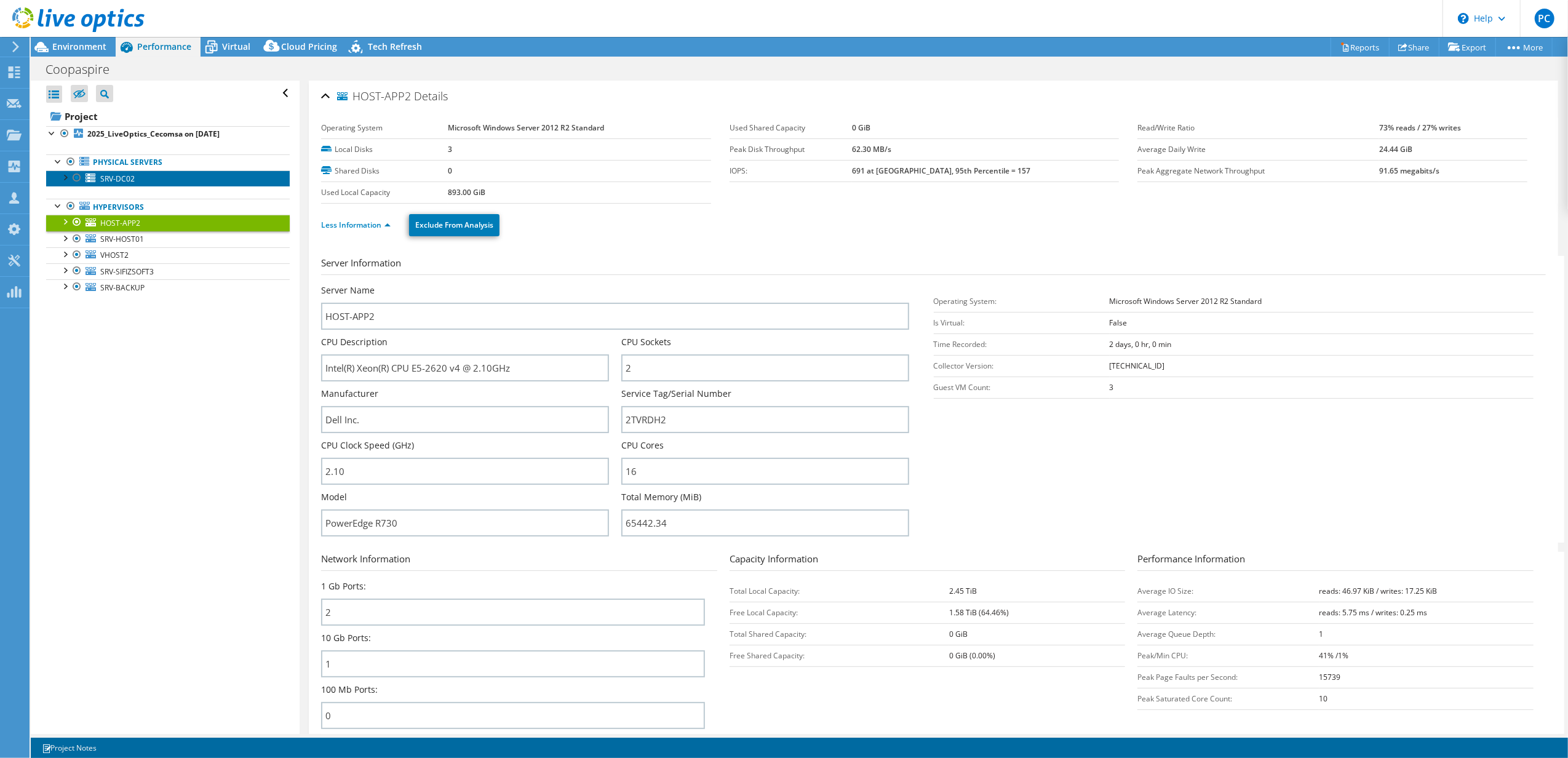
click at [160, 185] on link "SRV-DC02" at bounding box center [168, 178] width 243 height 16
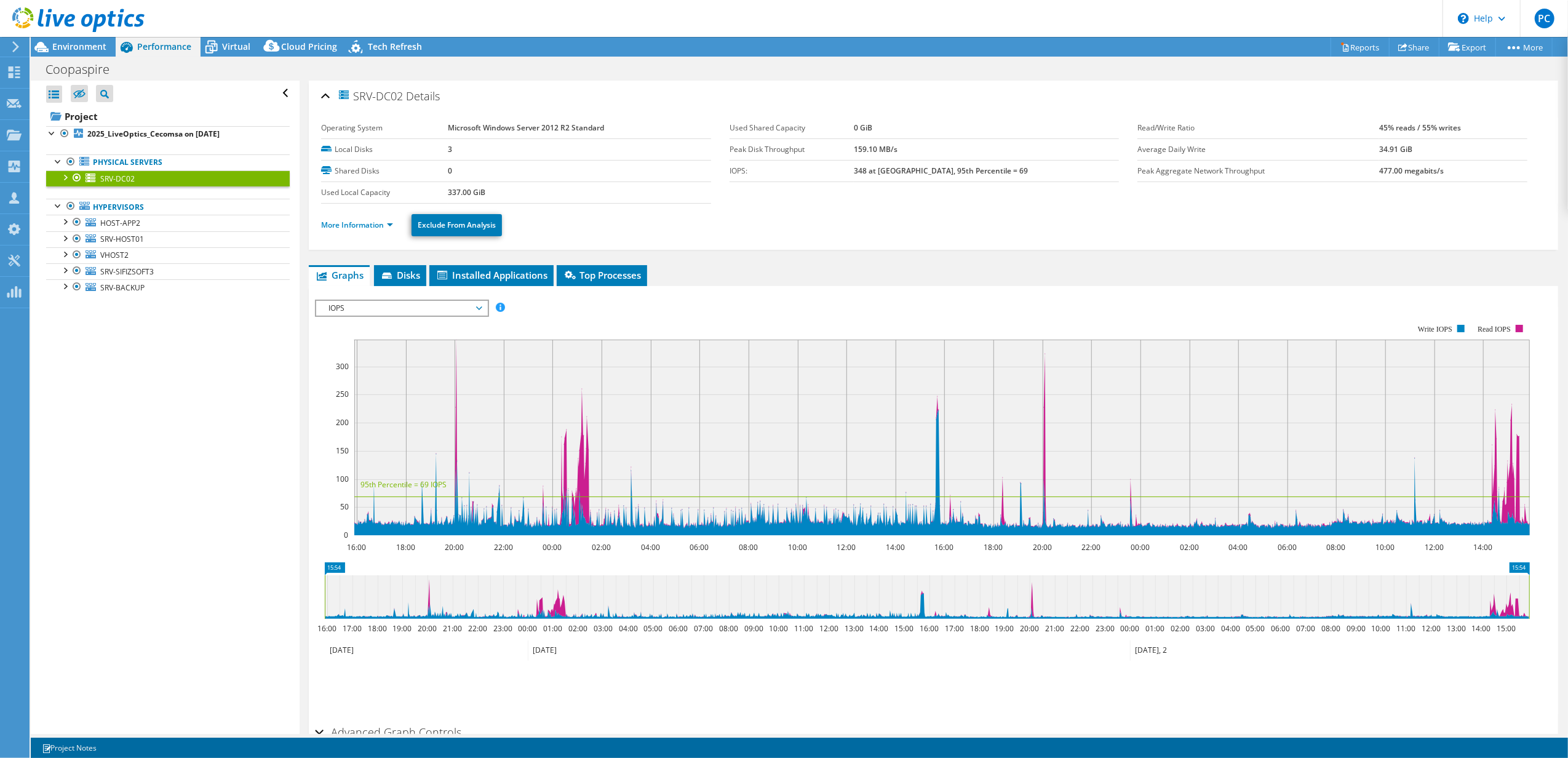
click at [64, 181] on div at bounding box center [65, 176] width 12 height 12
click at [67, 181] on div at bounding box center [65, 176] width 12 height 12
click at [69, 181] on div at bounding box center [65, 176] width 12 height 12
click at [391, 227] on link "More Information" at bounding box center [357, 225] width 72 height 10
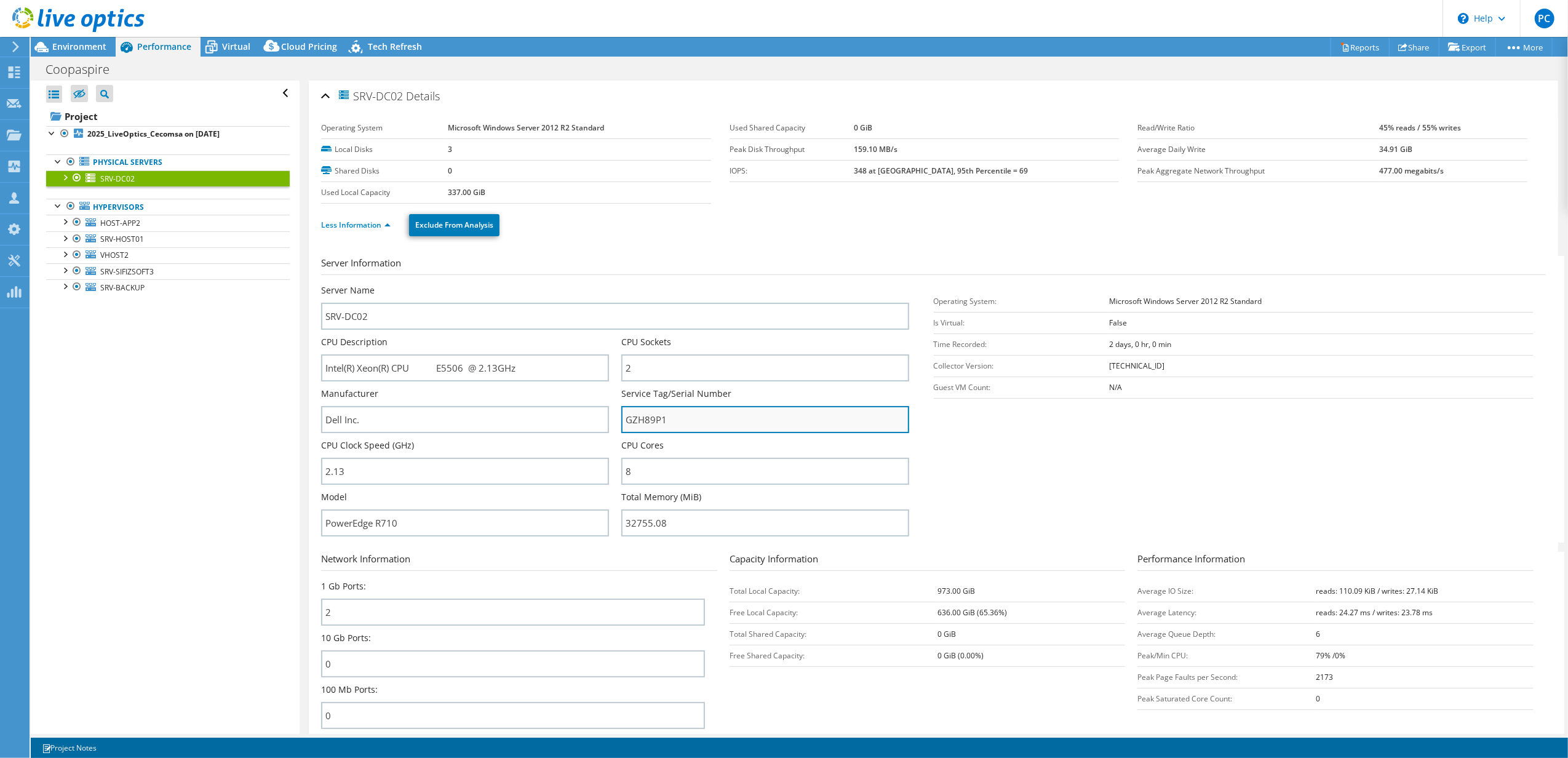
drag, startPoint x: 674, startPoint y: 423, endPoint x: 622, endPoint y: 421, distance: 52.0
click at [622, 421] on input "GZH89P1" at bounding box center [765, 419] width 288 height 27
drag, startPoint x: 357, startPoint y: 89, endPoint x: 407, endPoint y: 100, distance: 51.2
click at [407, 100] on h2 "SRV-[DATE] Details" at bounding box center [380, 96] width 119 height 25
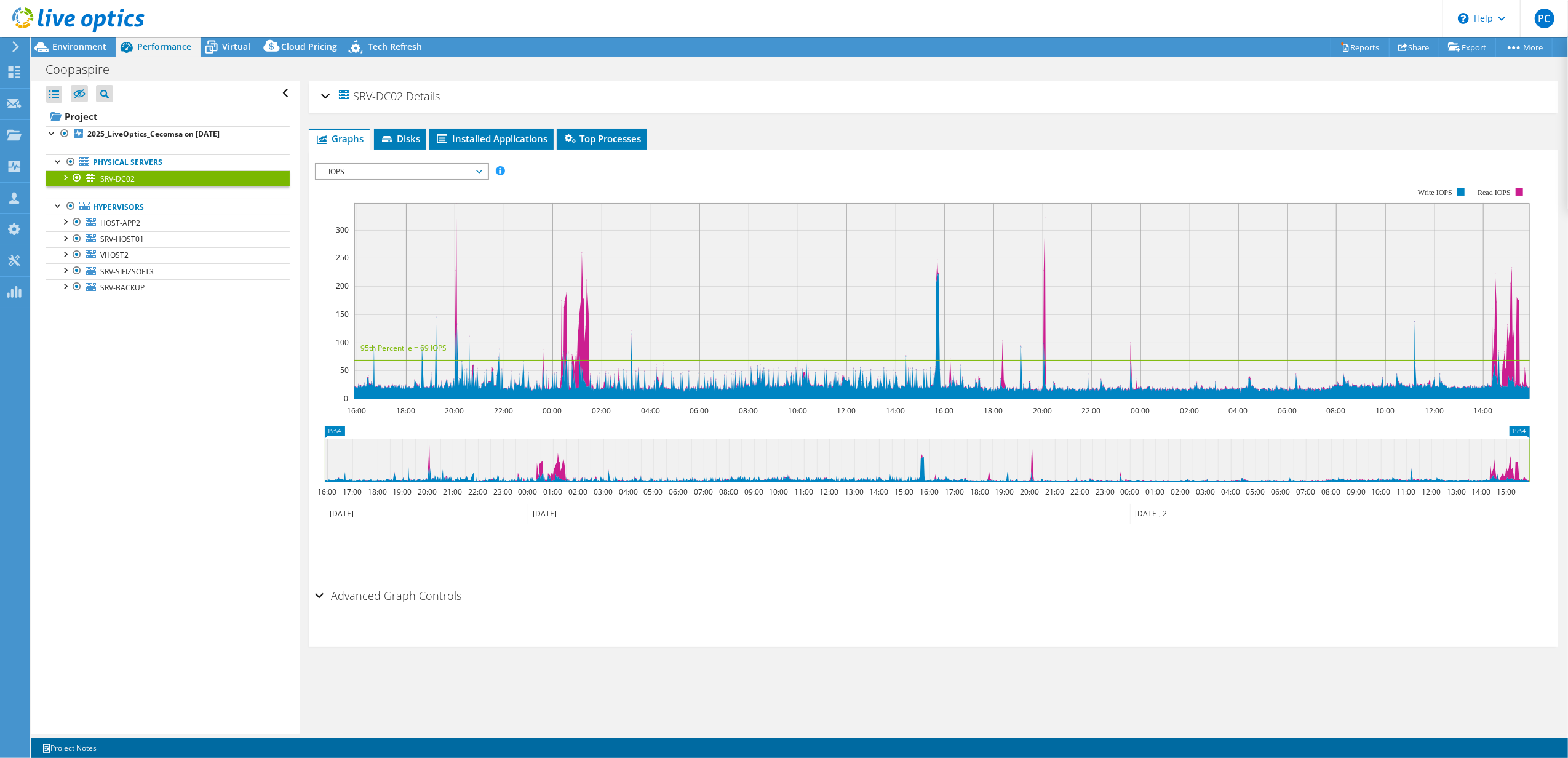
drag, startPoint x: 407, startPoint y: 100, endPoint x: 393, endPoint y: 86, distance: 19.8
click at [393, 86] on h2 "SRV-[DATE] Details" at bounding box center [380, 96] width 119 height 25
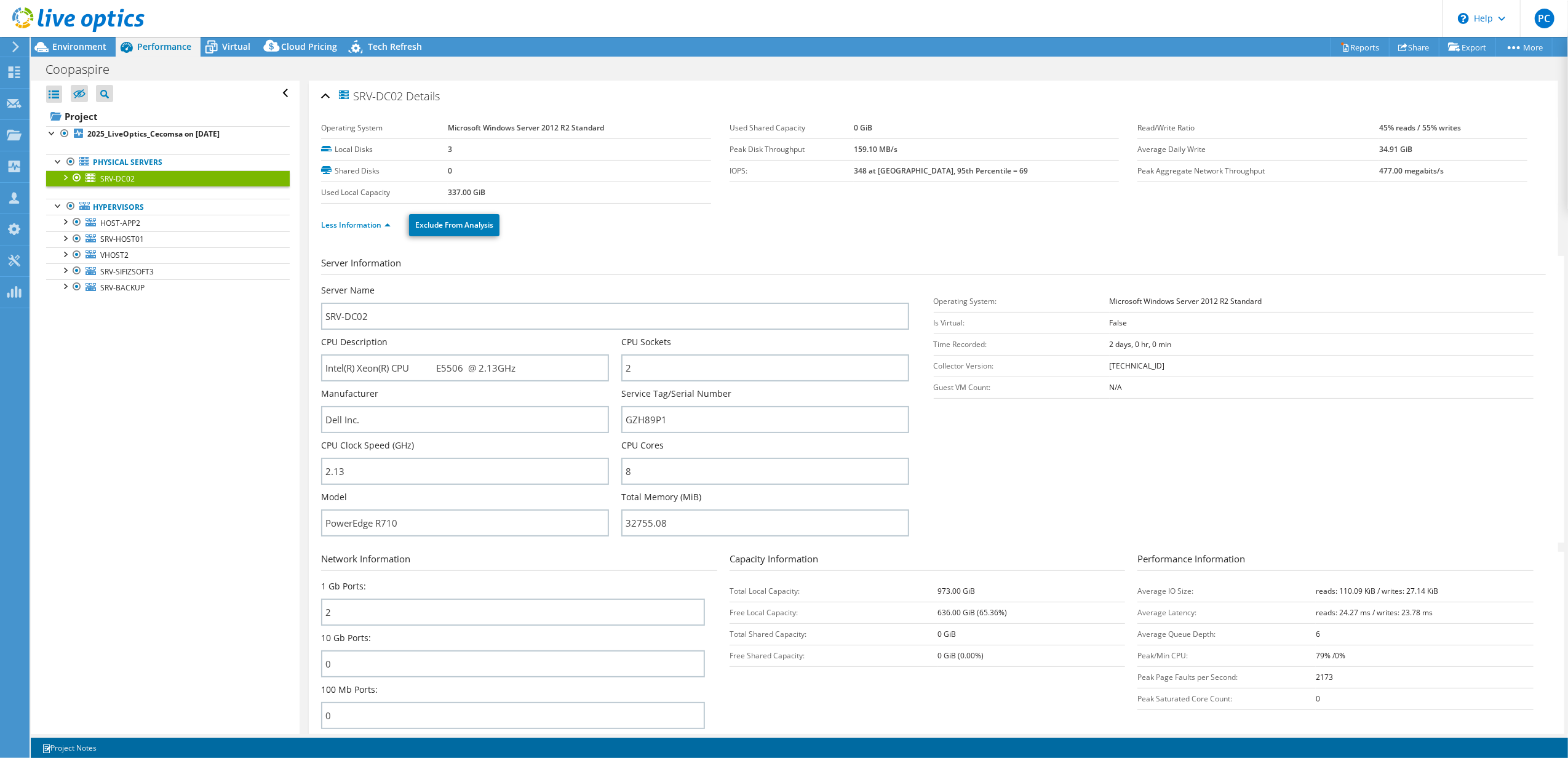
drag, startPoint x: 354, startPoint y: 94, endPoint x: 404, endPoint y: 98, distance: 50.2
click at [403, 98] on span "SRV-DC02" at bounding box center [370, 95] width 66 height 14
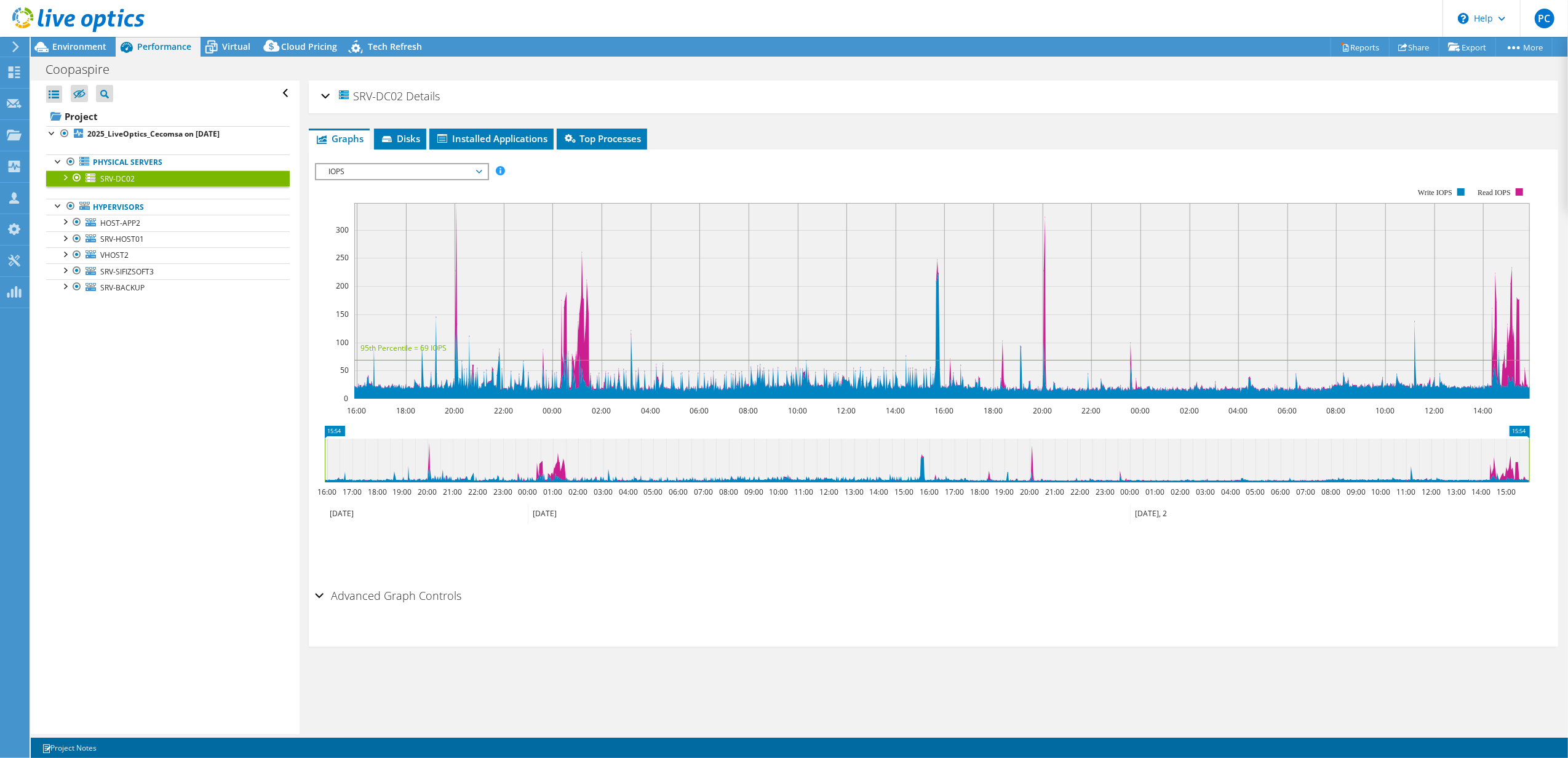
copy span "SRV-DC02"
click at [324, 92] on div "SRV-[DATE] Details" at bounding box center [933, 97] width 1224 height 26
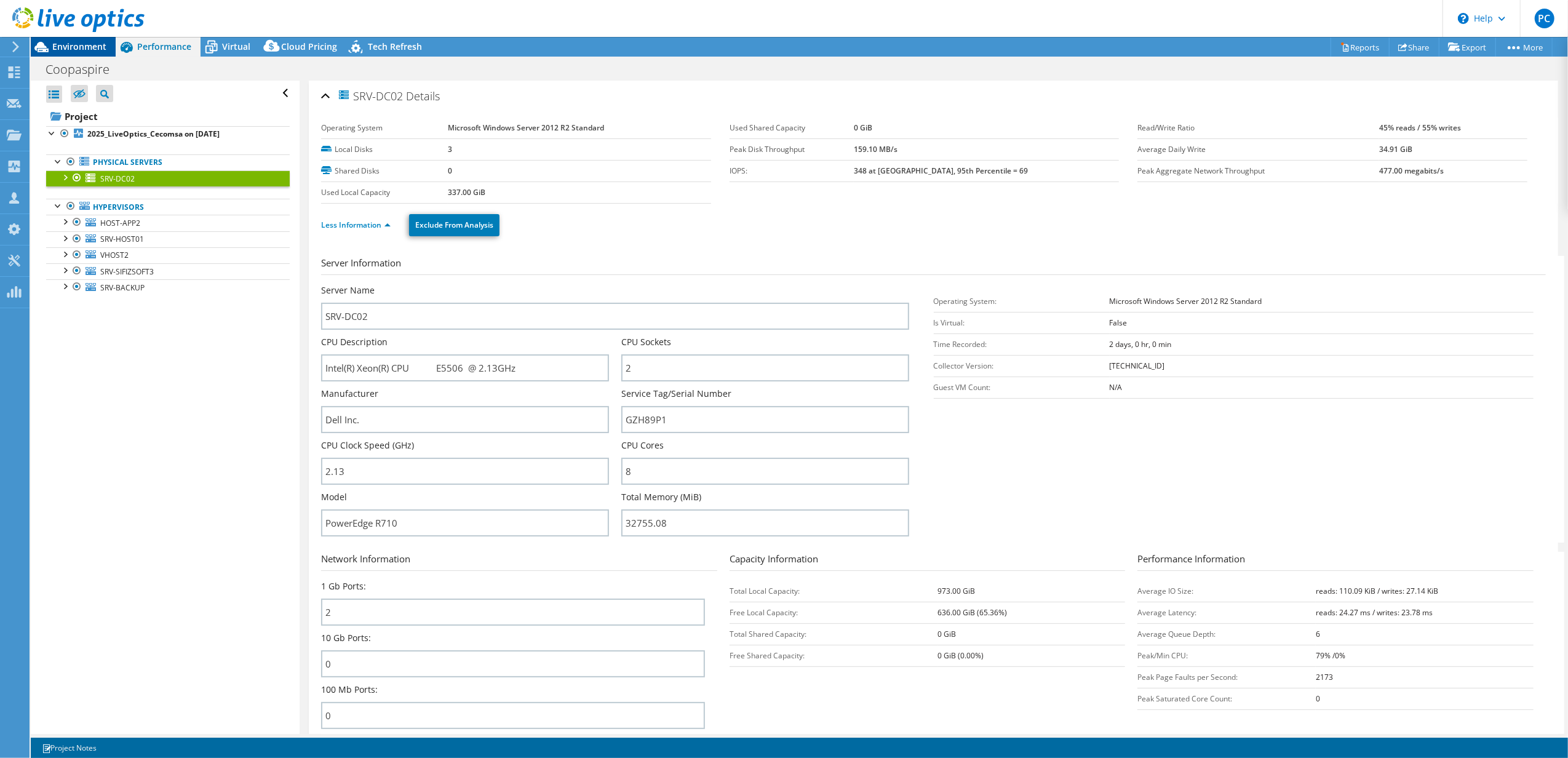
click at [86, 53] on div "Environment" at bounding box center [73, 46] width 85 height 19
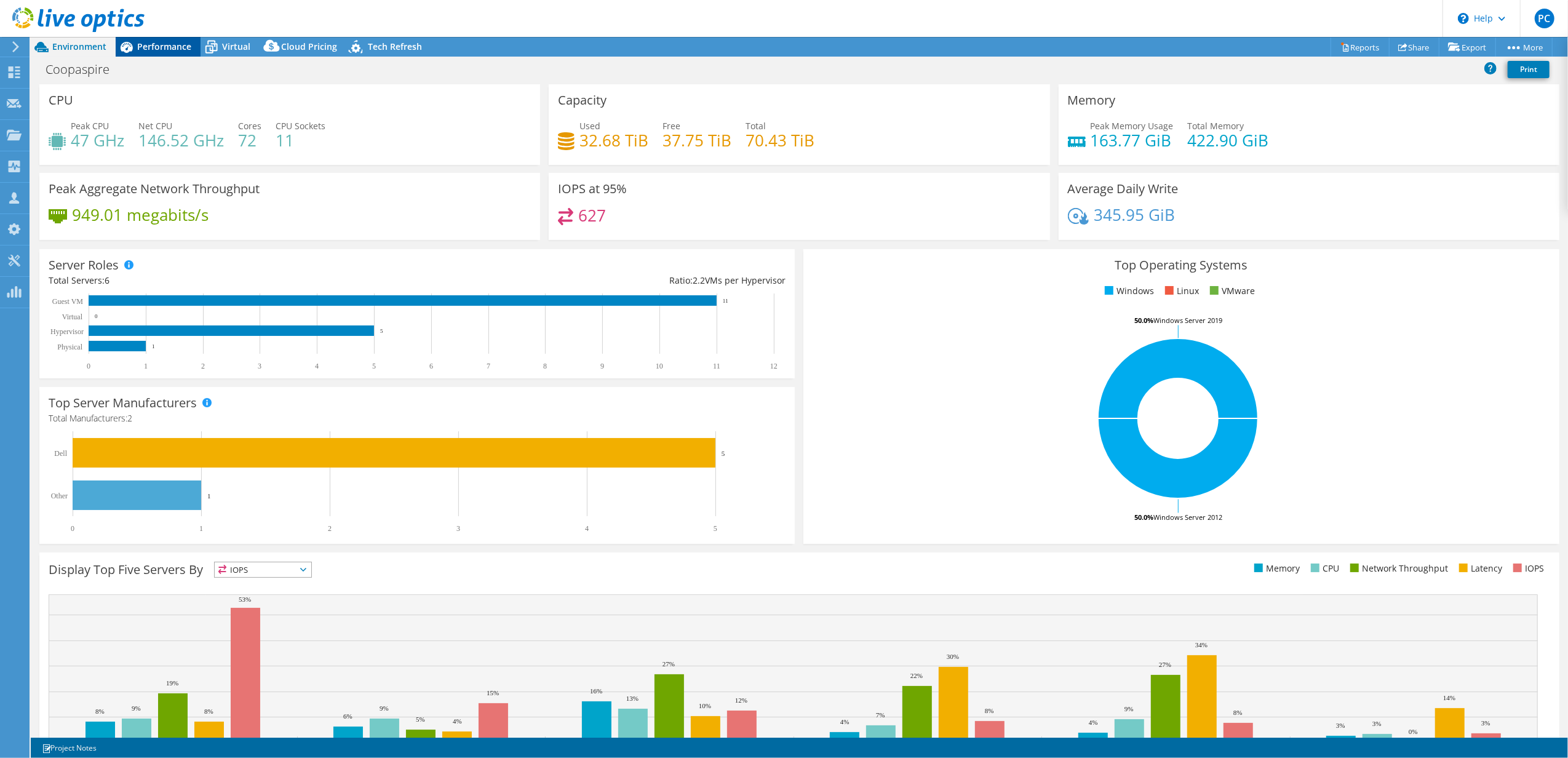
click at [168, 41] on span "Performance" at bounding box center [164, 46] width 54 height 12
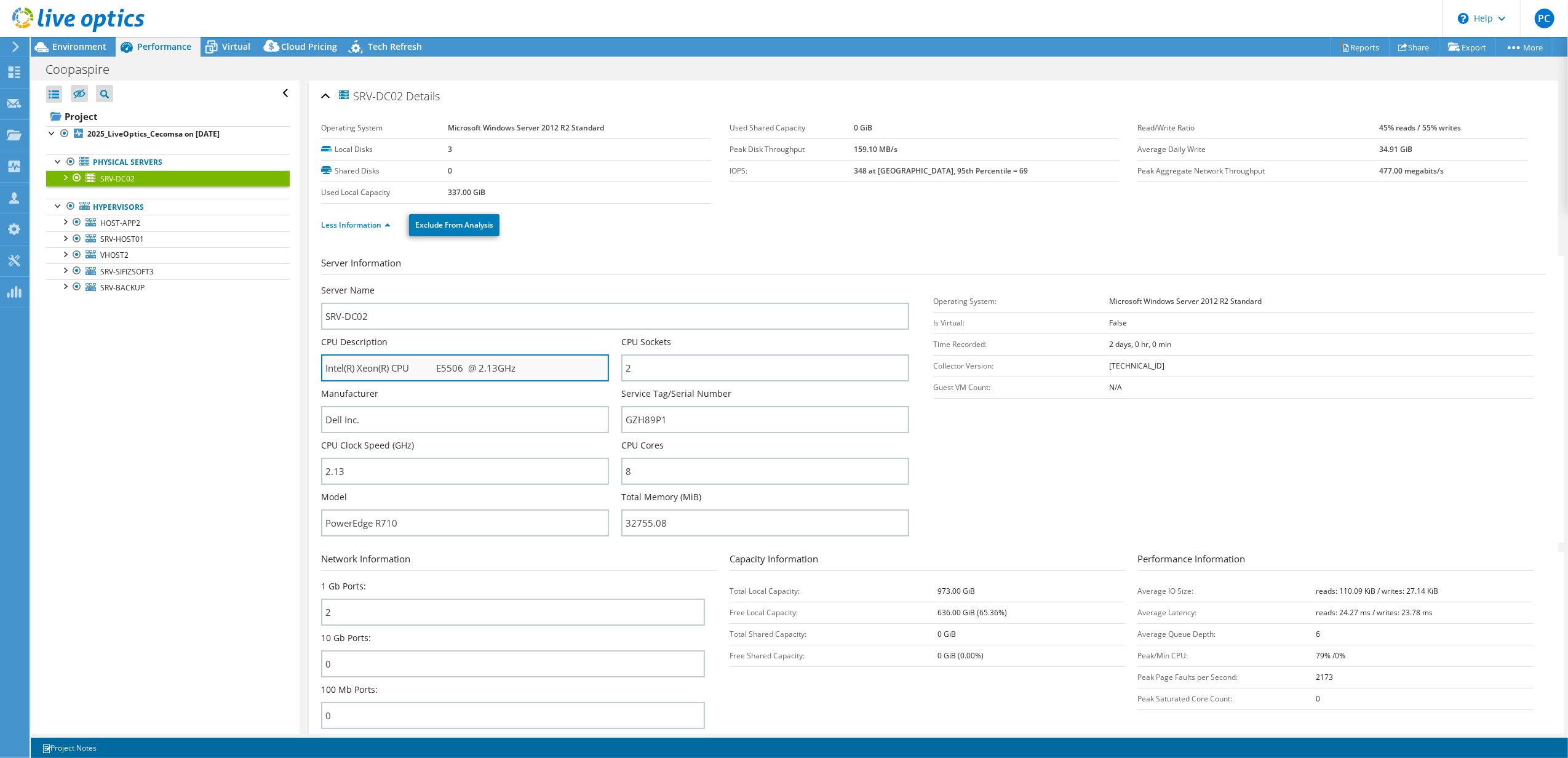
drag, startPoint x: 464, startPoint y: 364, endPoint x: 437, endPoint y: 365, distance: 27.0
click at [437, 365] on input "Intel(R) Xeon(R) CPU E5506 @ 2.13GHz" at bounding box center [465, 367] width 288 height 27
click at [64, 224] on div at bounding box center [65, 221] width 12 height 12
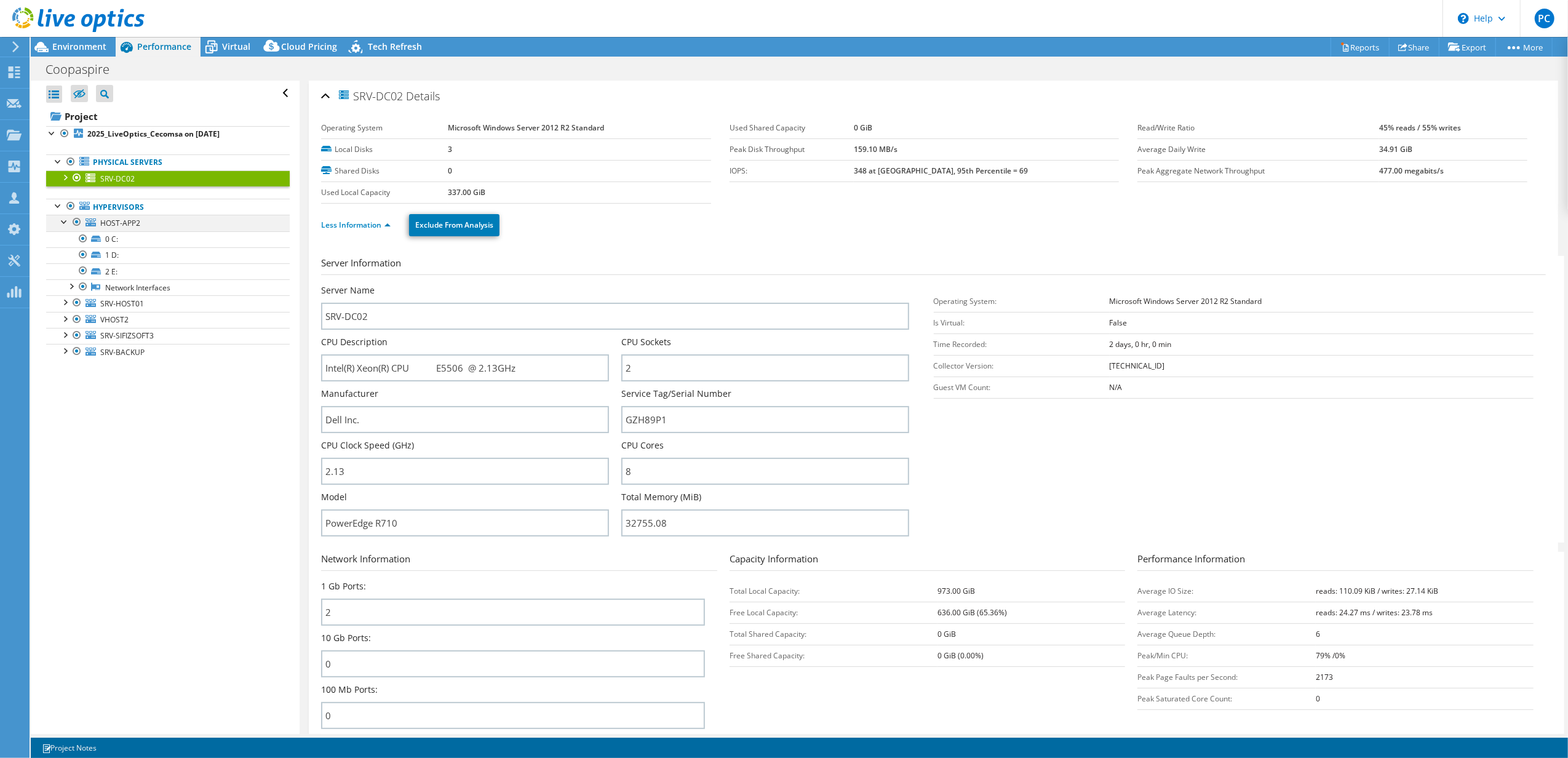
click at [64, 224] on div at bounding box center [65, 221] width 12 height 12
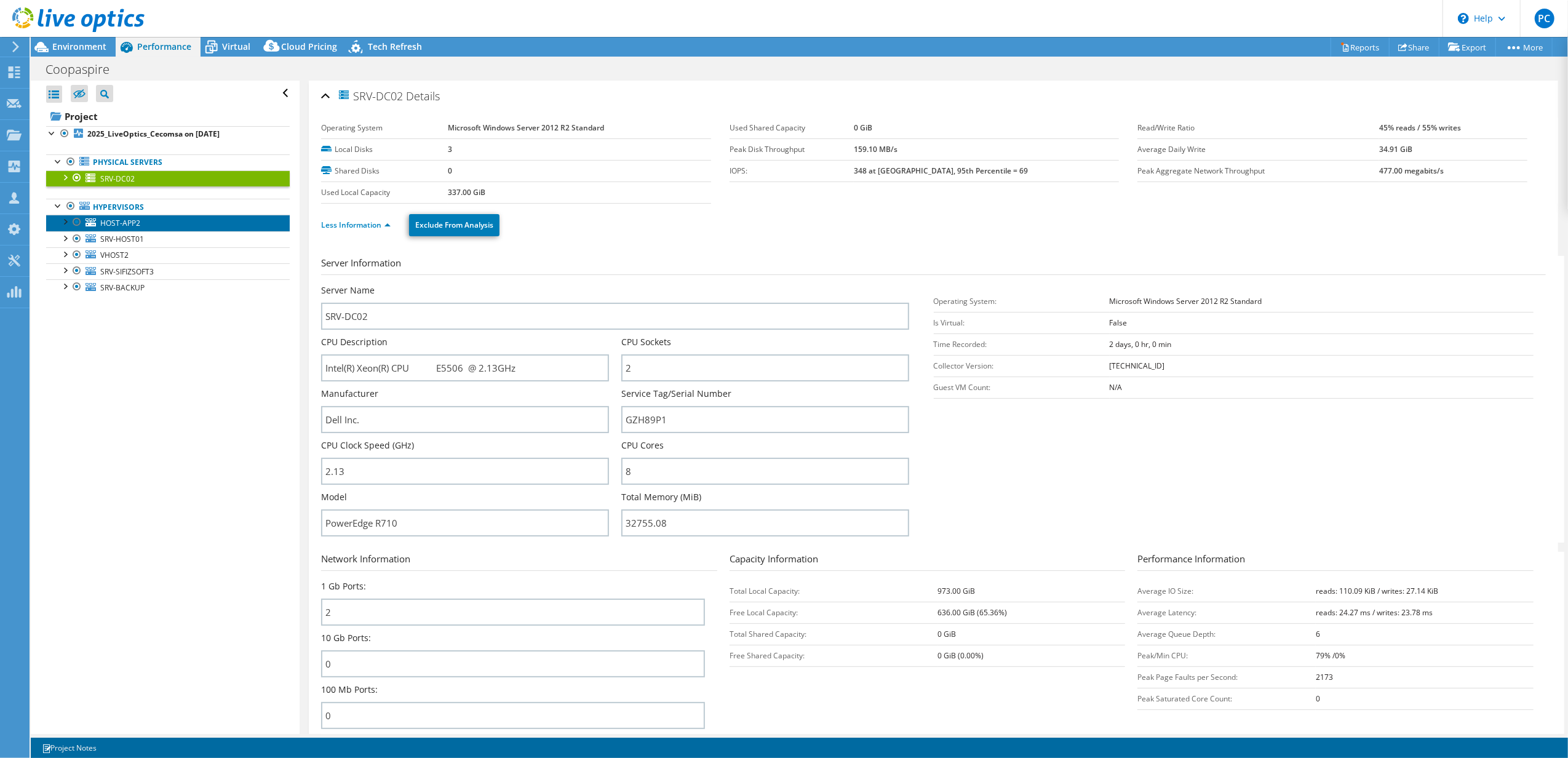
click at [124, 224] on span "HOST-APP2" at bounding box center [120, 223] width 40 height 10
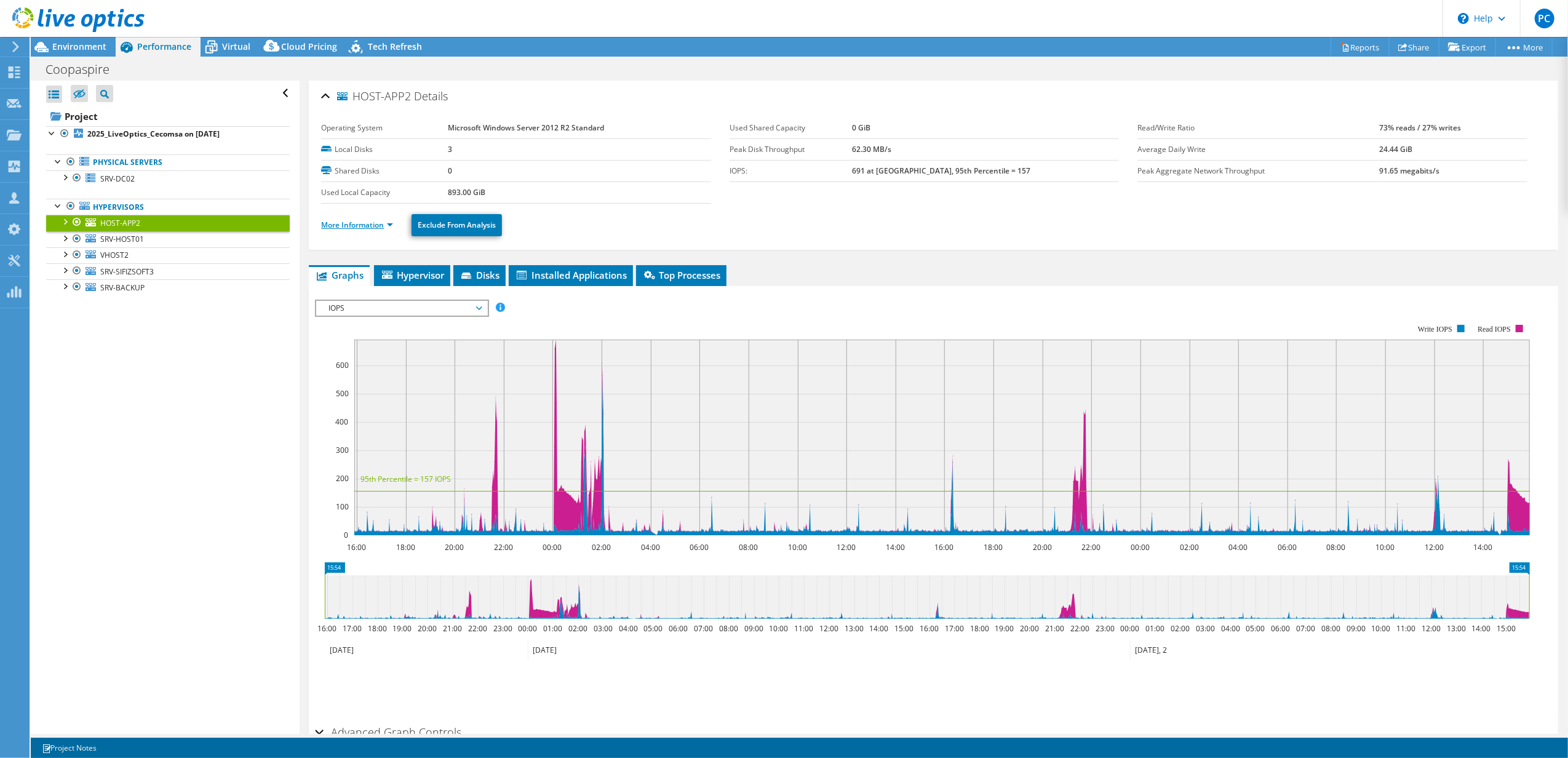
click at [391, 226] on link "More Information" at bounding box center [357, 225] width 72 height 10
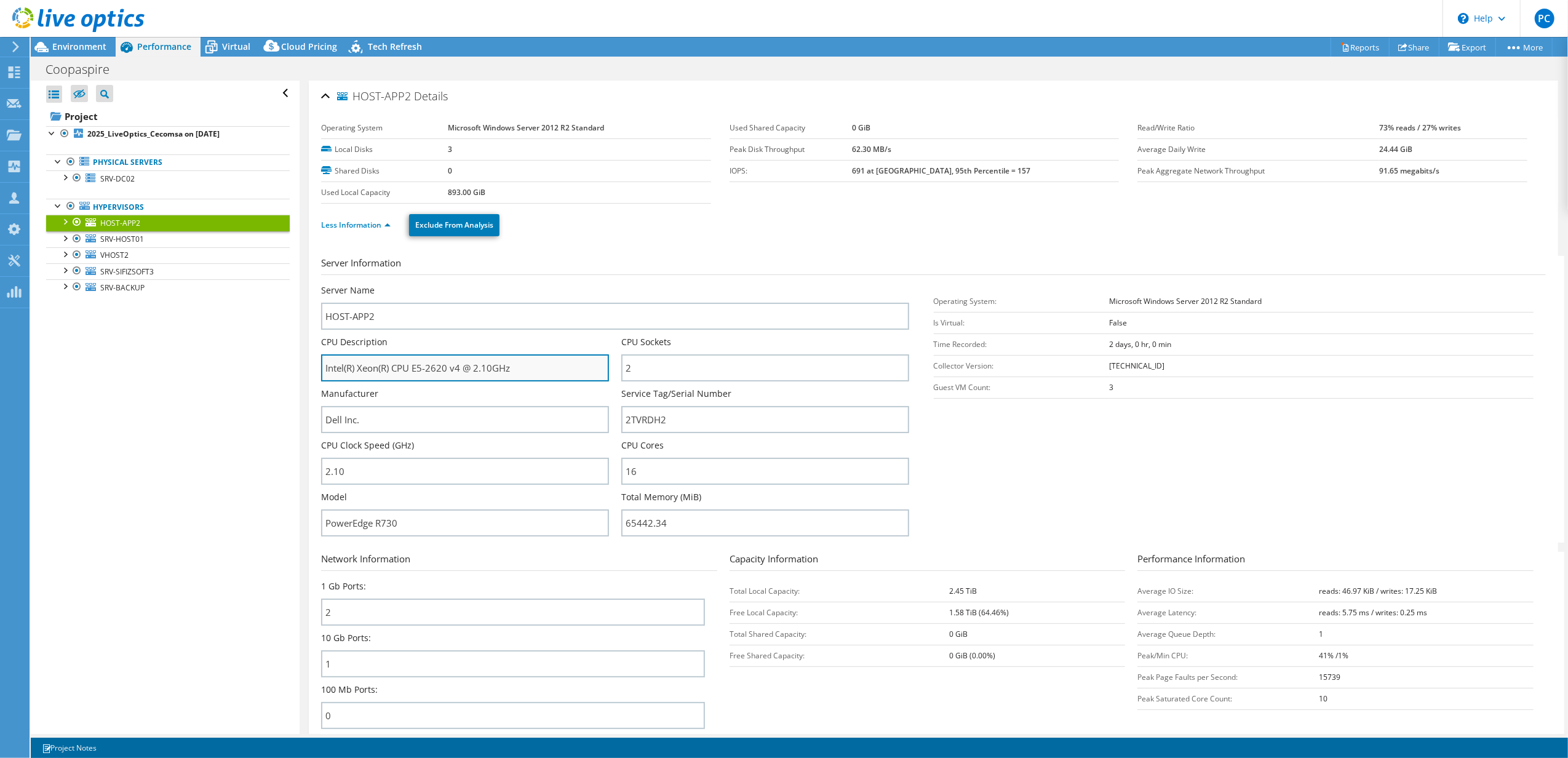
drag, startPoint x: 446, startPoint y: 369, endPoint x: 409, endPoint y: 369, distance: 37.0
click at [409, 369] on input "Intel(R) Xeon(R) CPU E5-2620 v4 @ 2.10GHz" at bounding box center [465, 367] width 288 height 27
drag, startPoint x: 460, startPoint y: 371, endPoint x: 414, endPoint y: 372, distance: 46.0
click at [414, 372] on input "Intel(R) Xeon(R) CPU E5-2620 v4 @ 2.10GHz" at bounding box center [465, 367] width 288 height 27
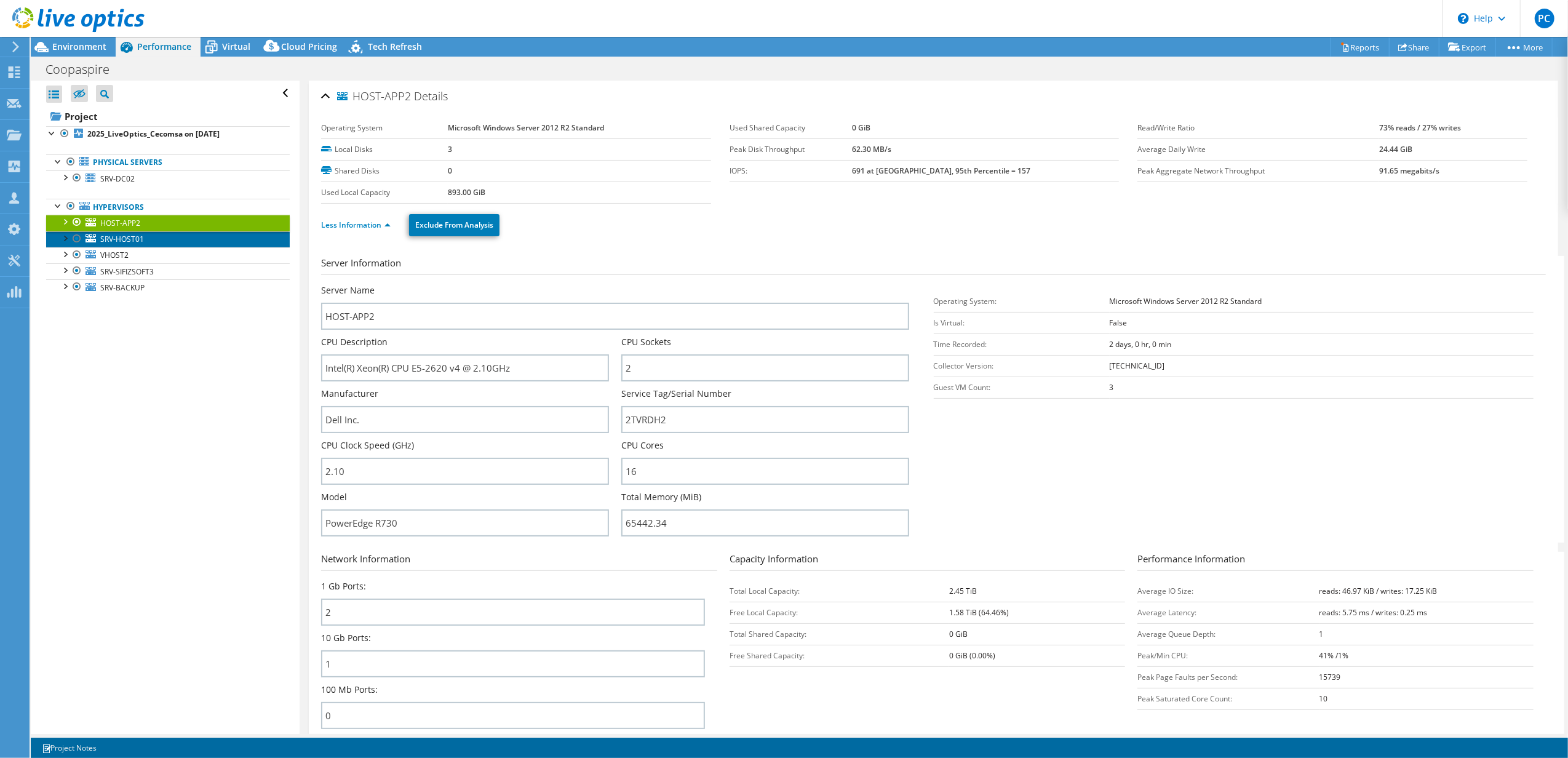
click at [133, 241] on span "SRV-HOST01" at bounding box center [122, 239] width 44 height 10
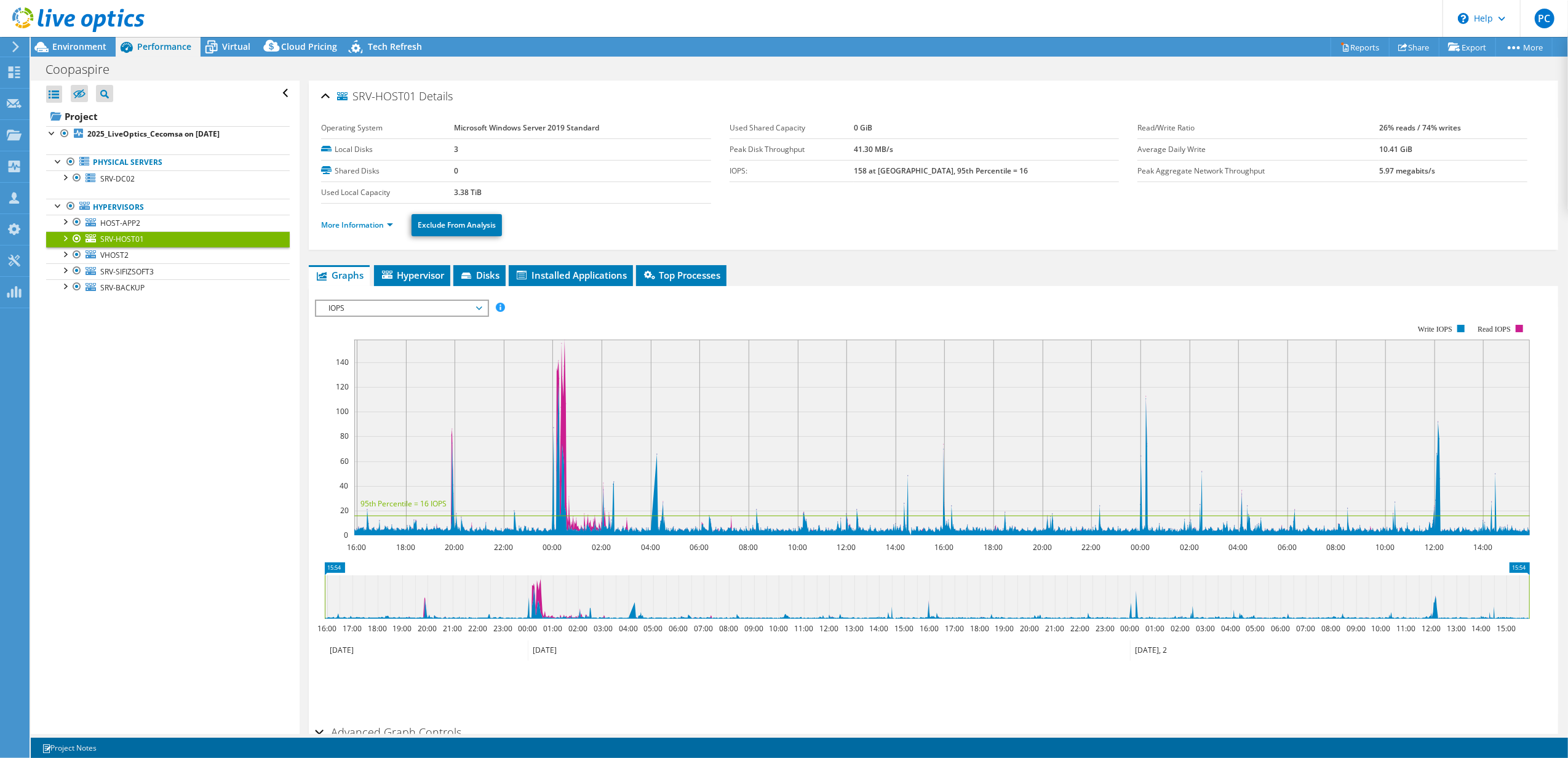
click at [394, 219] on li "More Information" at bounding box center [360, 225] width 80 height 14
click at [394, 227] on li "More Information" at bounding box center [360, 225] width 80 height 14
click at [393, 227] on link "More Information" at bounding box center [357, 225] width 72 height 10
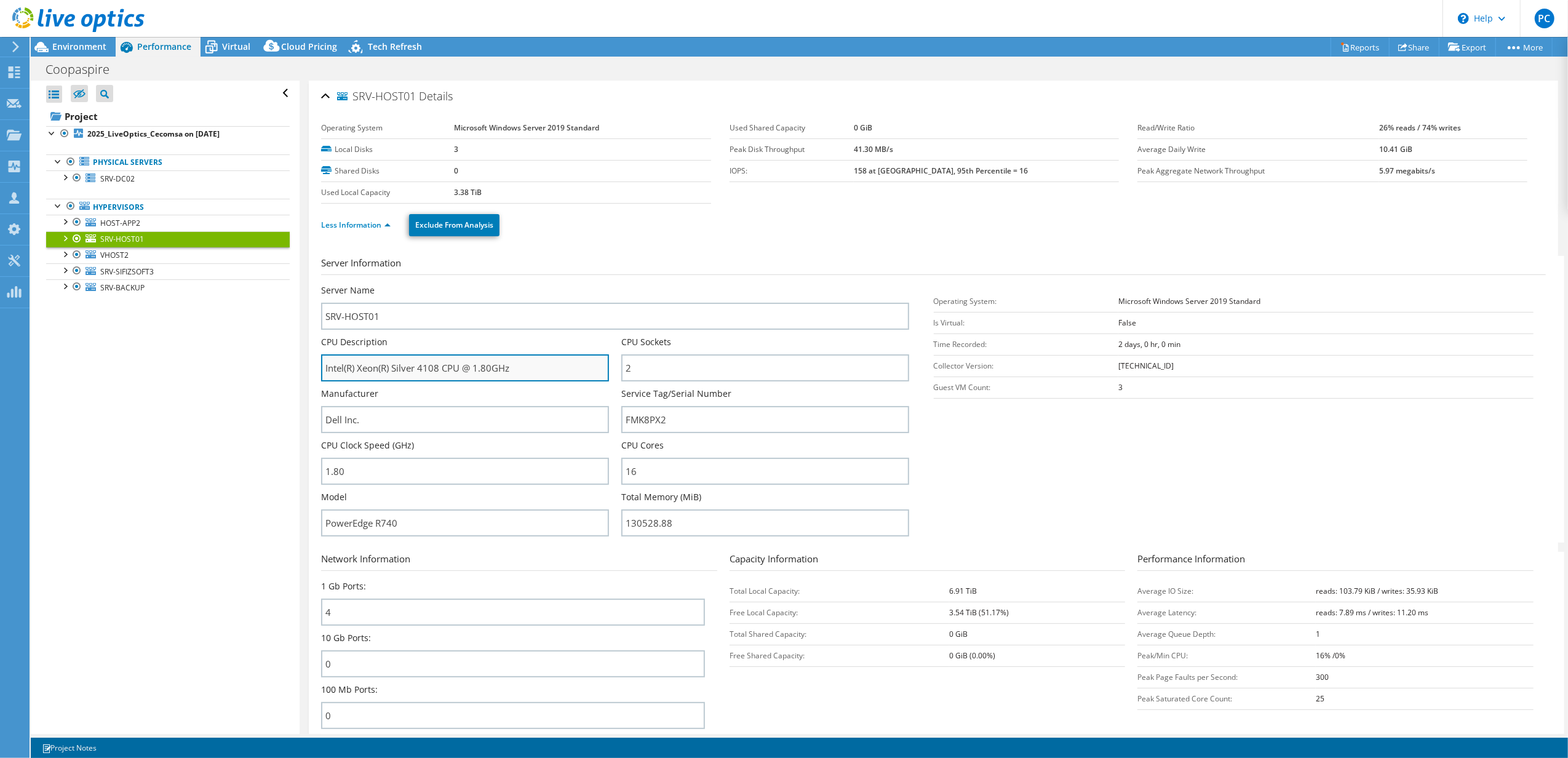
drag, startPoint x: 441, startPoint y: 371, endPoint x: 393, endPoint y: 372, distance: 48.0
click at [393, 372] on input "Intel(R) Xeon(R) Silver 4108 CPU @ 1.80GHz" at bounding box center [465, 367] width 288 height 27
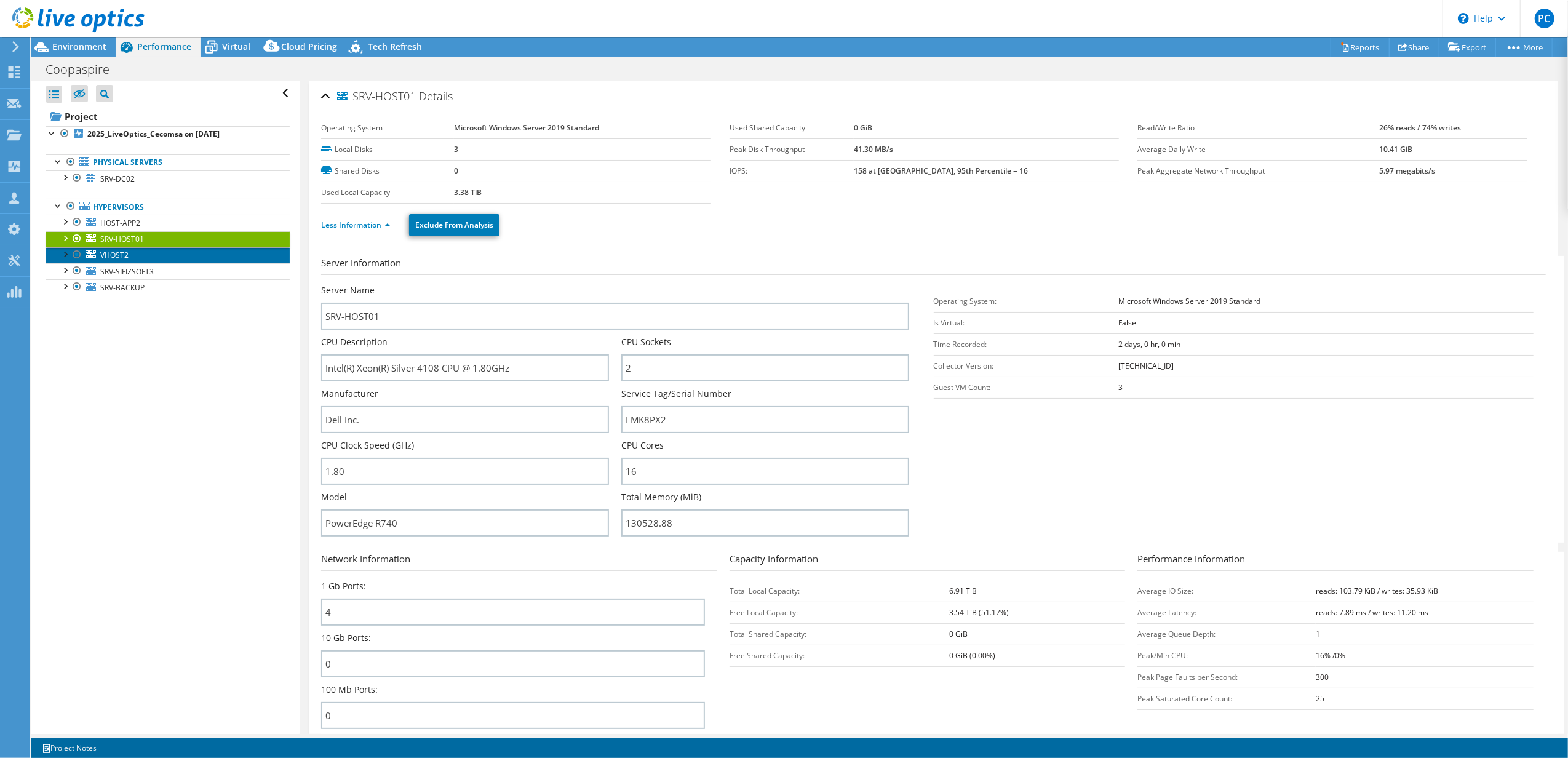
click at [124, 259] on span "VHOST2" at bounding box center [114, 255] width 28 height 10
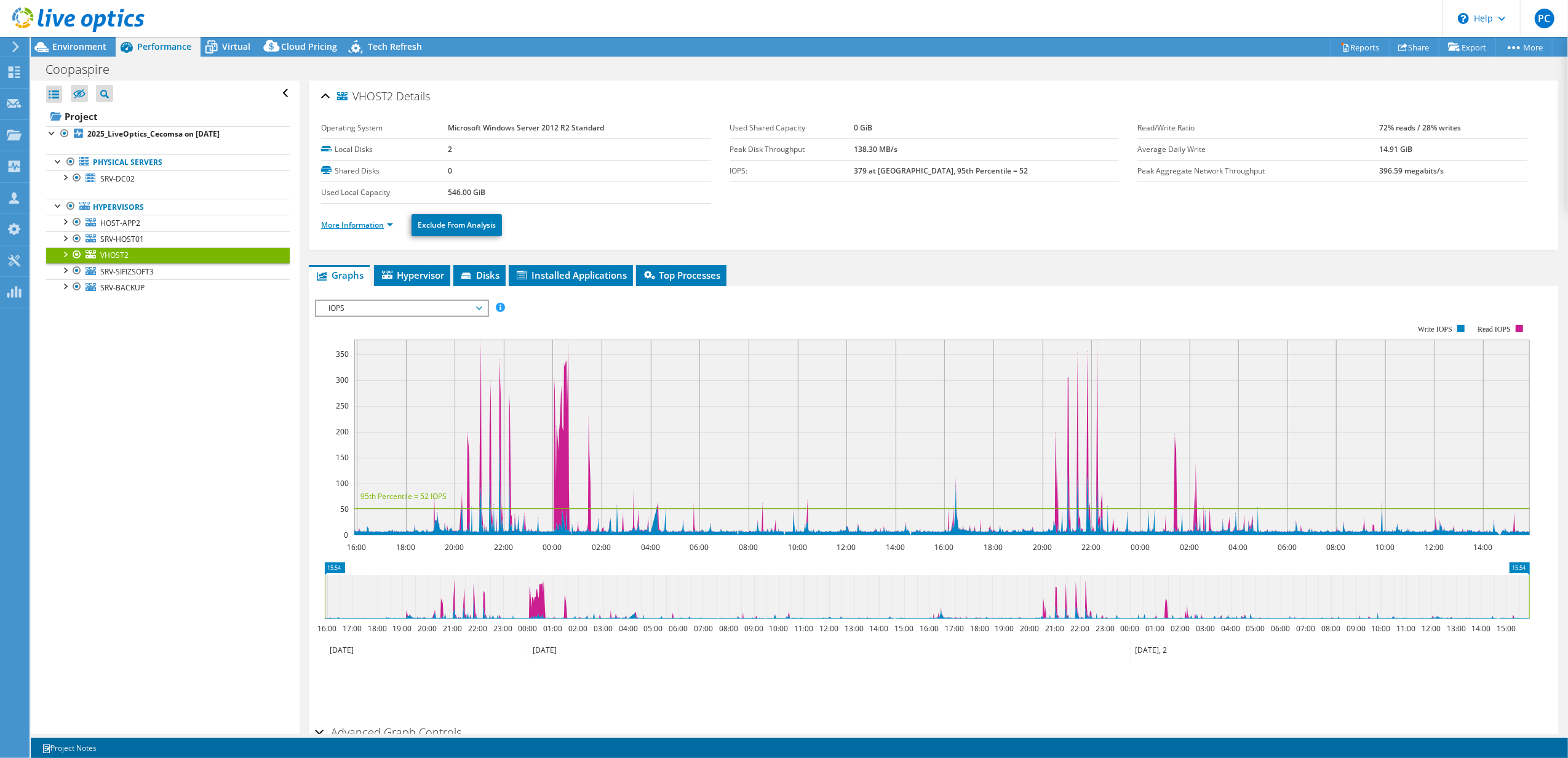
click at [389, 221] on link "More Information" at bounding box center [357, 225] width 72 height 10
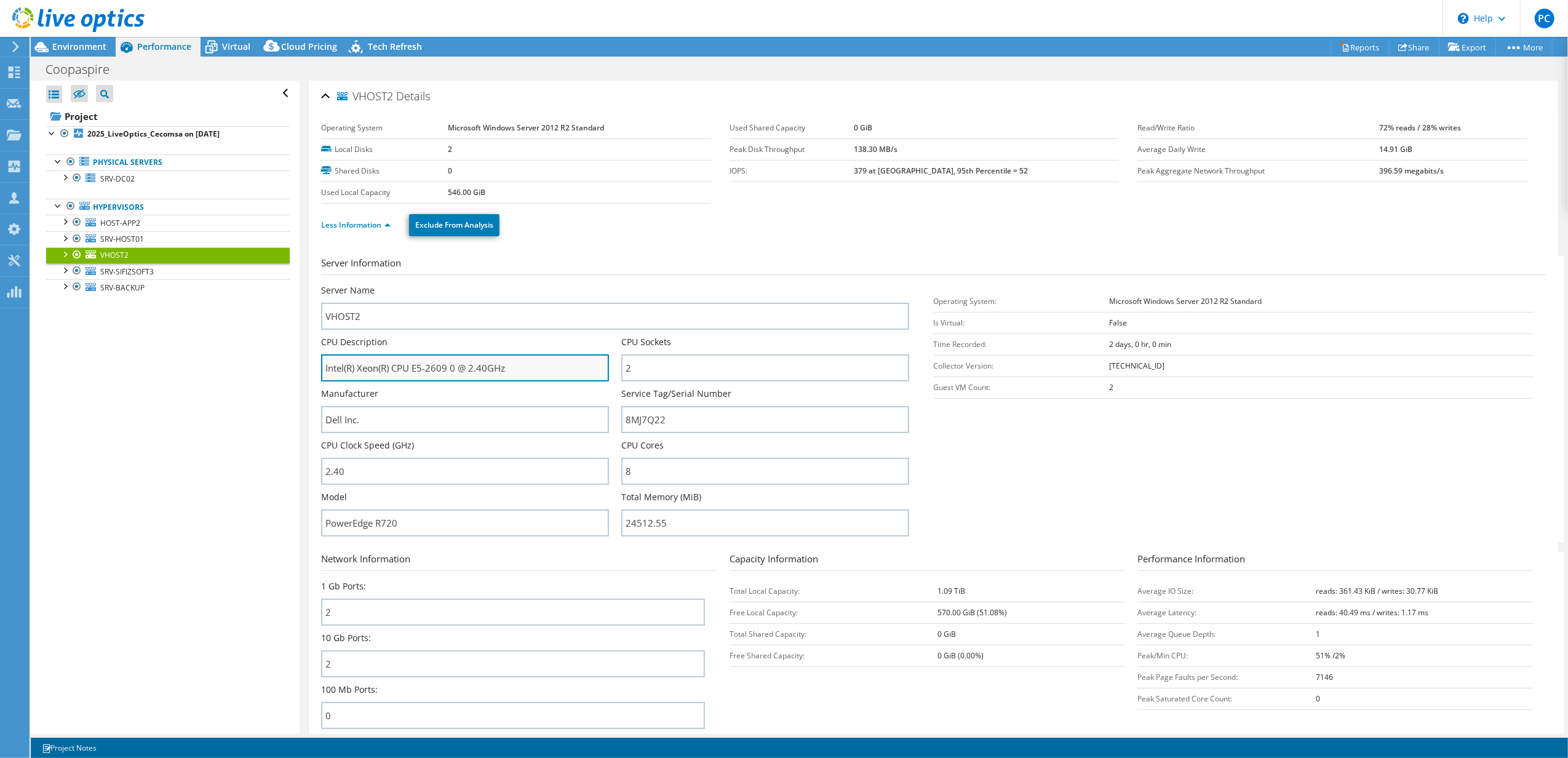
drag, startPoint x: 448, startPoint y: 372, endPoint x: 414, endPoint y: 371, distance: 34.0
click at [414, 371] on input "Intel(R) Xeon(R) CPU E5-2609 0 @ 2.40GHz" at bounding box center [465, 367] width 288 height 27
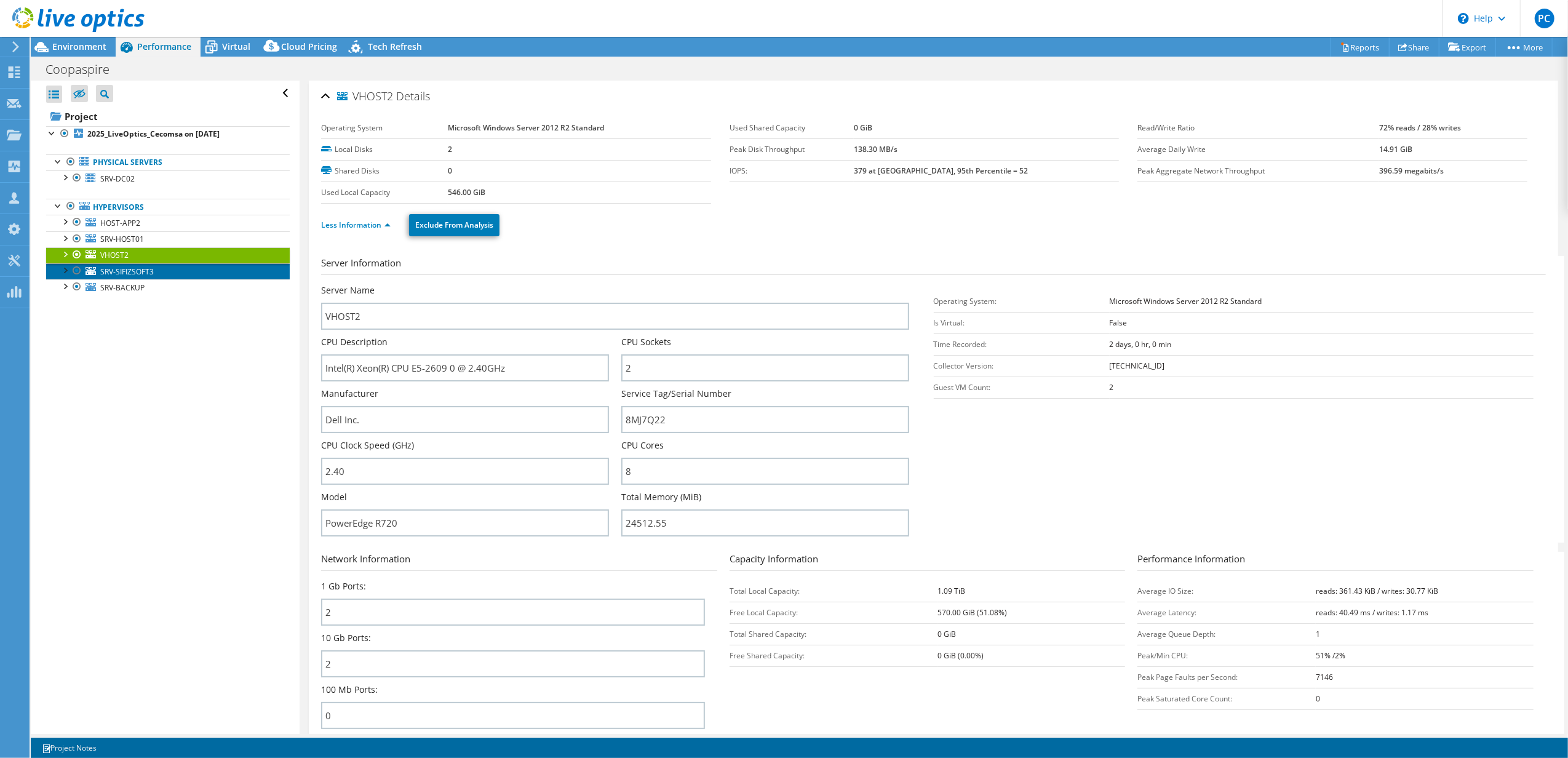
click at [153, 276] on span "SRV-SIFIZSOFT3" at bounding box center [127, 271] width 53 height 10
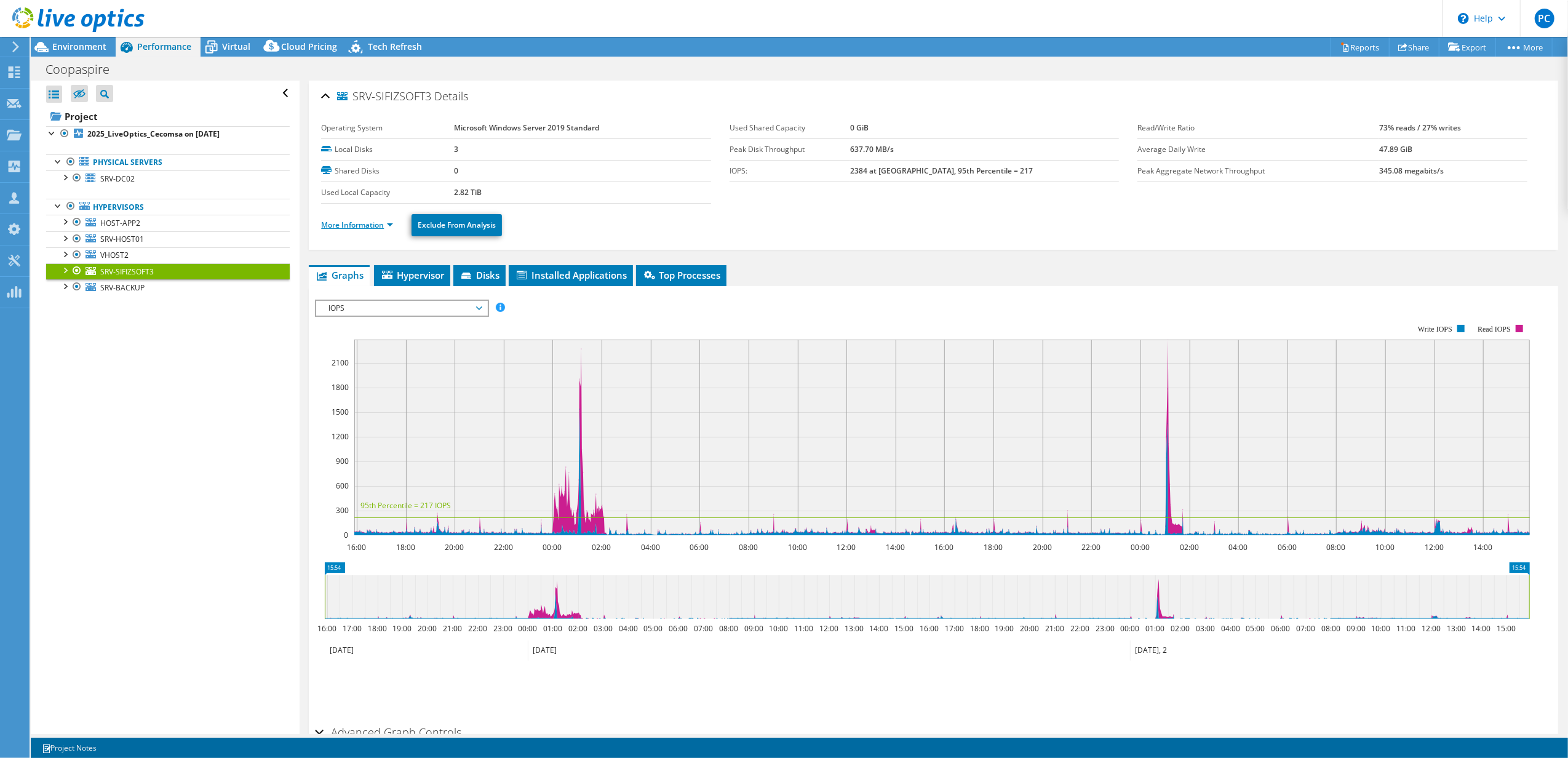
click at [389, 225] on link "More Information" at bounding box center [357, 225] width 72 height 10
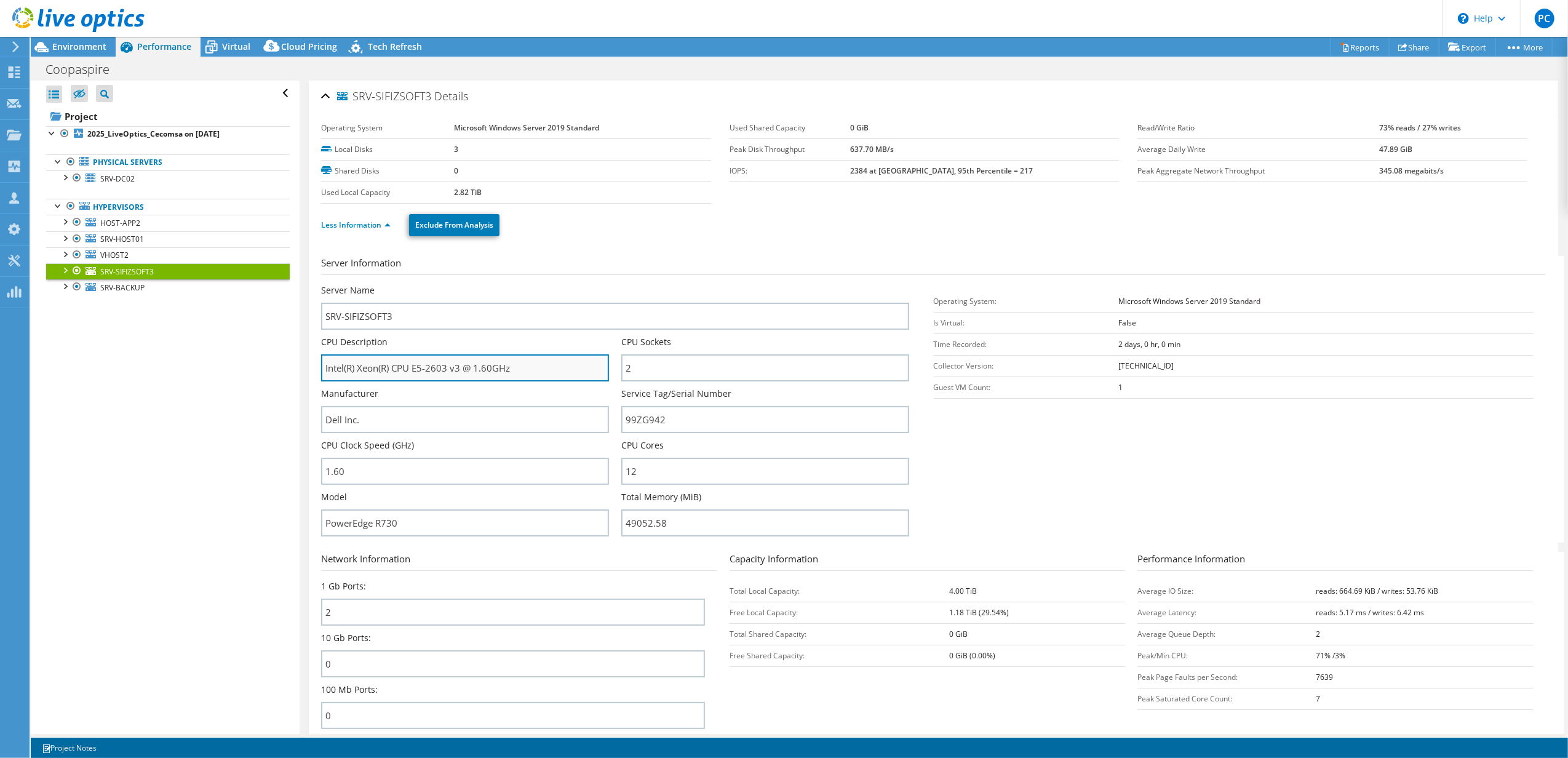
drag, startPoint x: 449, startPoint y: 371, endPoint x: 413, endPoint y: 367, distance: 36.2
click at [413, 367] on input "Intel(R) Xeon(R) CPU E5-2603 v3 @ 1.60GHz" at bounding box center [465, 367] width 288 height 27
drag, startPoint x: 456, startPoint y: 367, endPoint x: 438, endPoint y: 369, distance: 18.1
click at [438, 369] on input "Intel(R) Xeon(R) CPU E5-2603 v3 @ 1.60GHz" at bounding box center [465, 367] width 288 height 27
drag, startPoint x: 463, startPoint y: 370, endPoint x: 415, endPoint y: 367, distance: 48.1
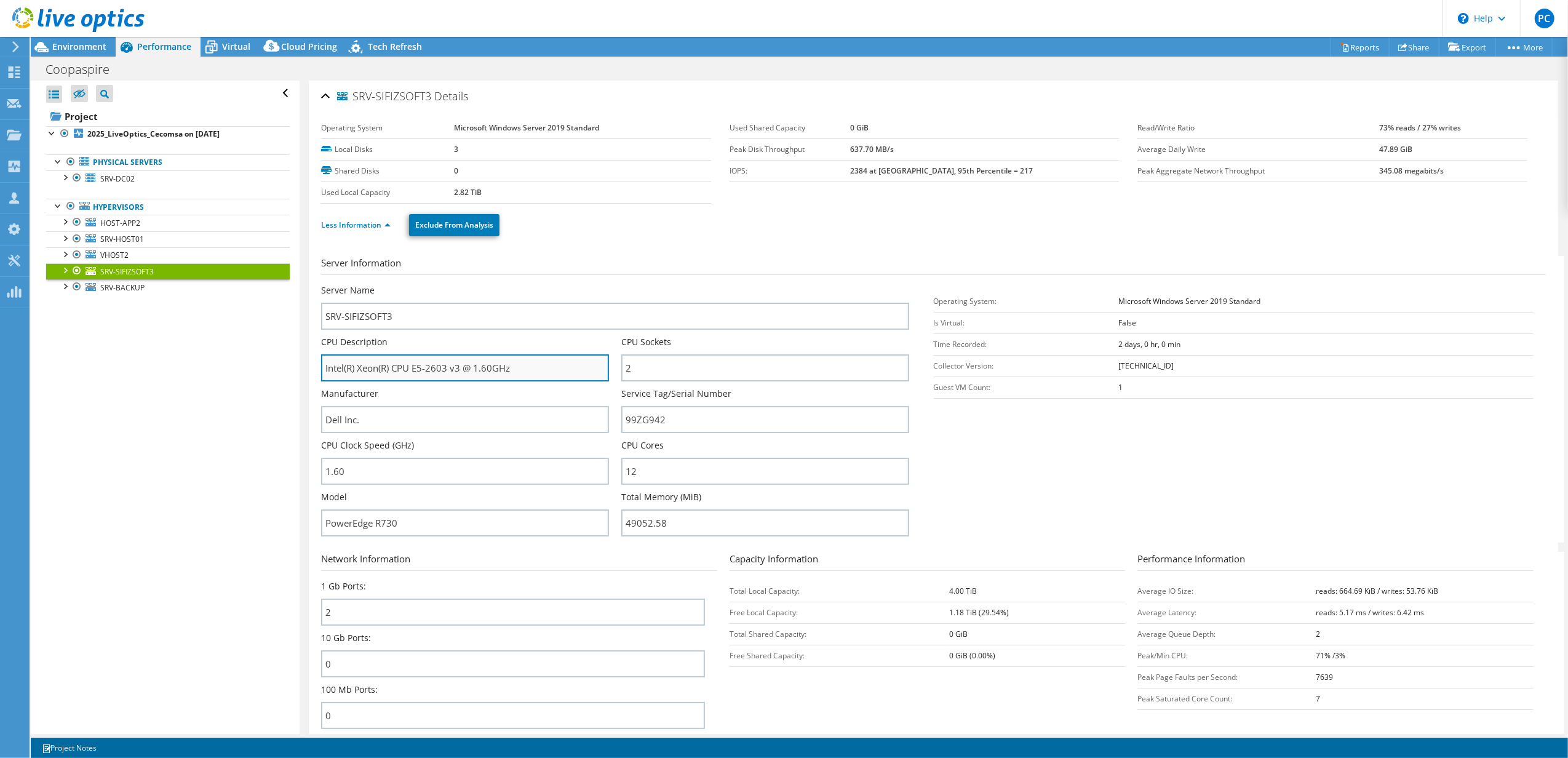
click at [415, 367] on input "Intel(R) Xeon(R) CPU E5-2603 v3 @ 1.60GHz" at bounding box center [465, 367] width 288 height 27
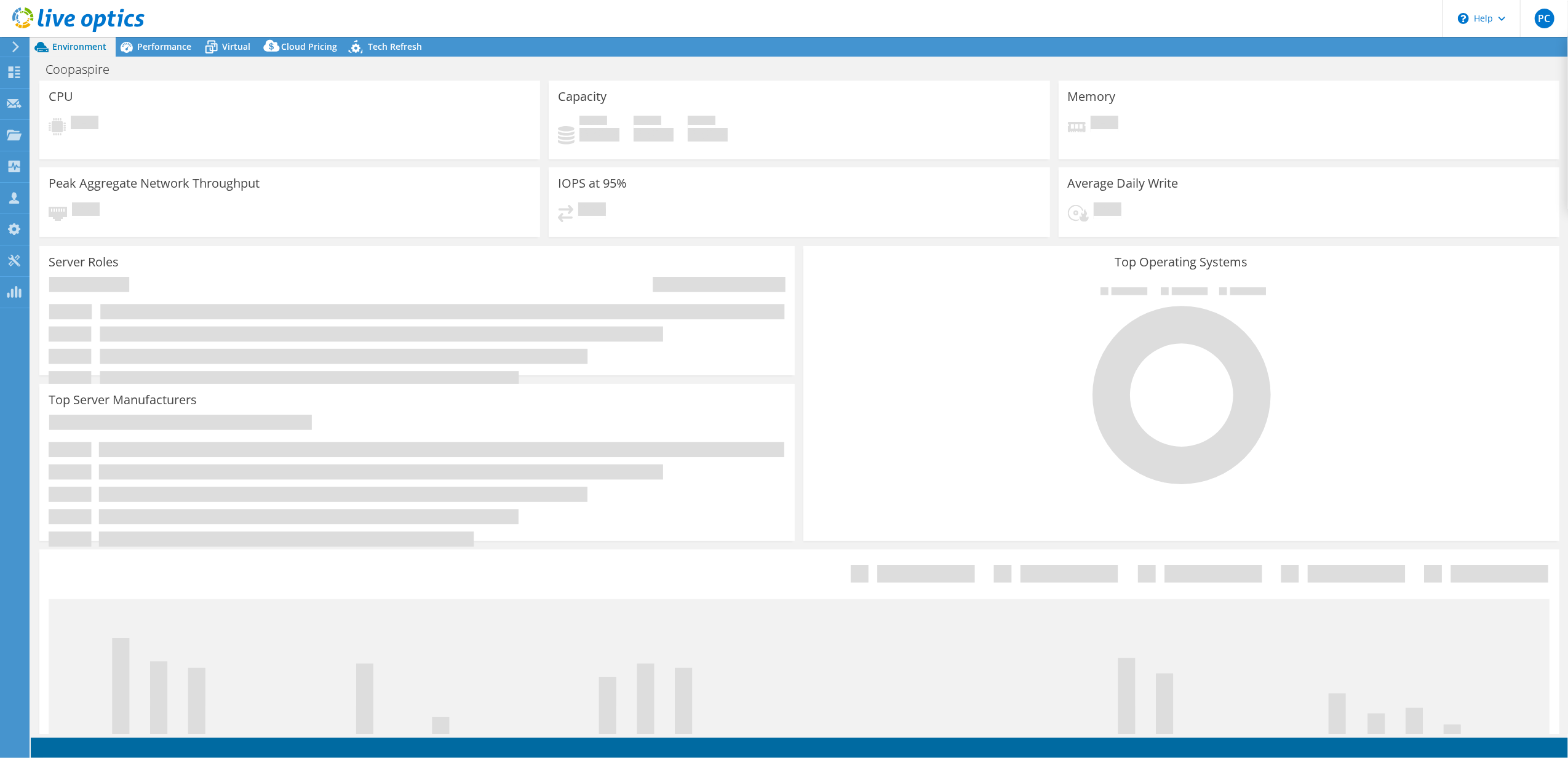
select select "USD"
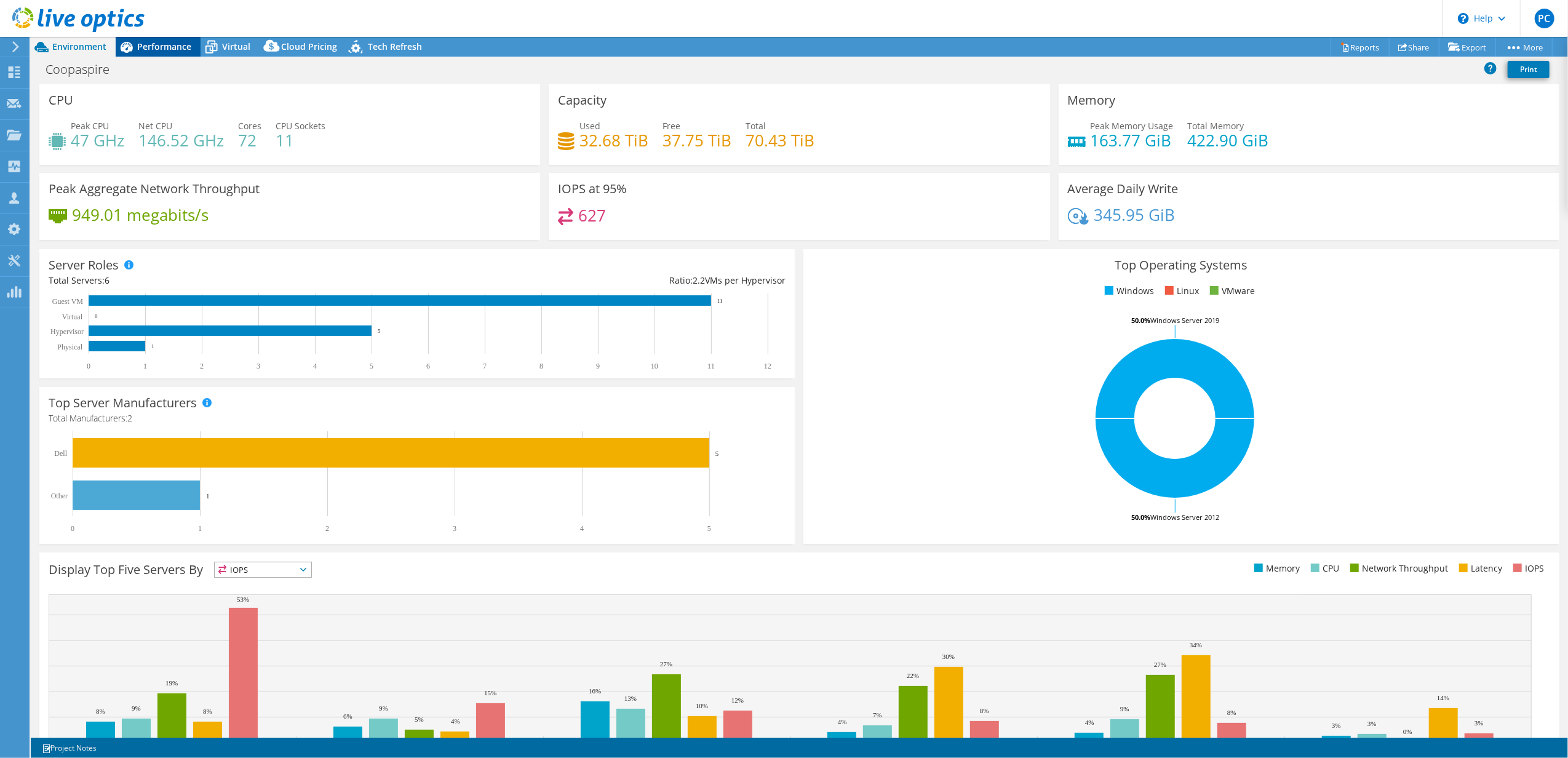
click at [173, 46] on span "Performance" at bounding box center [164, 46] width 54 height 12
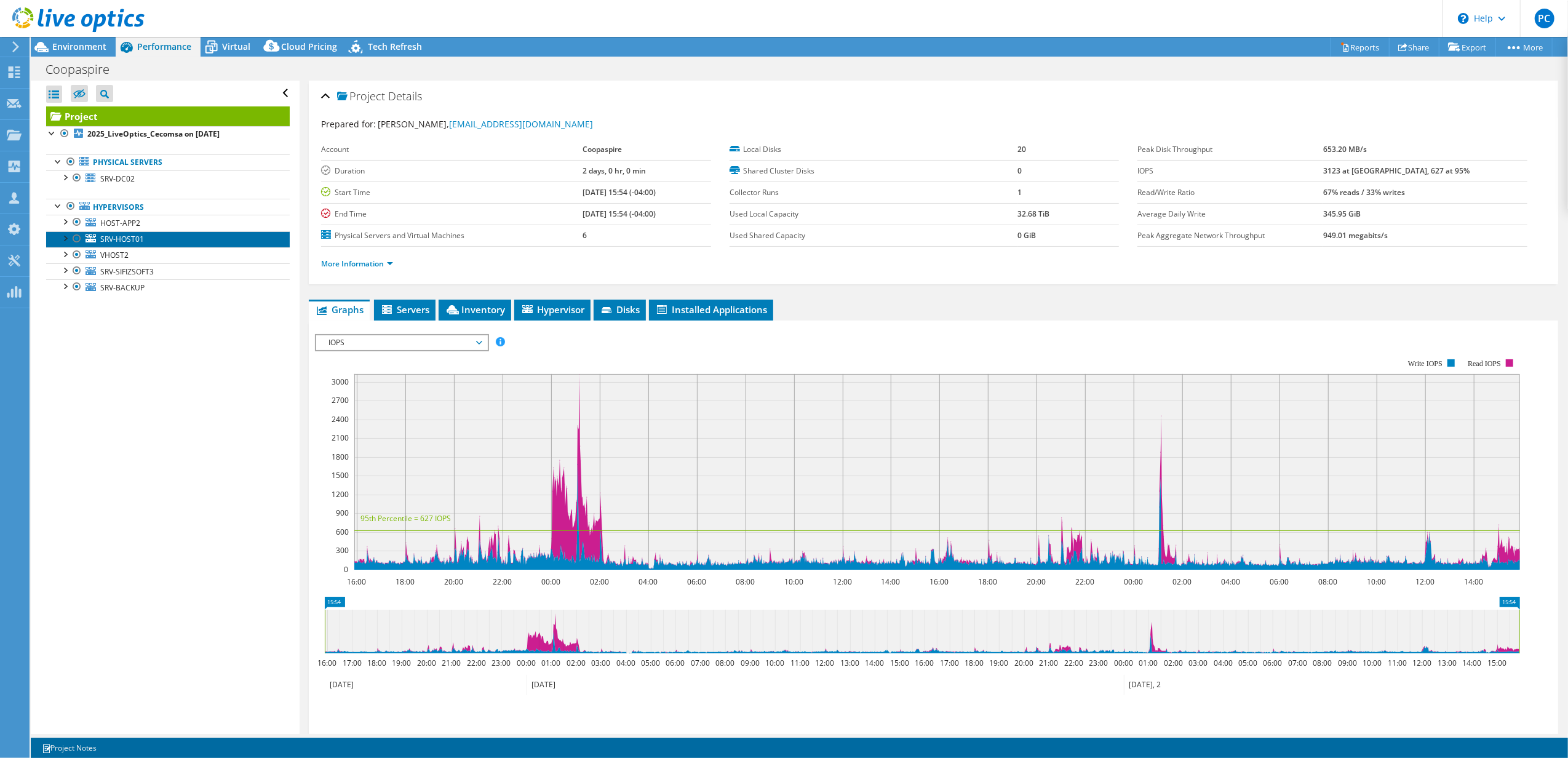
click at [131, 234] on link "SRV-HOST01" at bounding box center [168, 239] width 243 height 16
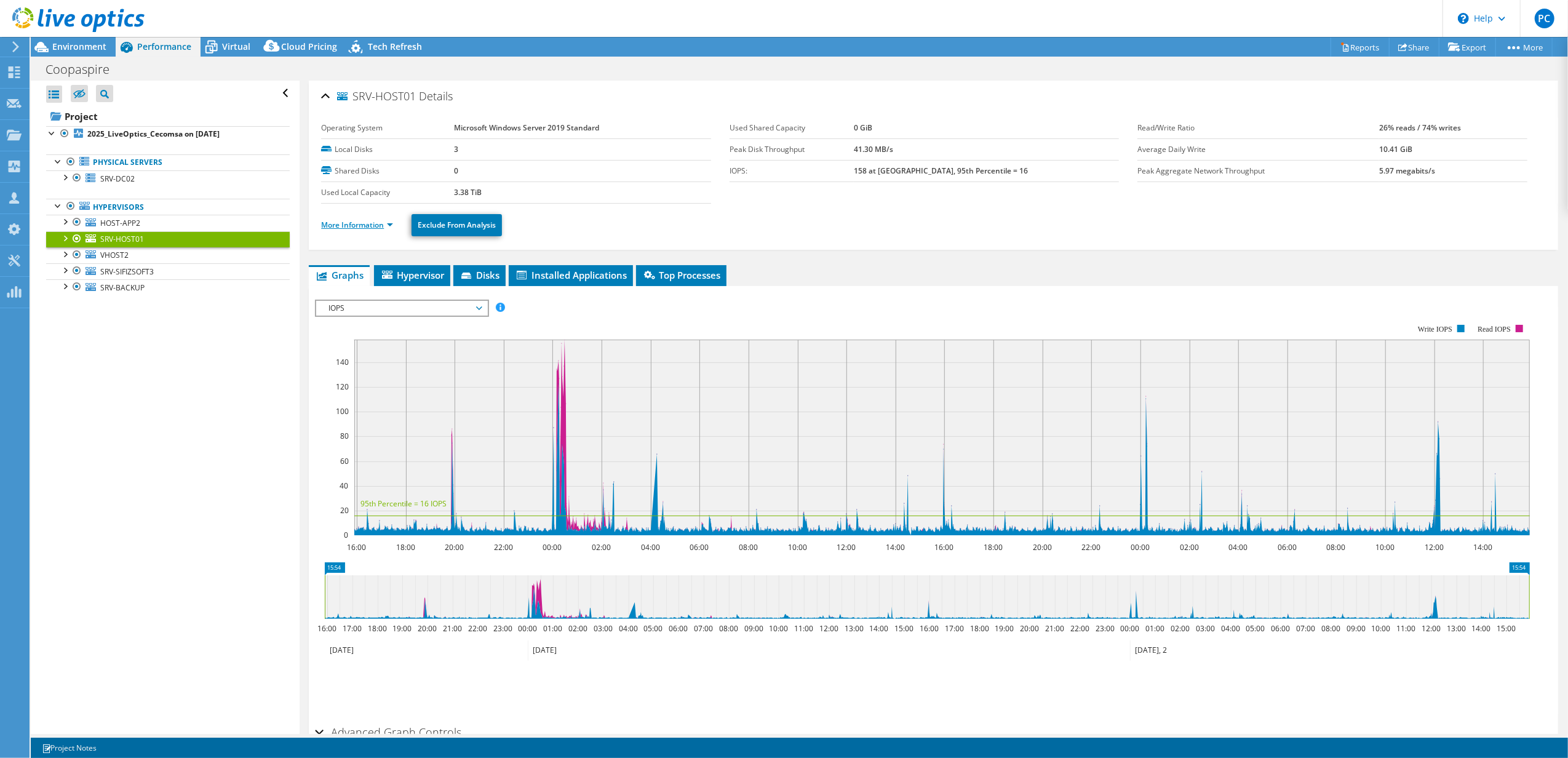
click at [386, 221] on link "More Information" at bounding box center [357, 225] width 72 height 10
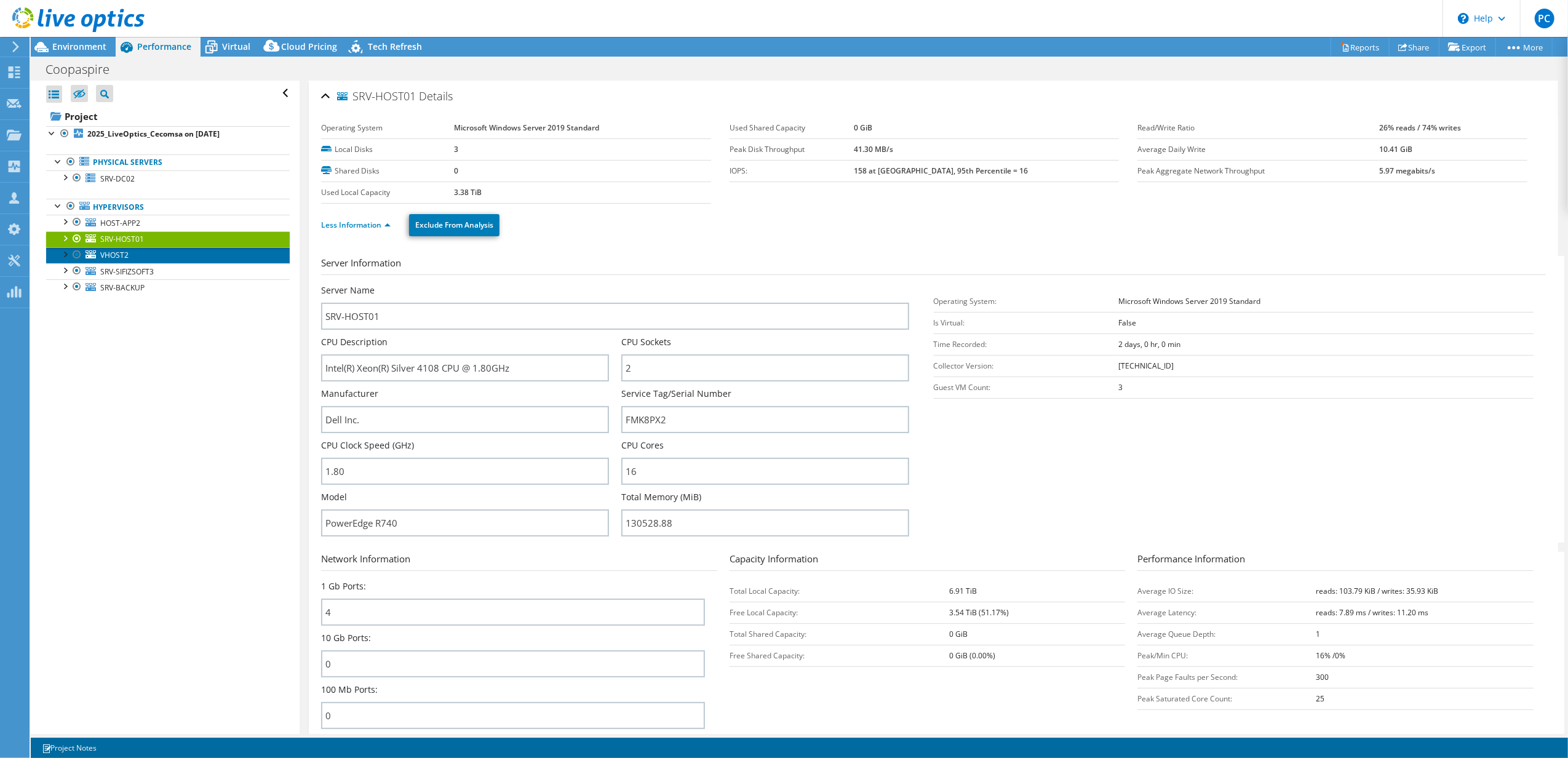
click at [97, 256] on link "VHOST2" at bounding box center [168, 255] width 243 height 16
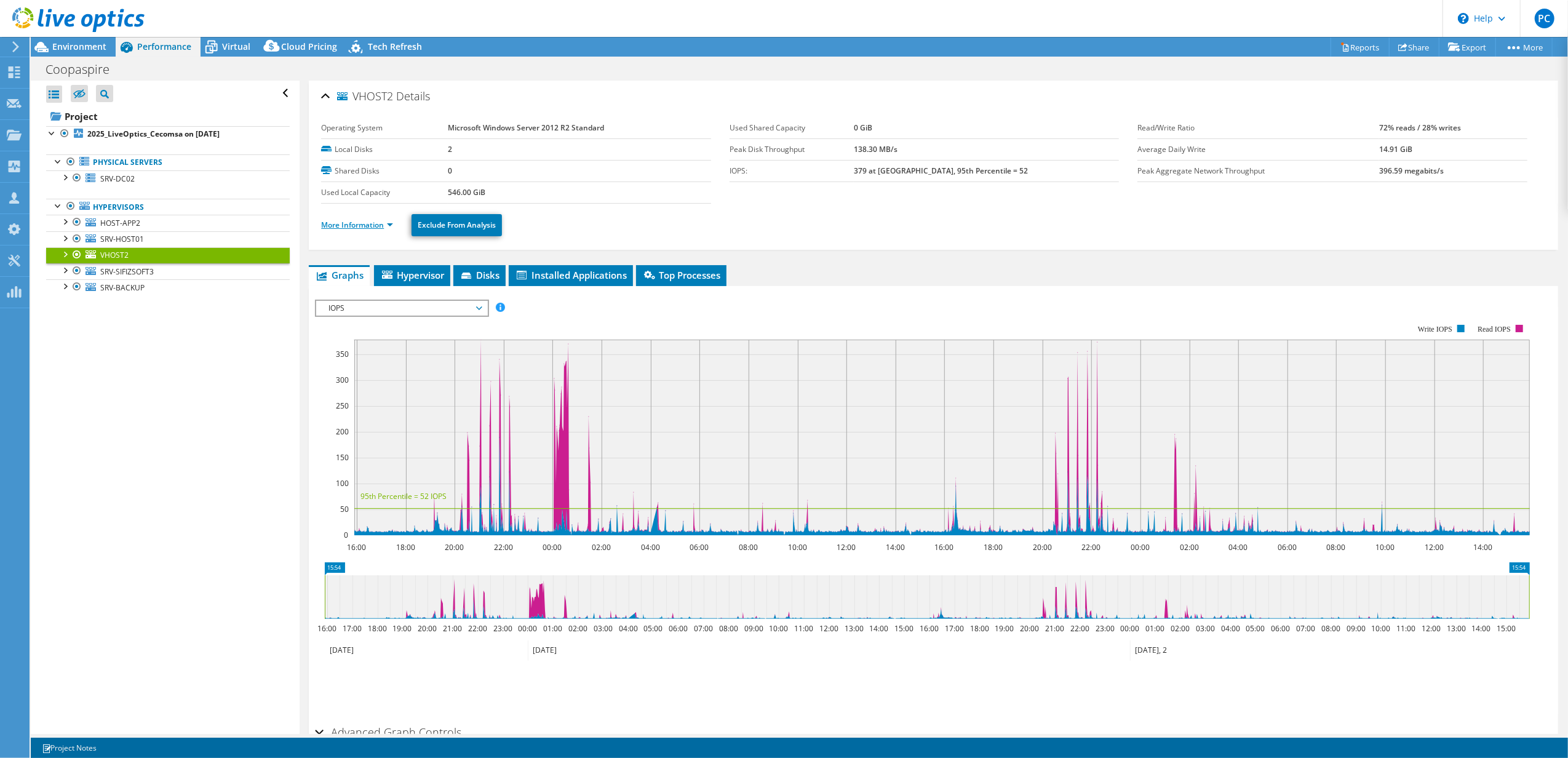
click at [382, 223] on link "More Information" at bounding box center [357, 225] width 72 height 10
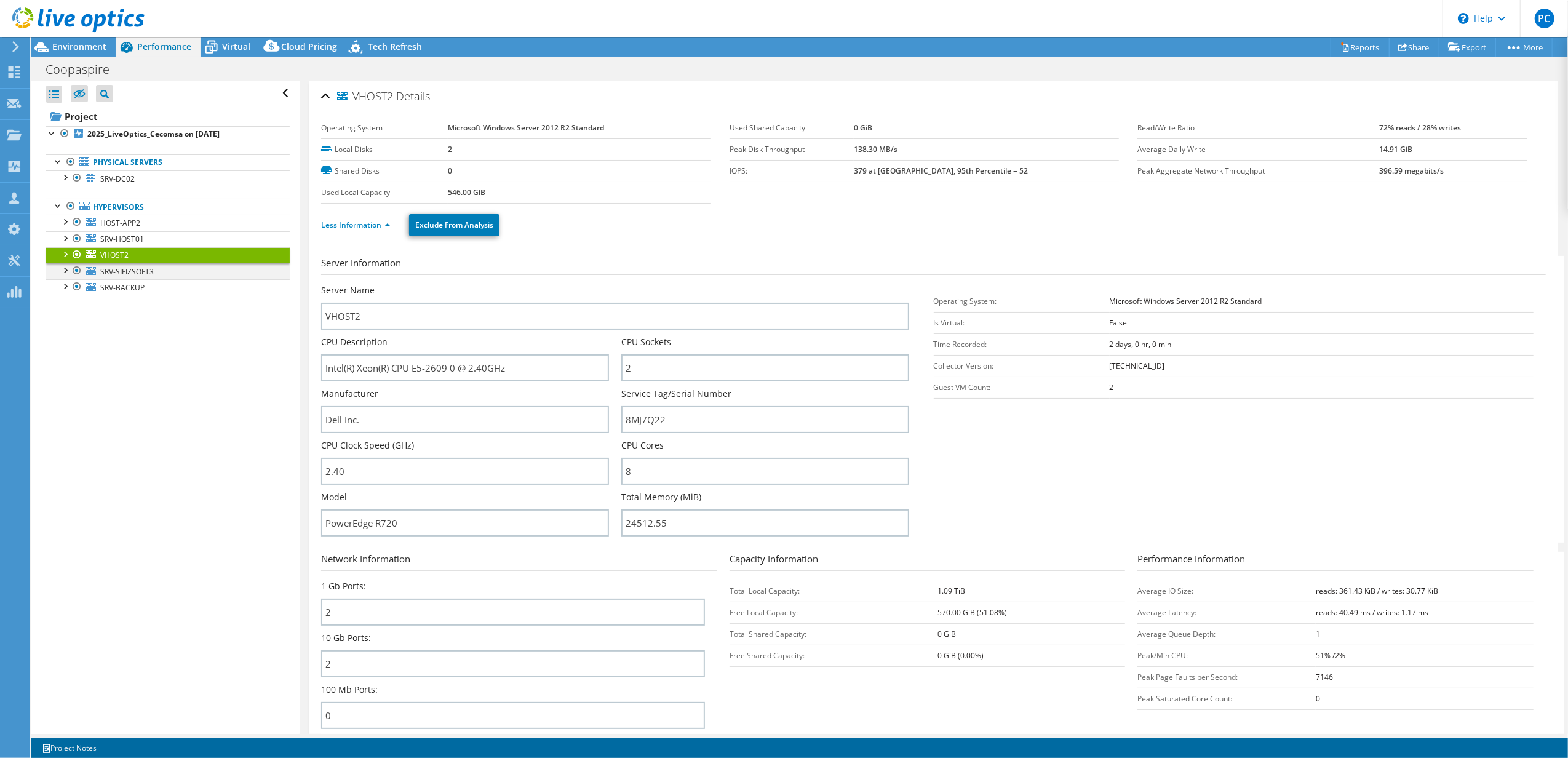
click at [59, 268] on div at bounding box center [65, 270] width 12 height 12
click at [124, 281] on link "0 C:" at bounding box center [168, 287] width 243 height 16
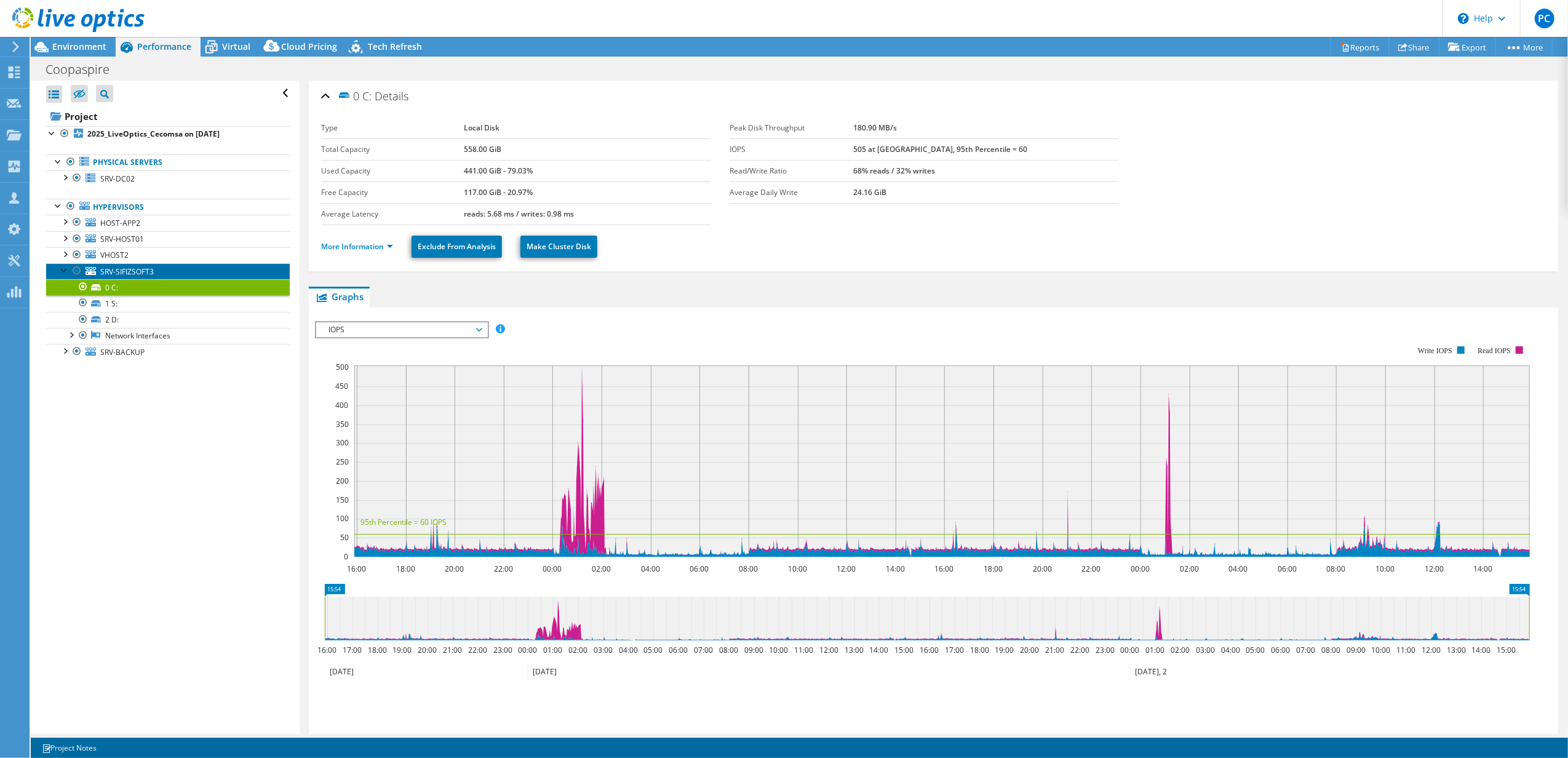
click at [128, 277] on span "SRV-SIFIZSOFT3" at bounding box center [127, 271] width 53 height 10
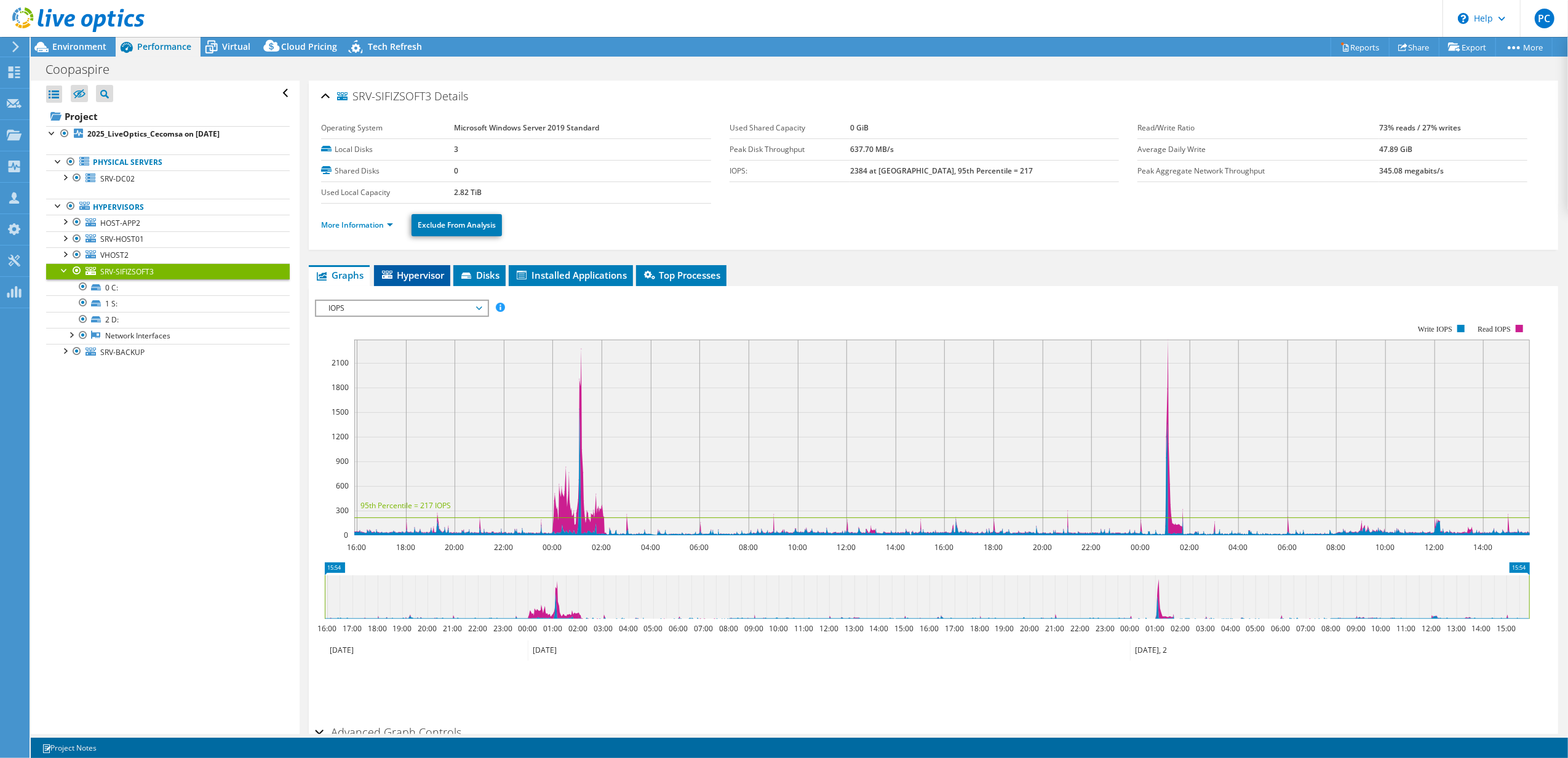
click at [432, 269] on span "Hypervisor" at bounding box center [412, 275] width 64 height 12
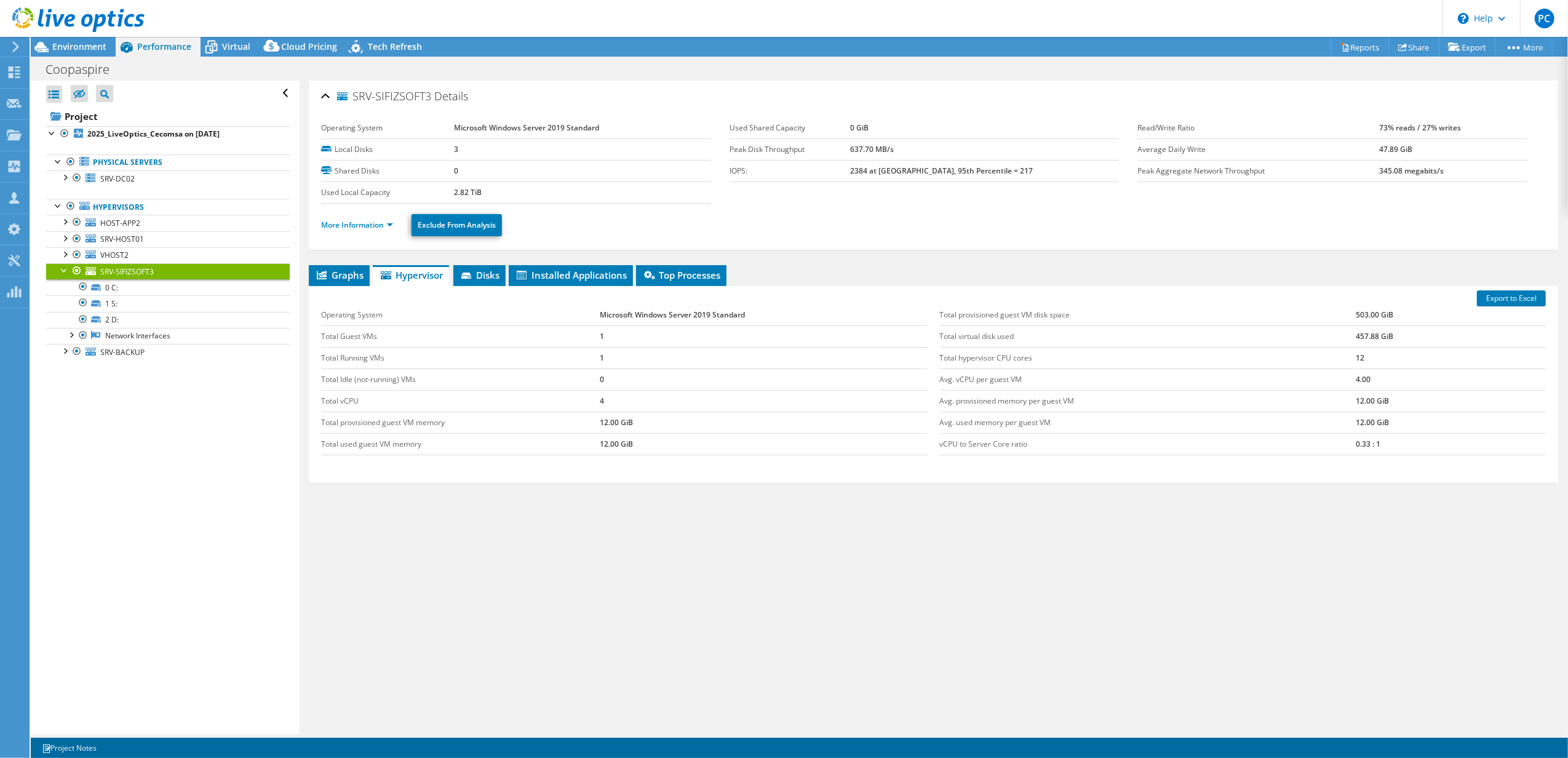
click at [387, 214] on ul "More Information Exclude From Analysis" at bounding box center [933, 223] width 1224 height 25
click at [386, 219] on li "More Information" at bounding box center [360, 225] width 80 height 14
click at [386, 224] on link "More Information" at bounding box center [357, 225] width 72 height 10
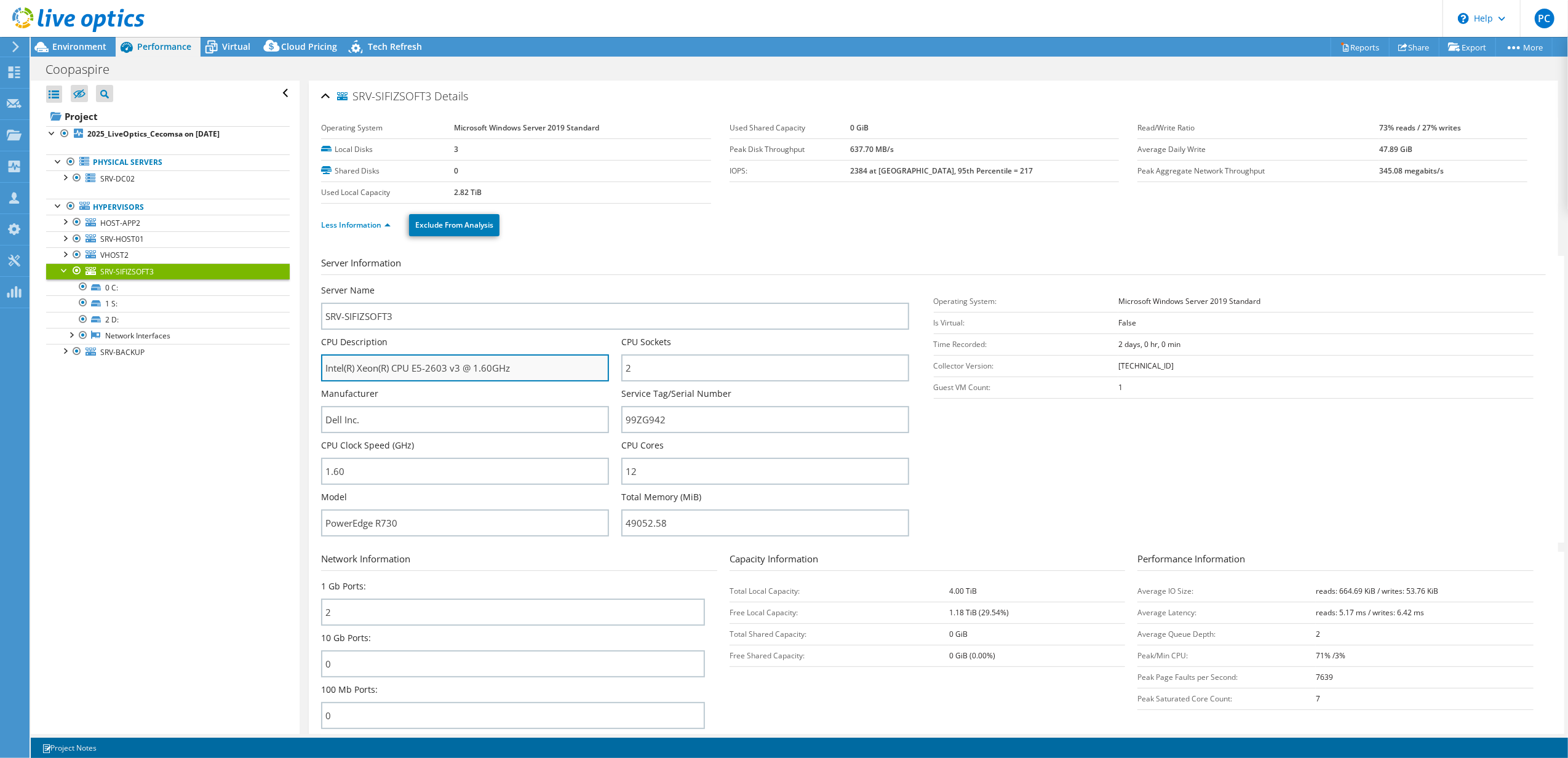
drag, startPoint x: 463, startPoint y: 372, endPoint x: 414, endPoint y: 367, distance: 49.3
click at [414, 367] on input "Intel(R) Xeon(R) CPU E5-2603 v3 @ 1.60GHz" at bounding box center [465, 367] width 288 height 27
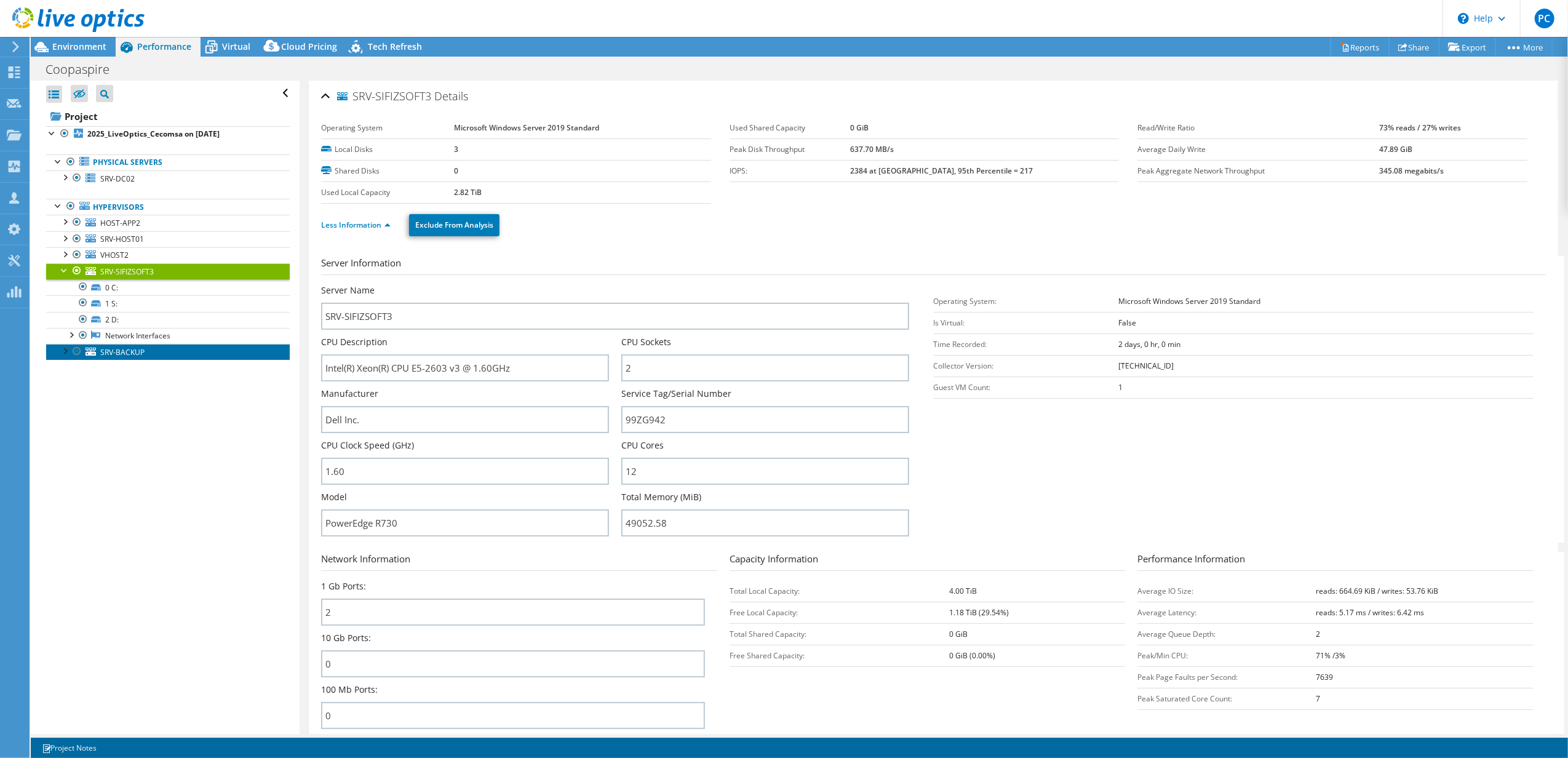
click at [99, 358] on link "SRV-BACKUP" at bounding box center [168, 351] width 243 height 16
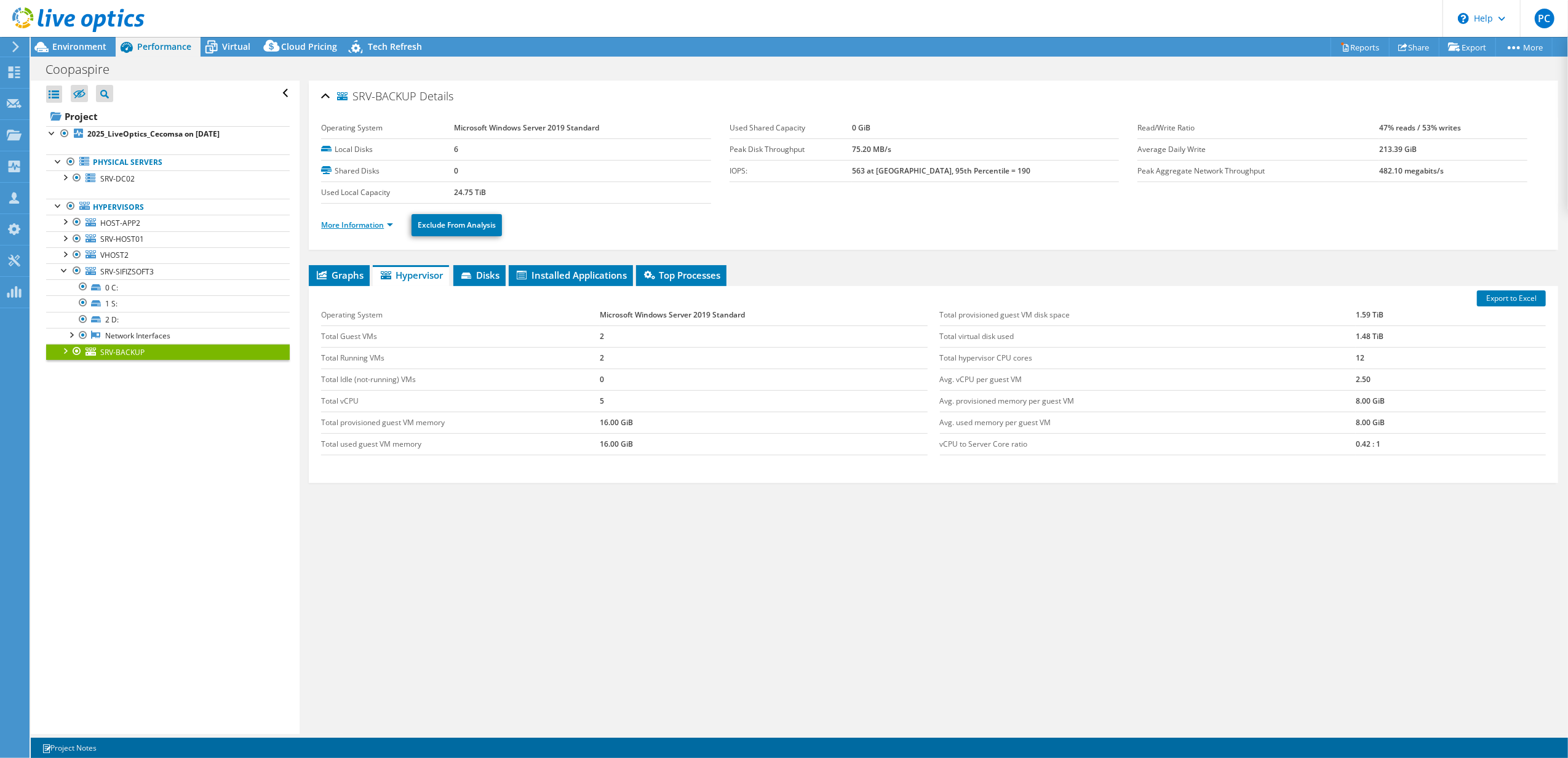
click at [380, 230] on link "More Information" at bounding box center [357, 225] width 72 height 10
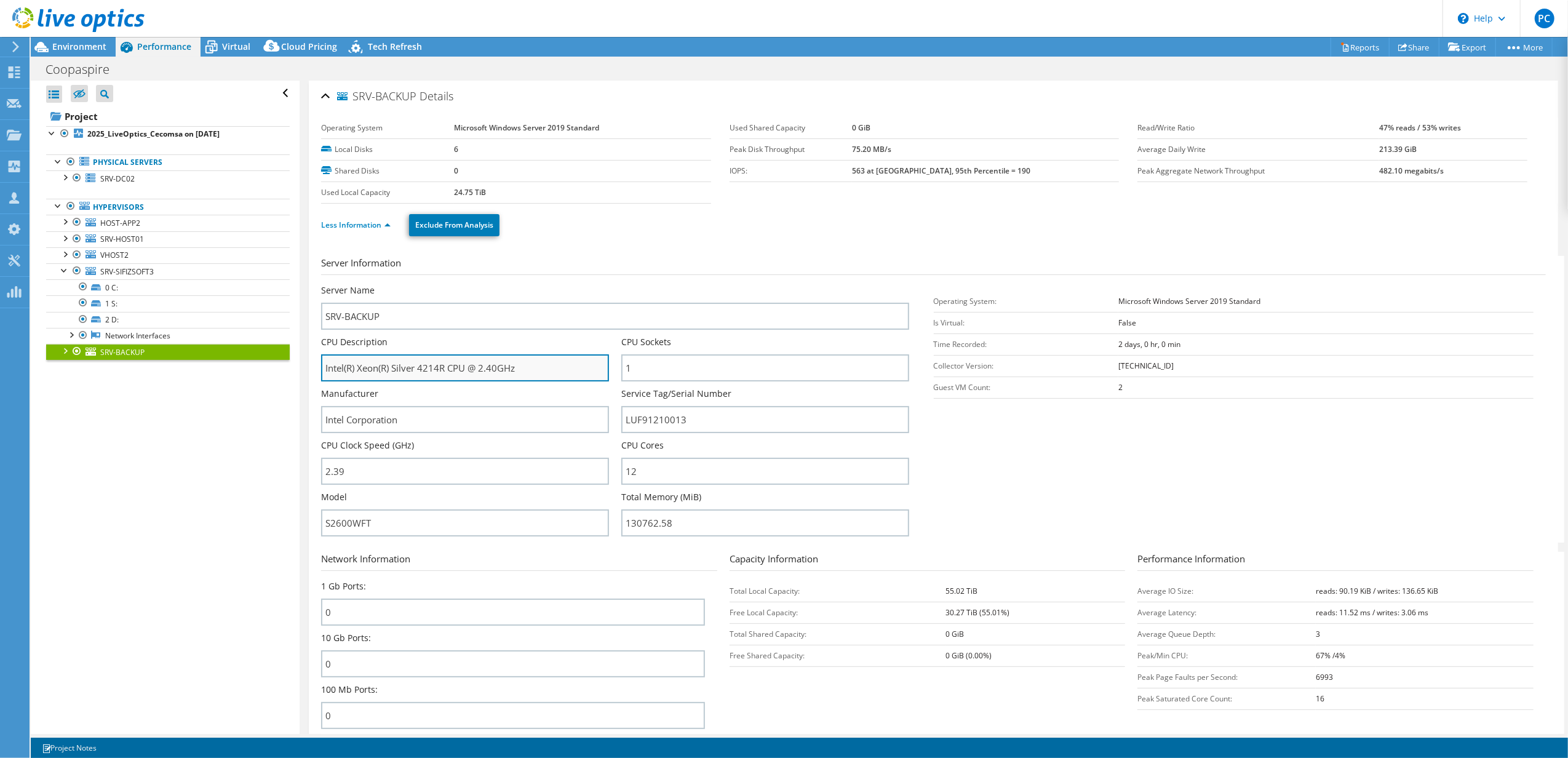
drag, startPoint x: 449, startPoint y: 370, endPoint x: 419, endPoint y: 365, distance: 30.4
click at [419, 365] on input "Intel(R) Xeon(R) Silver 4214R CPU @ 2.40GHz" at bounding box center [465, 367] width 288 height 27
